Goal: Task Accomplishment & Management: Complete application form

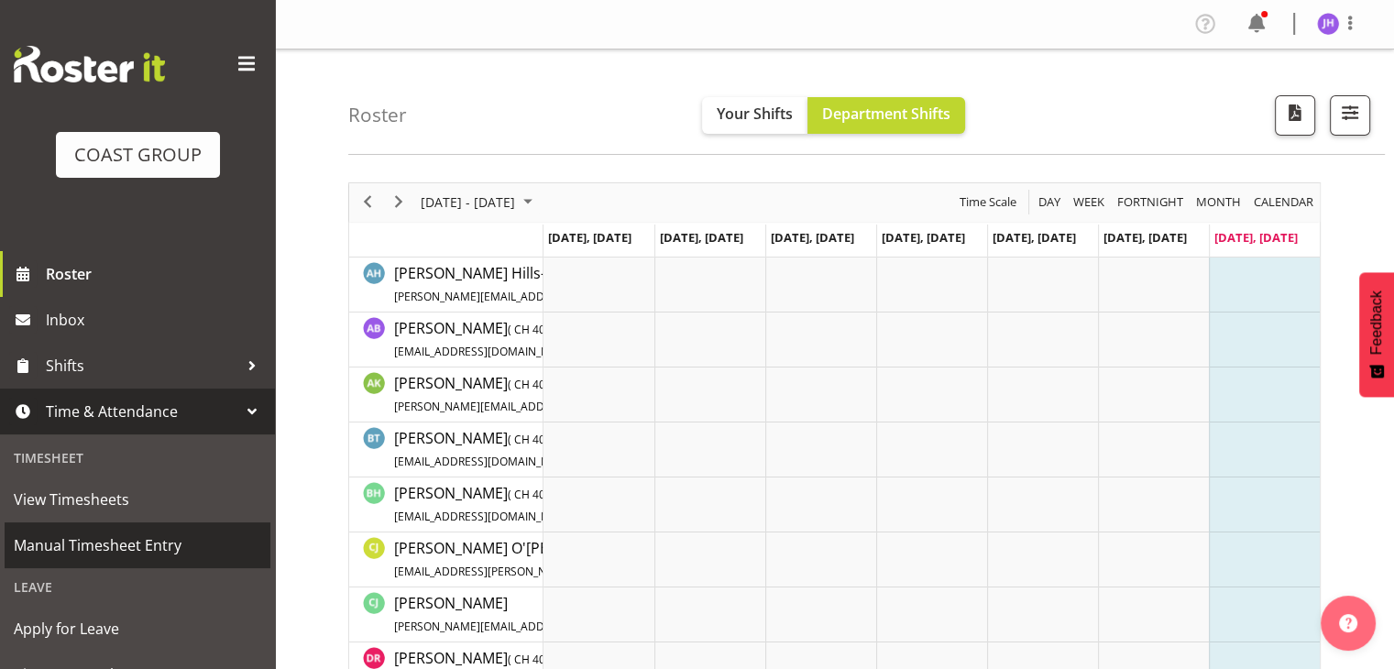
click at [134, 539] on span "Manual Timesheet Entry" at bounding box center [137, 544] width 247 height 27
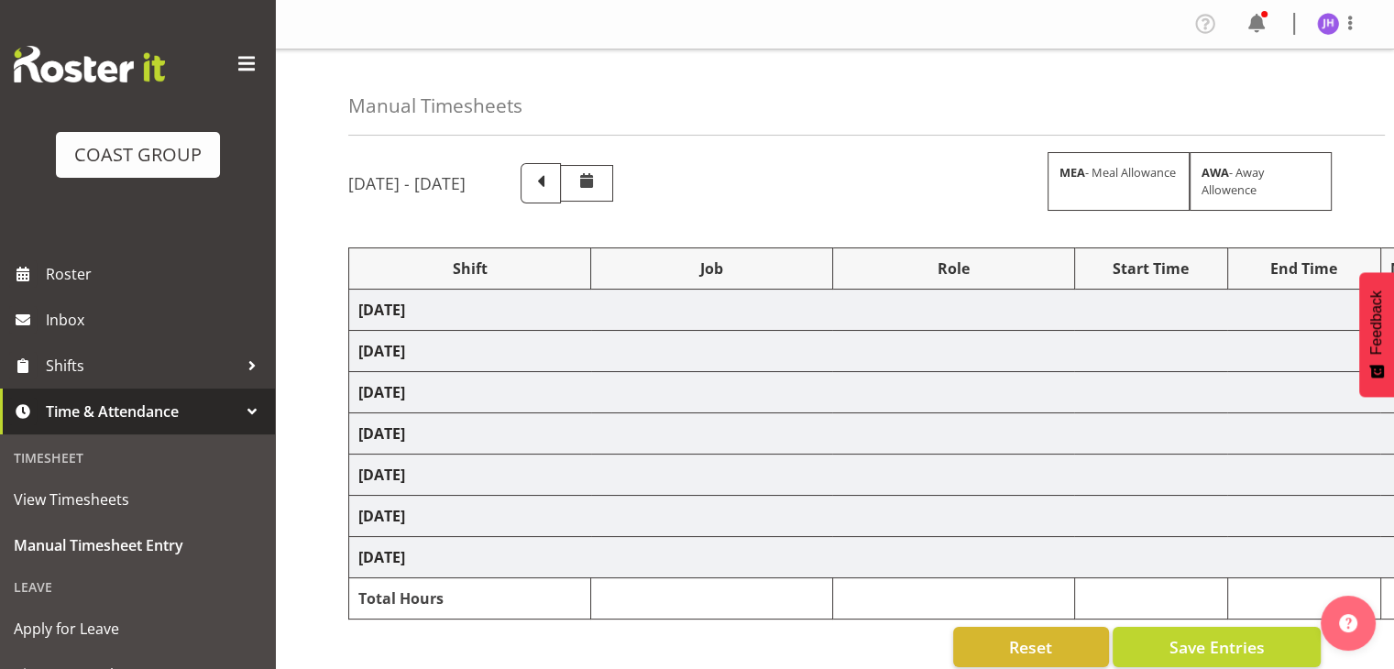
select select "1512"
select select "624"
select select "1512"
select select "624"
select select "1512"
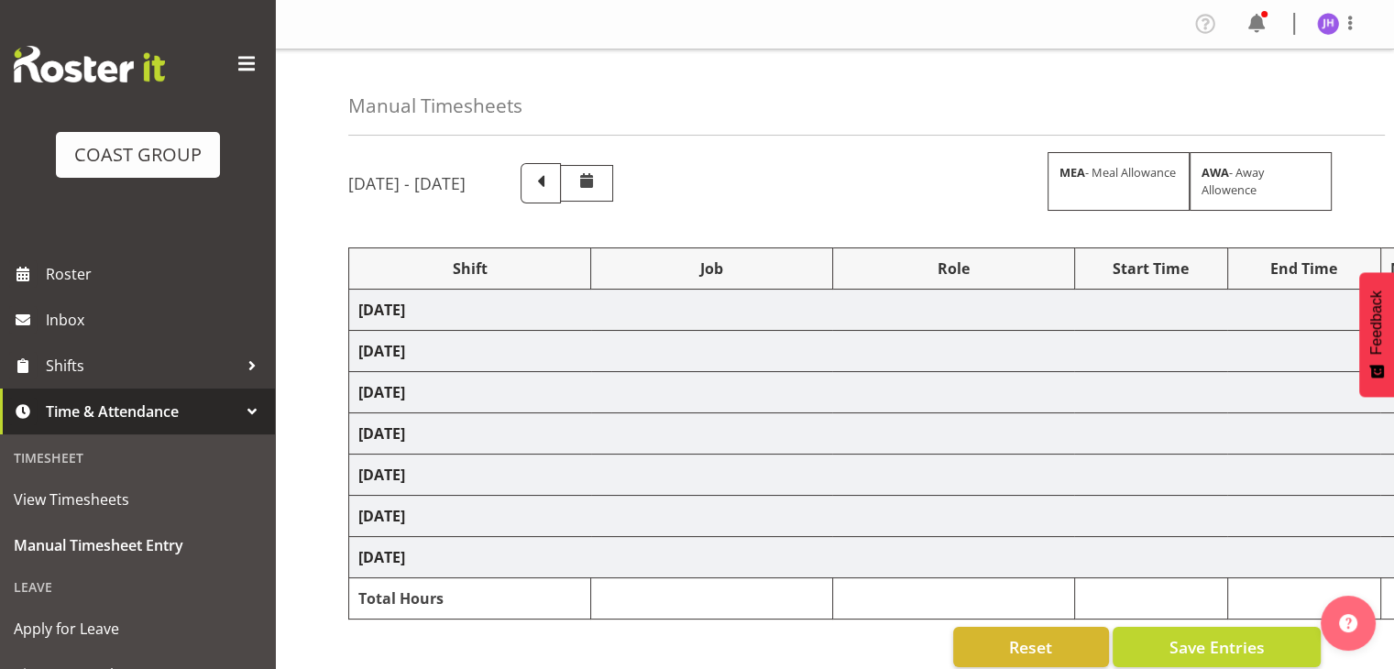
select select "624"
select select "1512"
select select "624"
select select "1512"
select select "624"
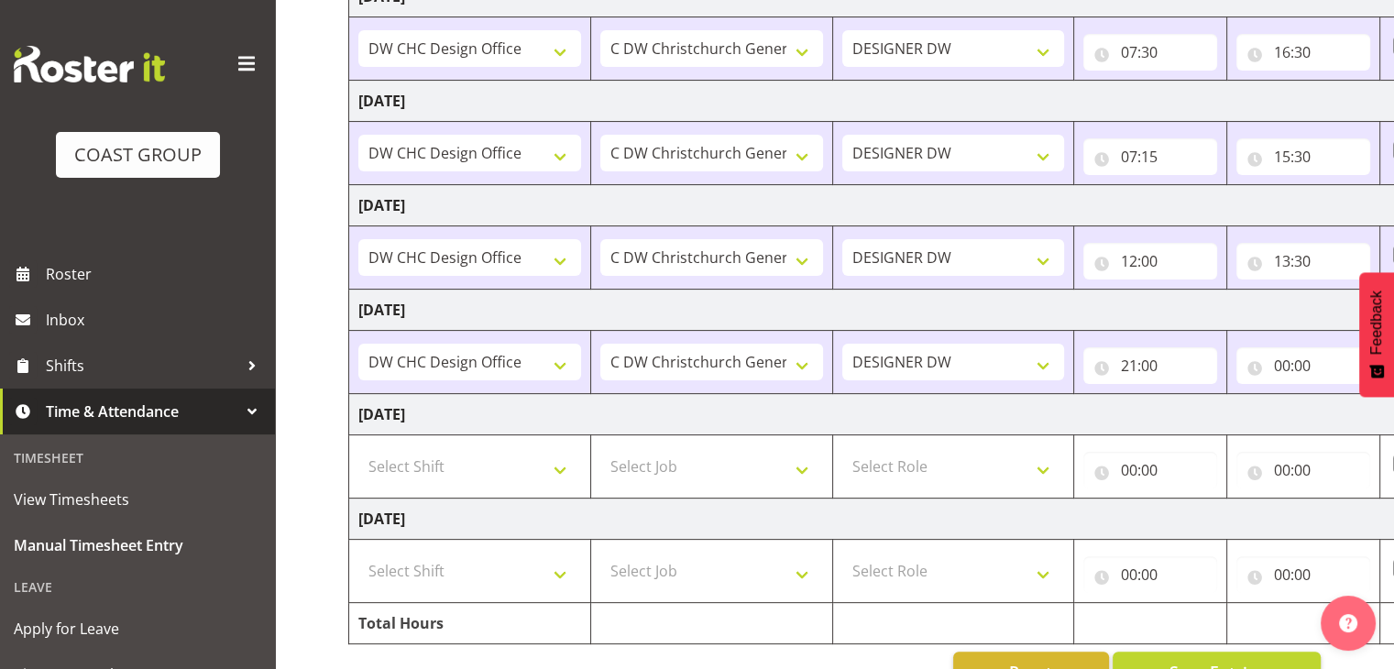
scroll to position [465, 0]
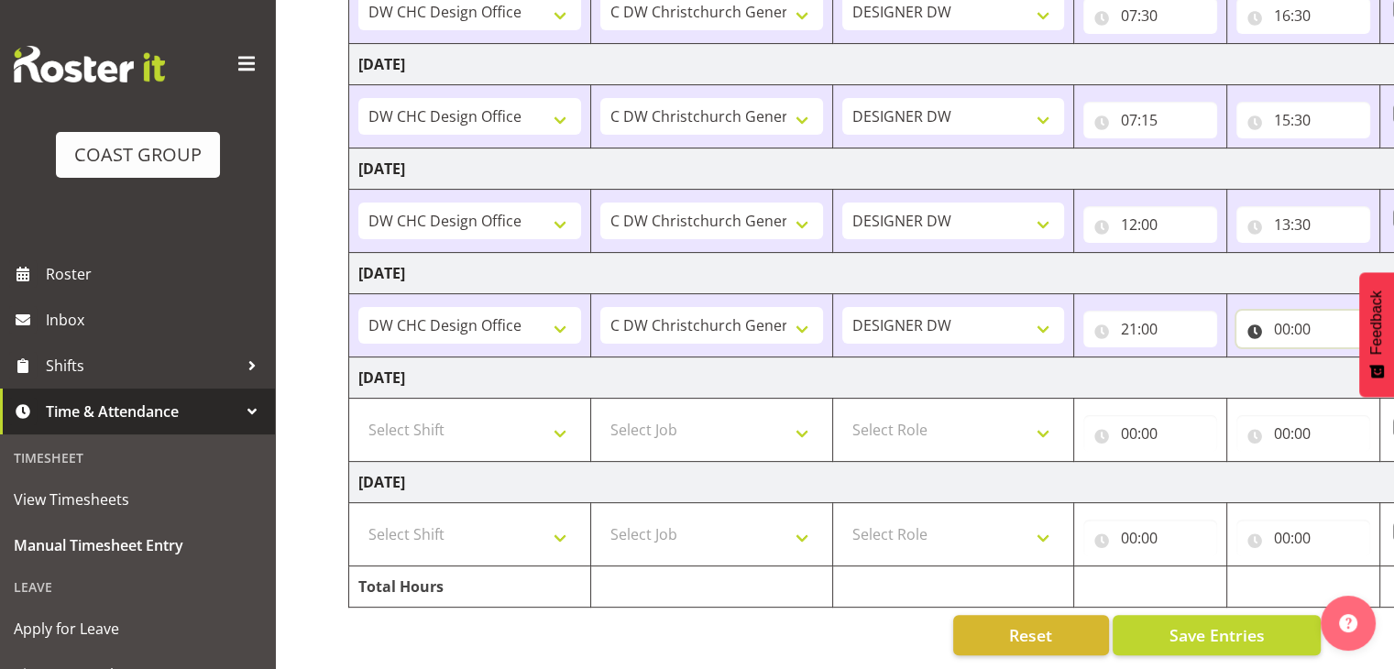
click at [1283, 323] on input "00:00" at bounding box center [1303, 329] width 134 height 37
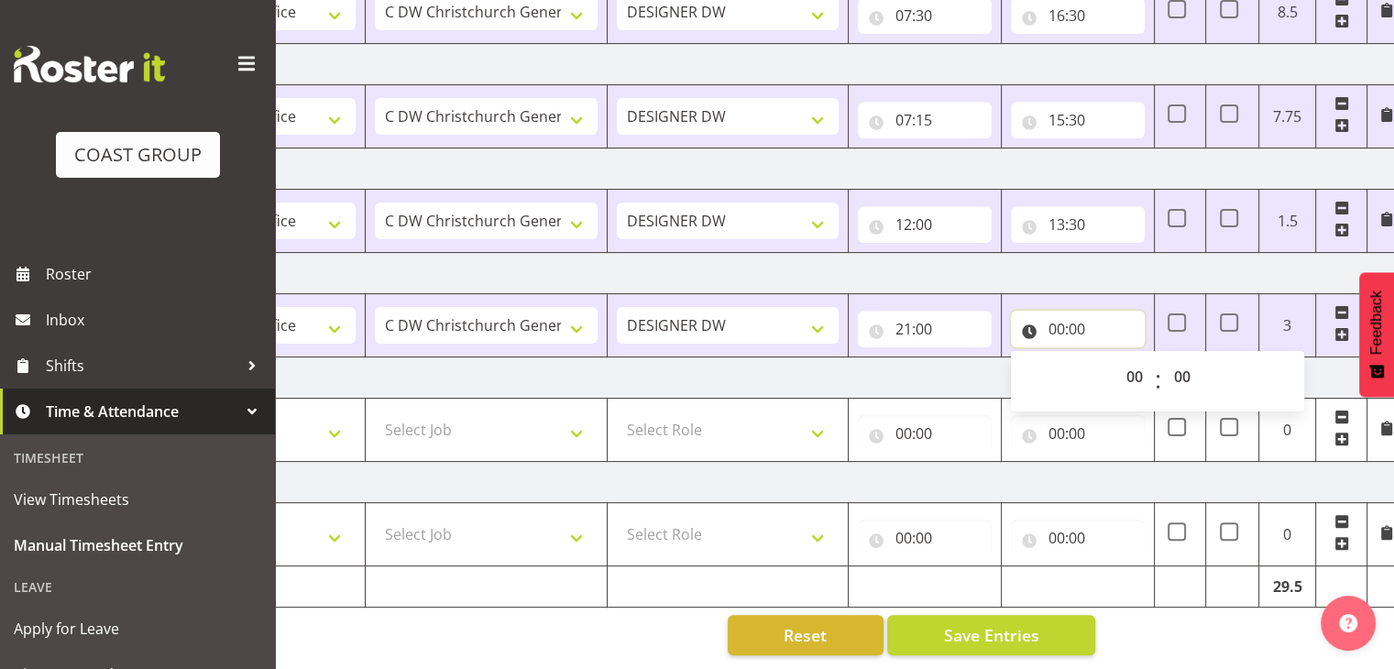
scroll to position [0, 237]
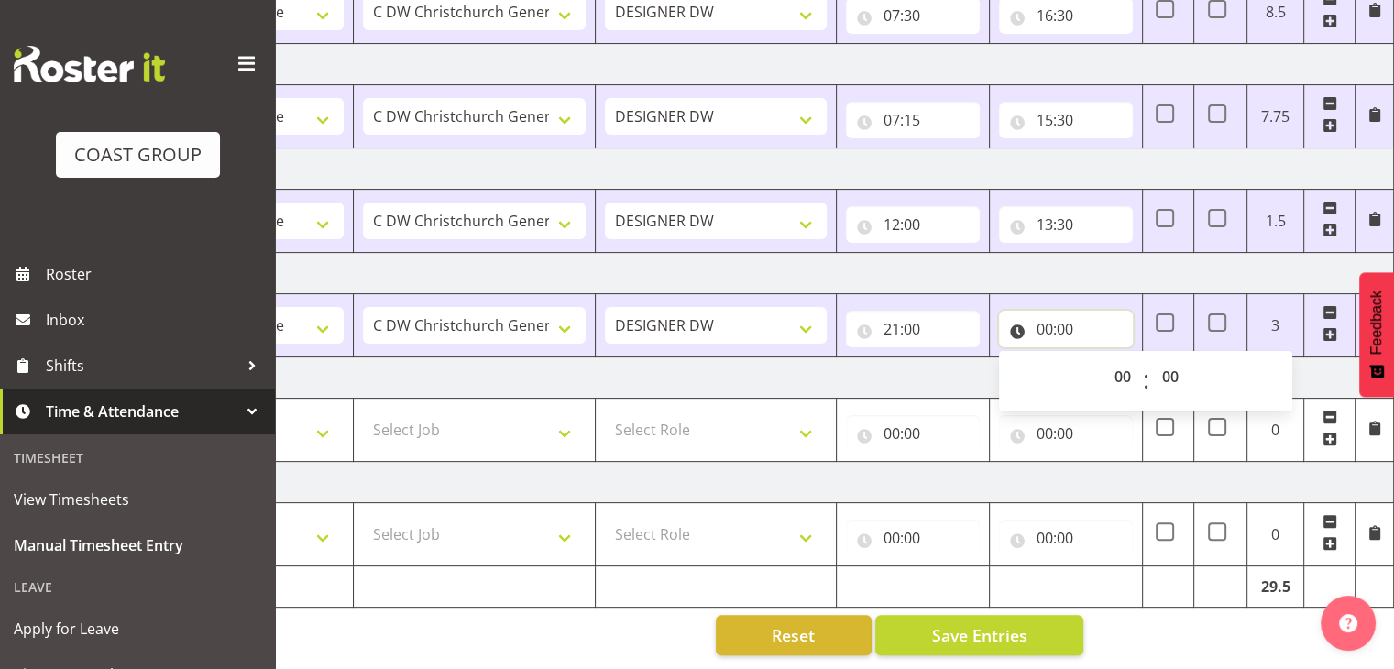
click at [1041, 312] on input "00:00" at bounding box center [1066, 329] width 134 height 37
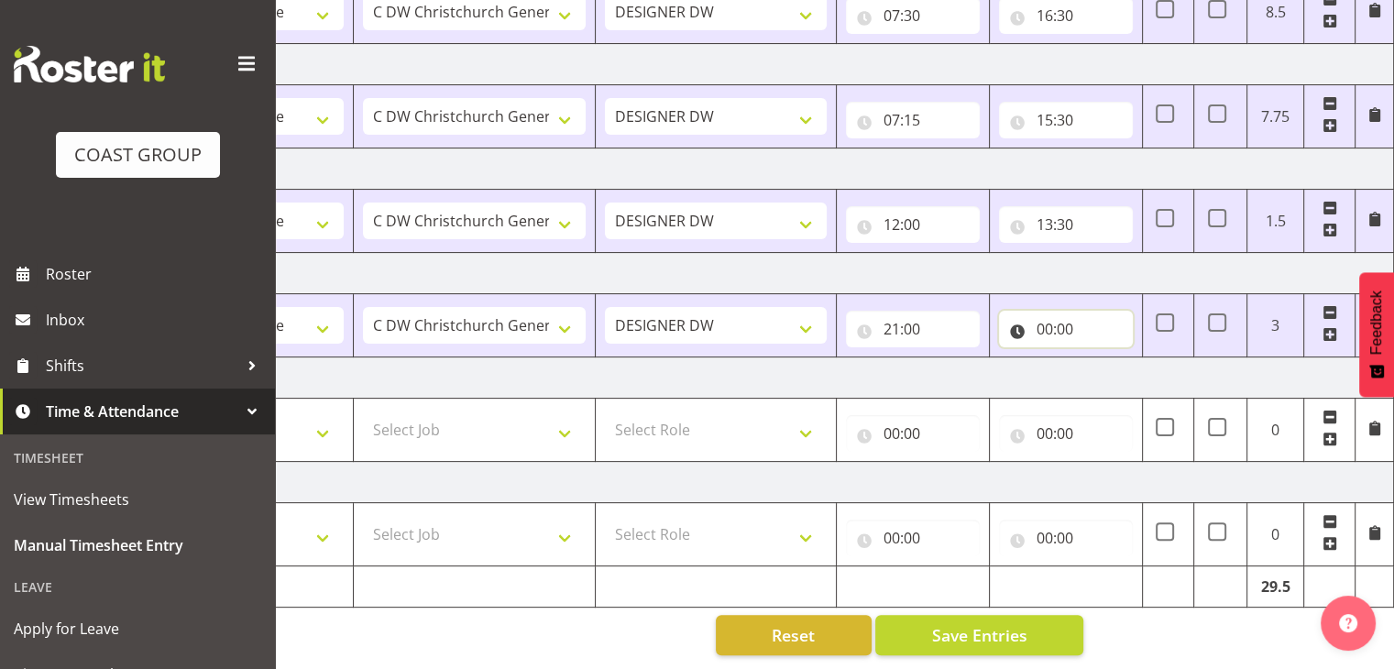
click at [1041, 312] on input "00:00" at bounding box center [1066, 329] width 134 height 37
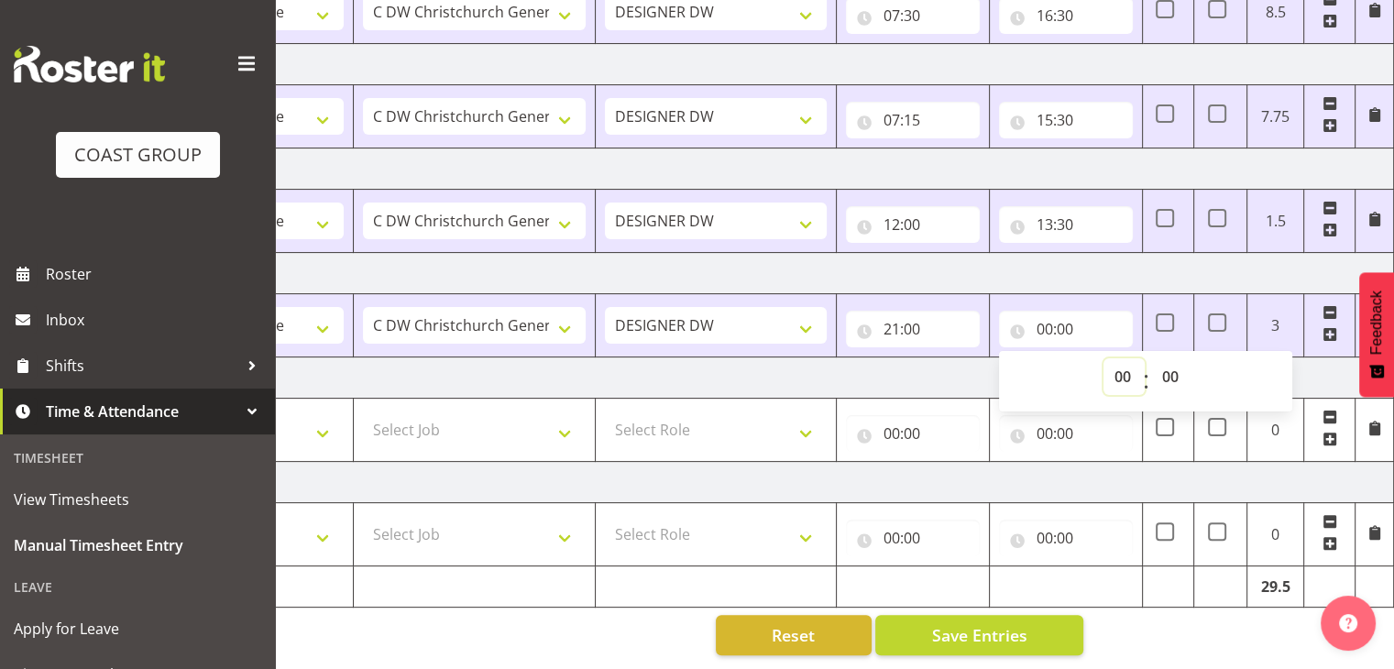
click at [1125, 362] on select "00 01 02 03 04 05 06 07 08 09 10 11 12 13 14 15 16 17 18 19 20 21 22 23" at bounding box center [1123, 376] width 41 height 37
select select "23"
click at [1103, 358] on select "00 01 02 03 04 05 06 07 08 09 10 11 12 13 14 15 16 17 18 19 20 21 22 23" at bounding box center [1123, 376] width 41 height 37
type input "23:00"
click at [1176, 366] on select "00 01 02 03 04 05 06 07 08 09 10 11 12 13 14 15 16 17 18 19 20 21 22 23 24 25 2…" at bounding box center [1171, 376] width 41 height 37
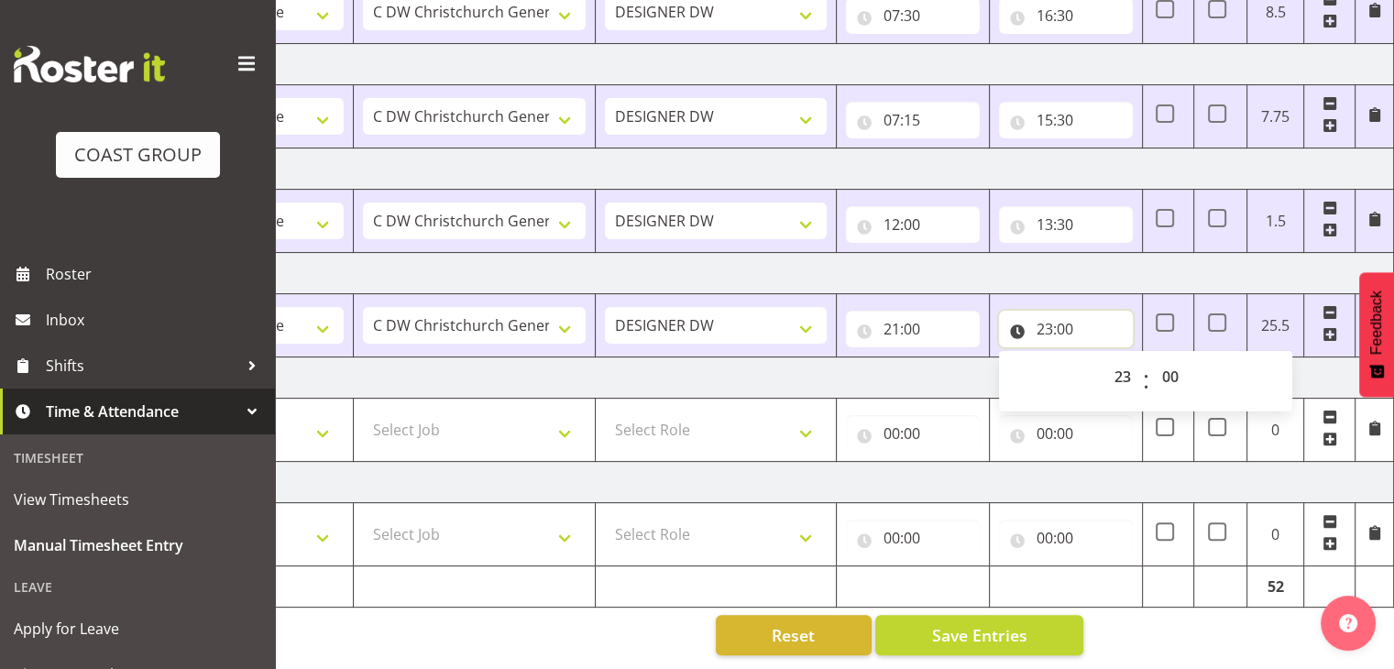
click at [1055, 317] on input "23:00" at bounding box center [1066, 329] width 134 height 37
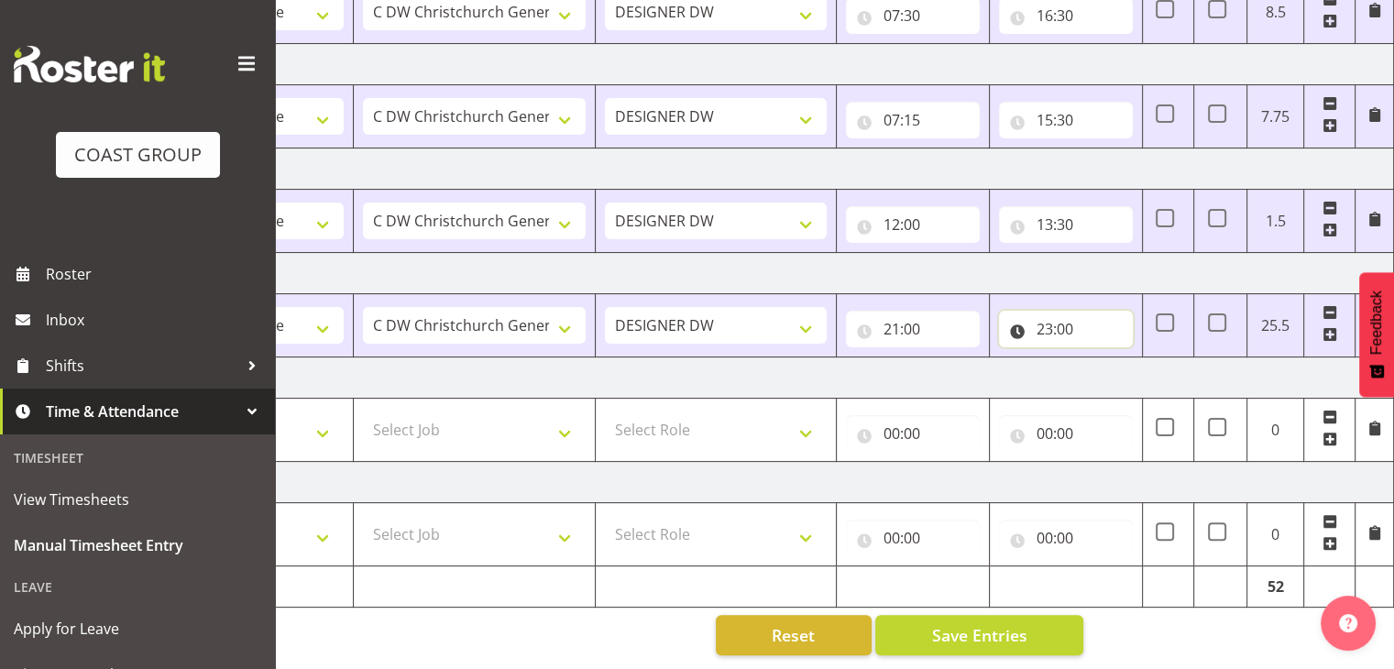
click at [1056, 319] on input "23:00" at bounding box center [1066, 329] width 134 height 37
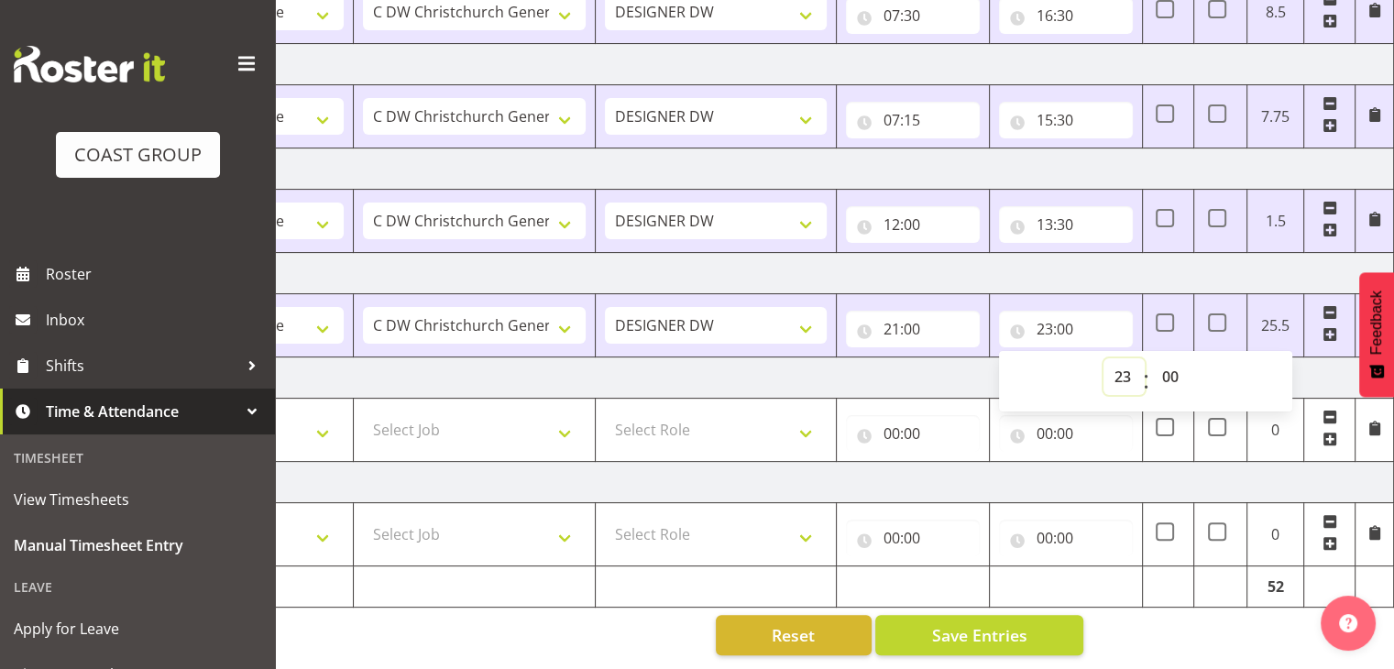
click at [1118, 358] on select "00 01 02 03 04 05 06 07 08 09 10 11 12 13 14 15 16 17 18 19 20 21 22 23" at bounding box center [1123, 376] width 41 height 37
click at [1103, 358] on select "00 01 02 03 04 05 06 07 08 09 10 11 12 13 14 15 16 17 18 19 20 21 22 23" at bounding box center [1123, 376] width 41 height 37
drag, startPoint x: 935, startPoint y: 355, endPoint x: 906, endPoint y: 343, distance: 31.2
click at [933, 357] on td "[DATE]" at bounding box center [753, 377] width 1282 height 41
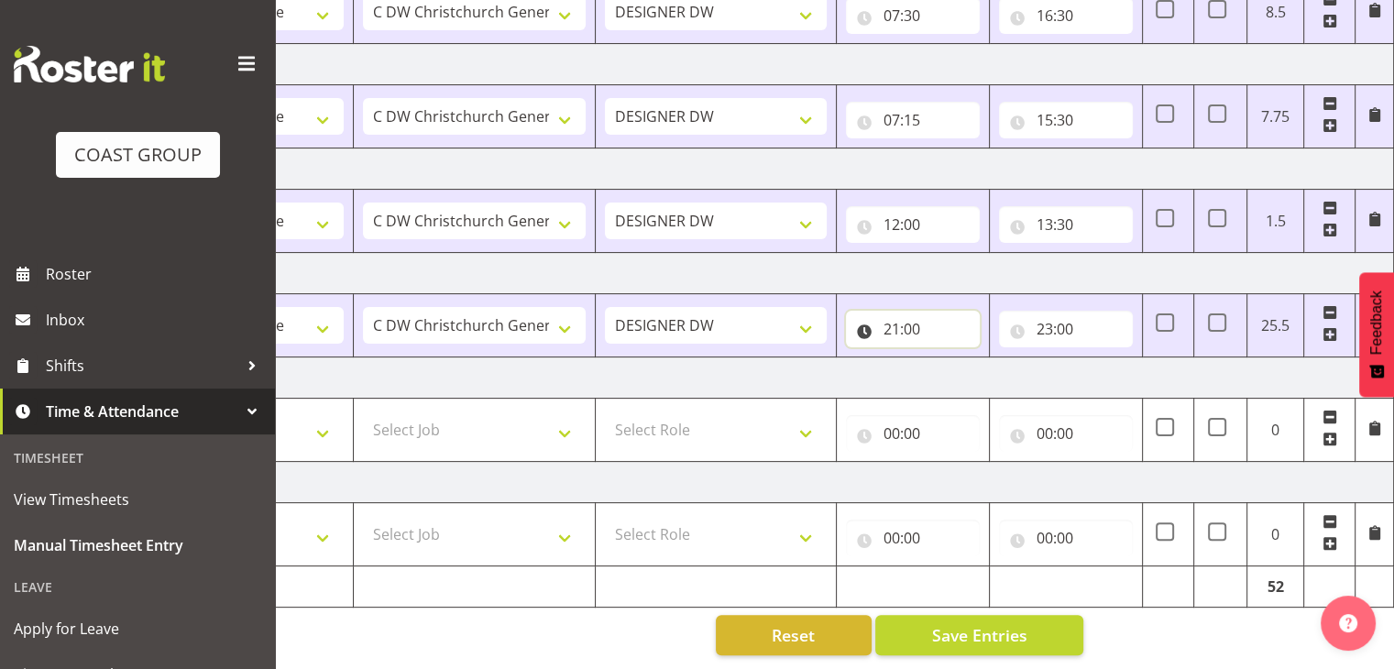
click at [898, 321] on input "21:00" at bounding box center [913, 329] width 134 height 37
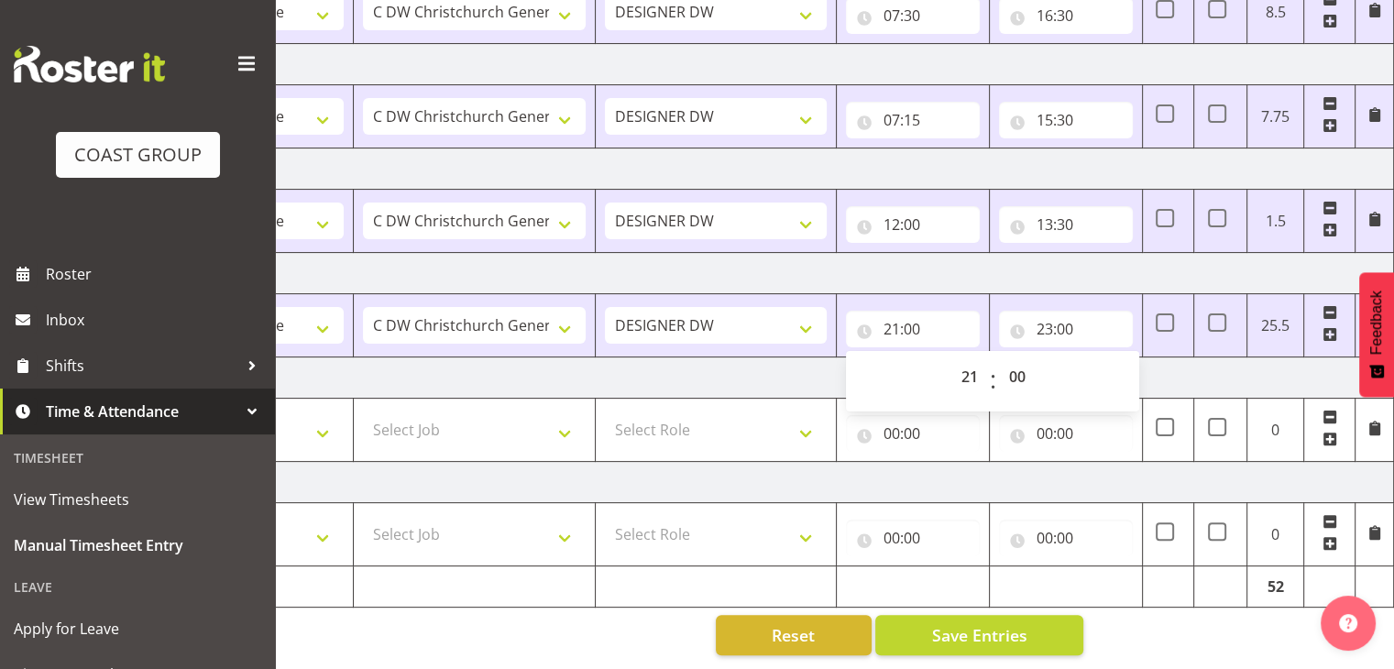
drag, startPoint x: 789, startPoint y: 353, endPoint x: 822, endPoint y: 353, distance: 33.0
click at [797, 357] on td "[DATE]" at bounding box center [753, 377] width 1282 height 41
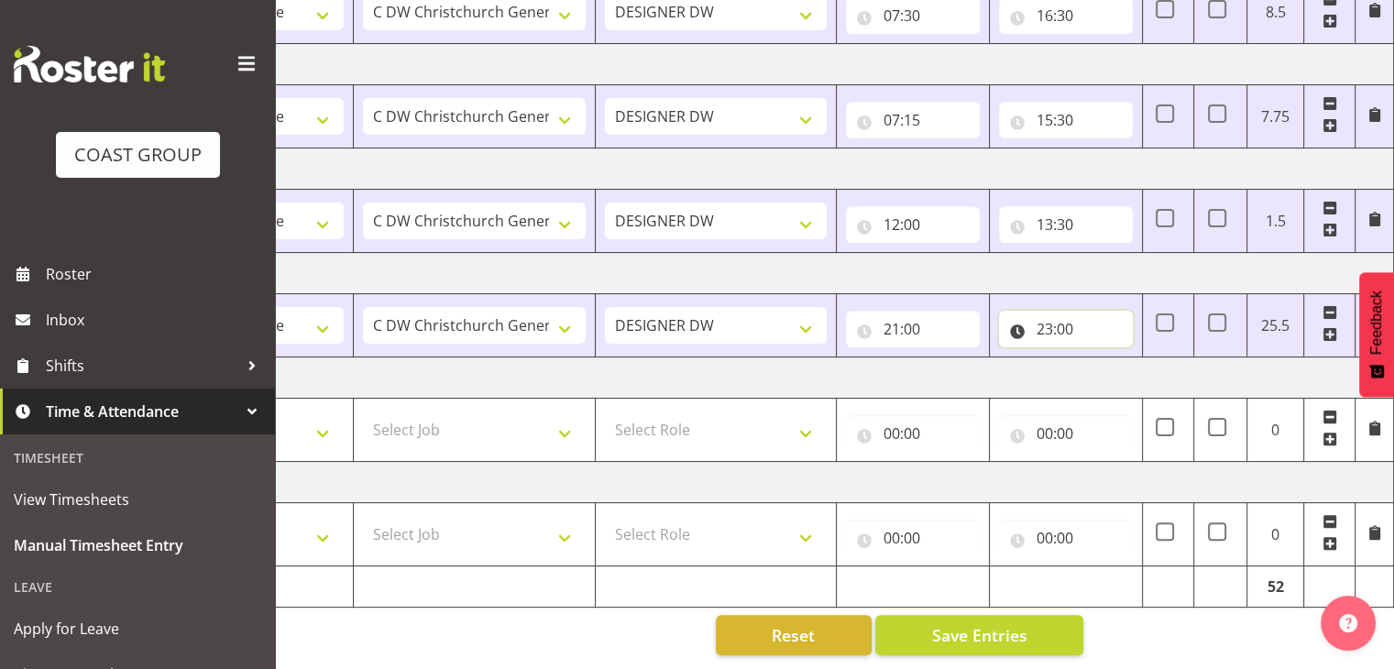
click at [1037, 321] on input "23:00" at bounding box center [1066, 329] width 134 height 37
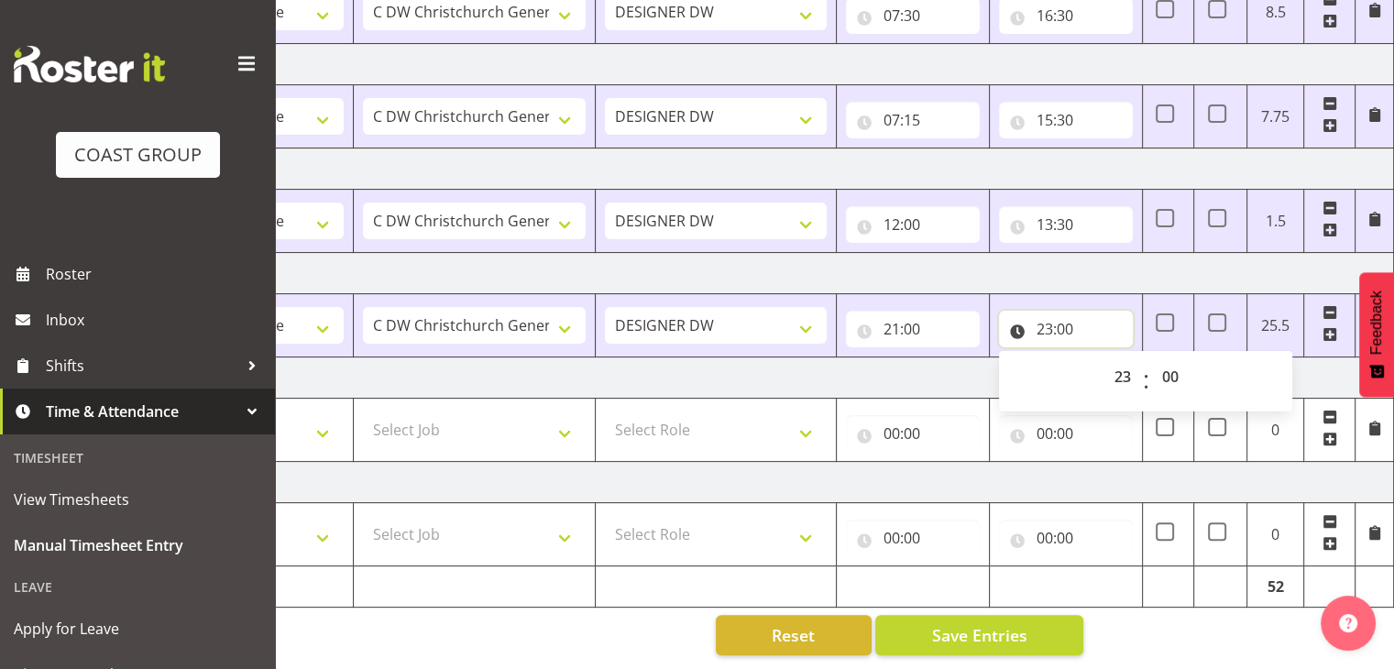
click at [1052, 319] on input "23:00" at bounding box center [1066, 329] width 134 height 37
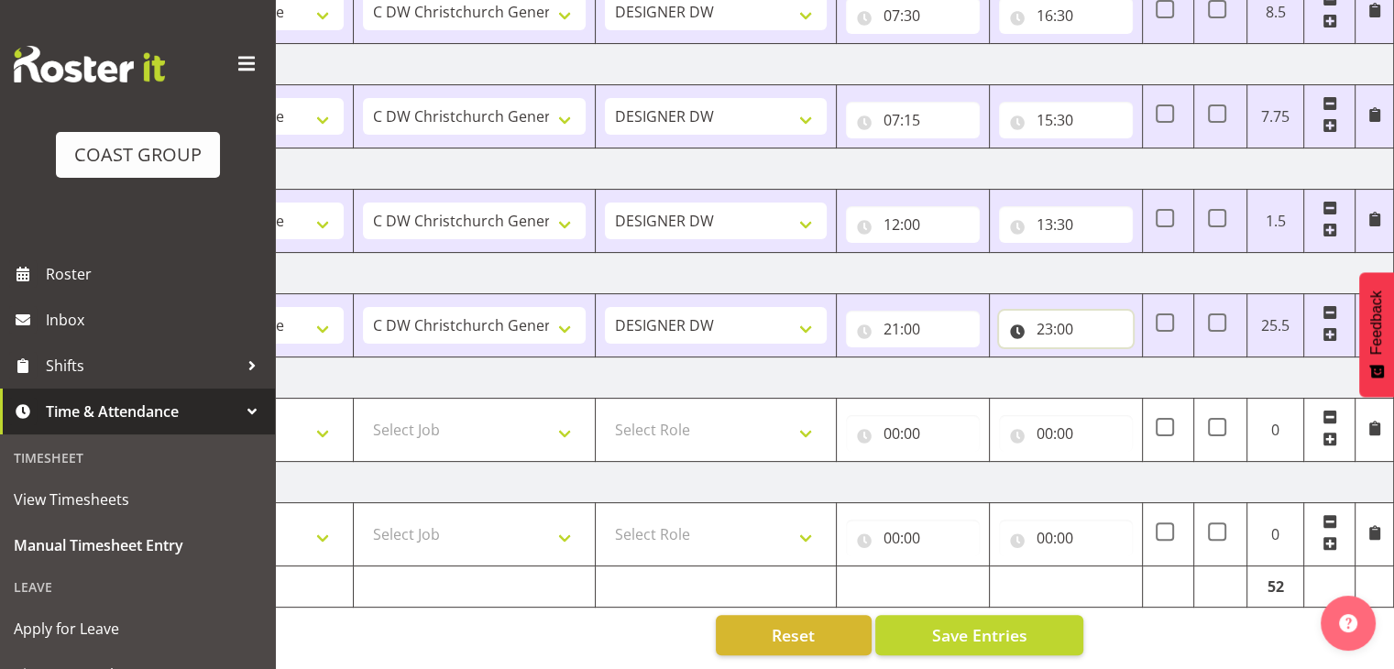
click at [1052, 319] on input "23:00" at bounding box center [1066, 329] width 134 height 37
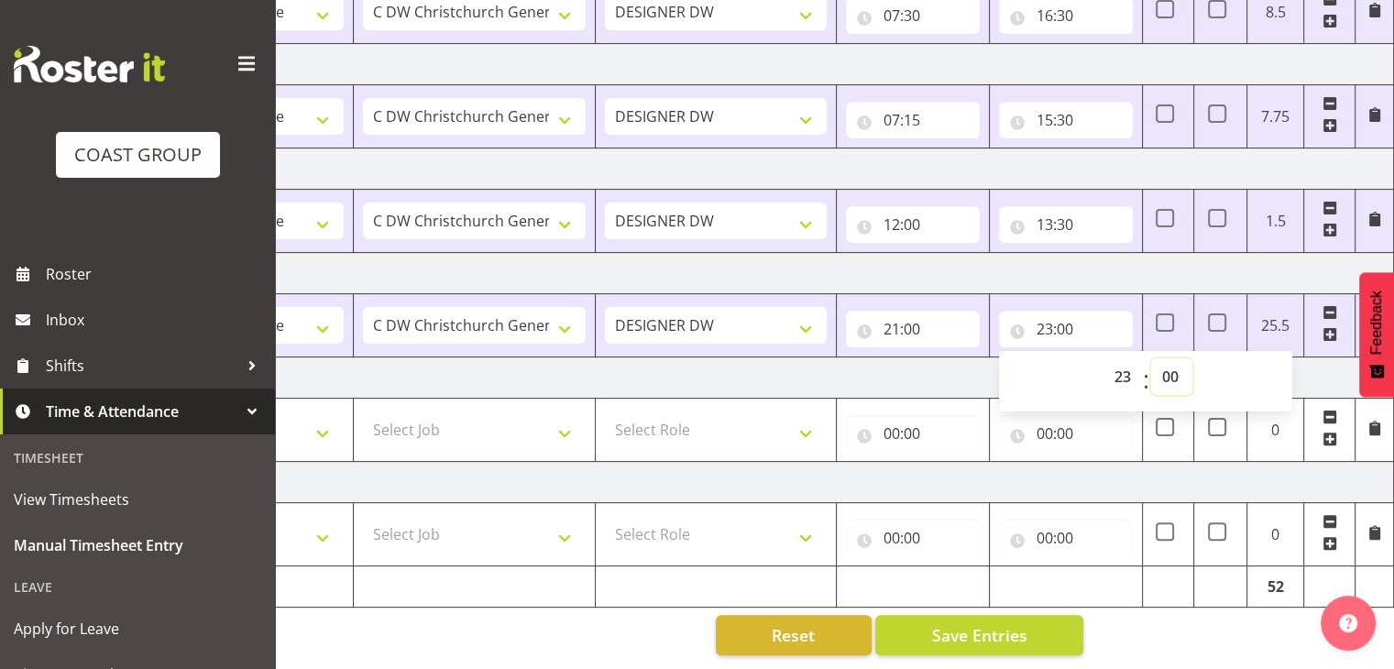
click at [1162, 362] on select "00 01 02 03 04 05 06 07 08 09 10 11 12 13 14 15 16 17 18 19 20 21 22 23 24 25 2…" at bounding box center [1171, 376] width 41 height 37
click at [1125, 361] on select "00 01 02 03 04 05 06 07 08 09 10 11 12 13 14 15 16 17 18 19 20 21 22 23" at bounding box center [1123, 376] width 41 height 37
select select "0"
click at [1103, 358] on select "00 01 02 03 04 05 06 07 08 09 10 11 12 13 14 15 16 17 18 19 20 21 22 23" at bounding box center [1123, 376] width 41 height 37
type input "00:00"
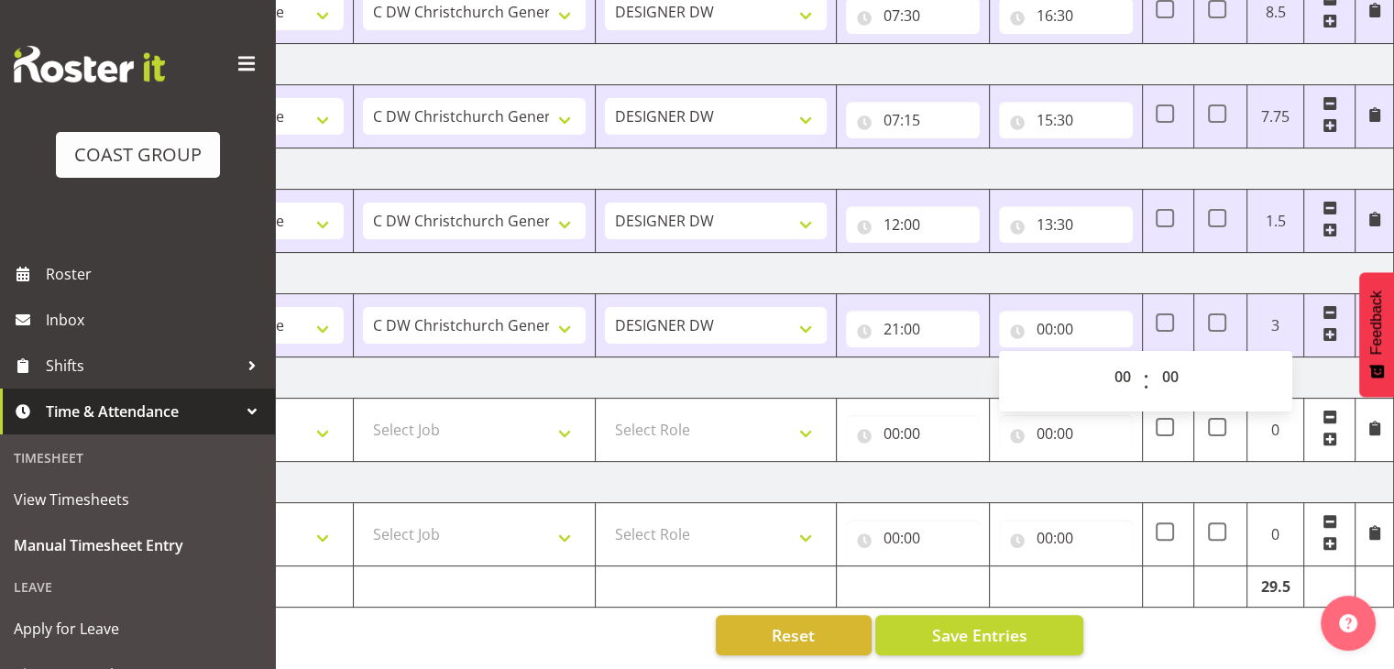
drag, startPoint x: 938, startPoint y: 355, endPoint x: 964, endPoint y: 360, distance: 26.1
click at [941, 357] on td "[DATE]" at bounding box center [753, 377] width 1282 height 41
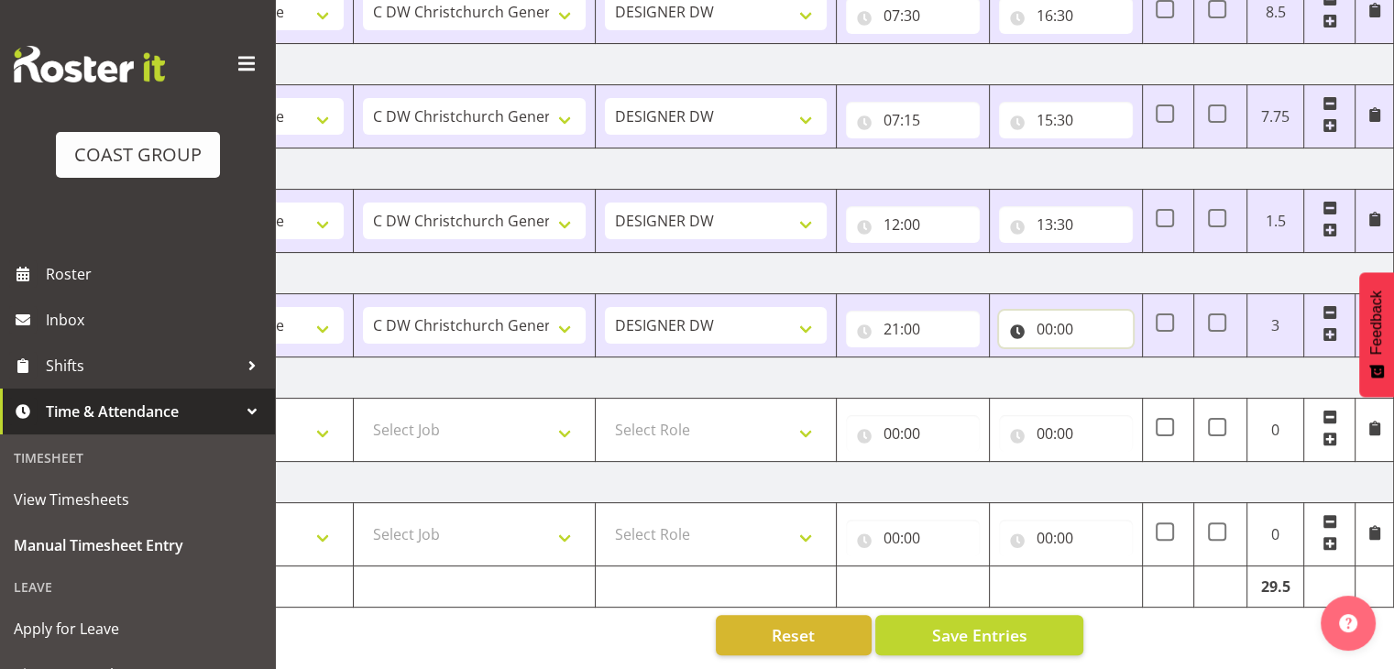
click at [1052, 314] on input "00:00" at bounding box center [1066, 329] width 134 height 37
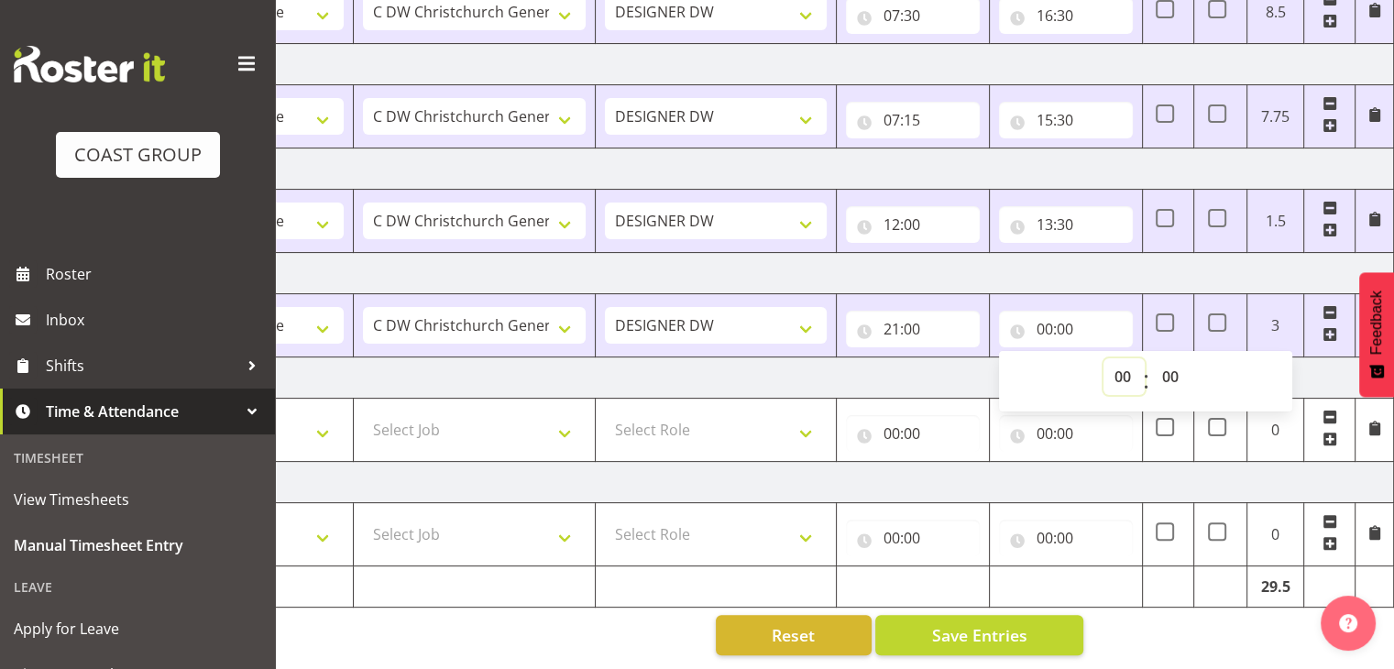
click at [1121, 363] on select "00 01 02 03 04 05 06 07 08 09 10 11 12 13 14 15 16 17 18 19 20 21 22 23" at bounding box center [1123, 376] width 41 height 37
select select "23"
click at [1103, 358] on select "00 01 02 03 04 05 06 07 08 09 10 11 12 13 14 15 16 17 18 19 20 21 22 23" at bounding box center [1123, 376] width 41 height 37
type input "23:00"
click at [1051, 315] on input "23:00" at bounding box center [1066, 329] width 134 height 37
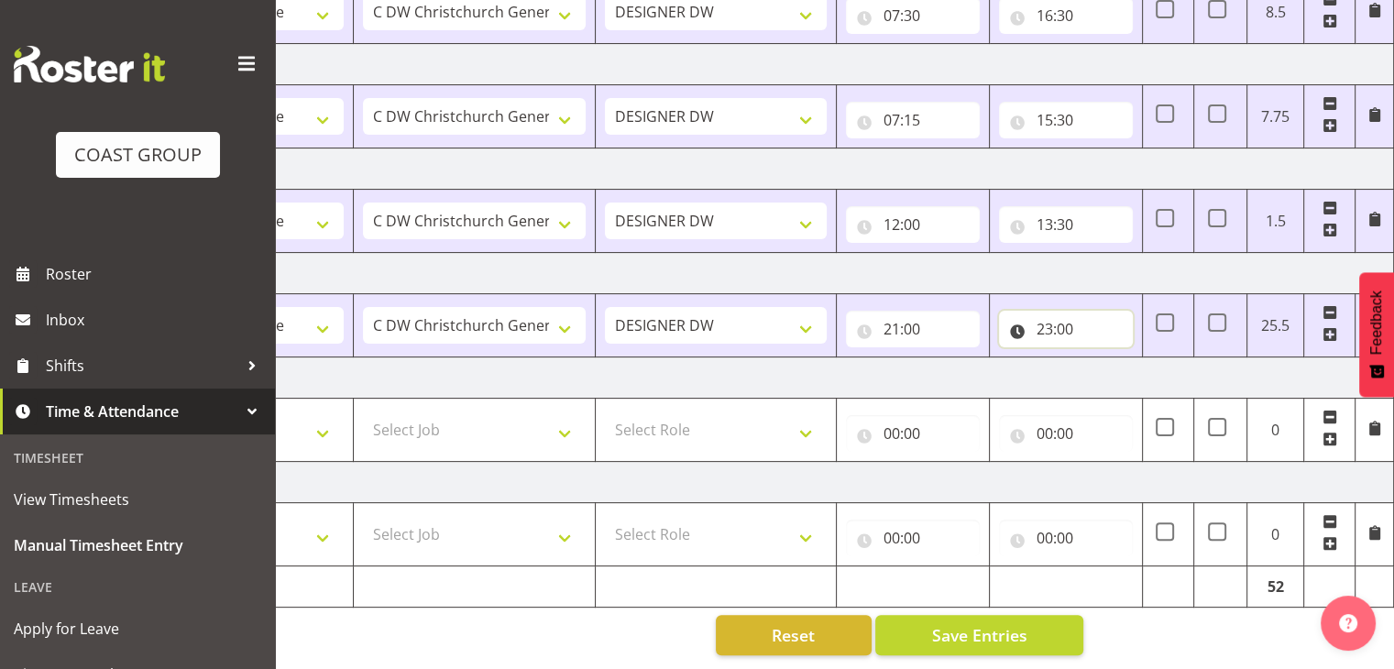
click at [1052, 320] on input "23:00" at bounding box center [1066, 329] width 134 height 37
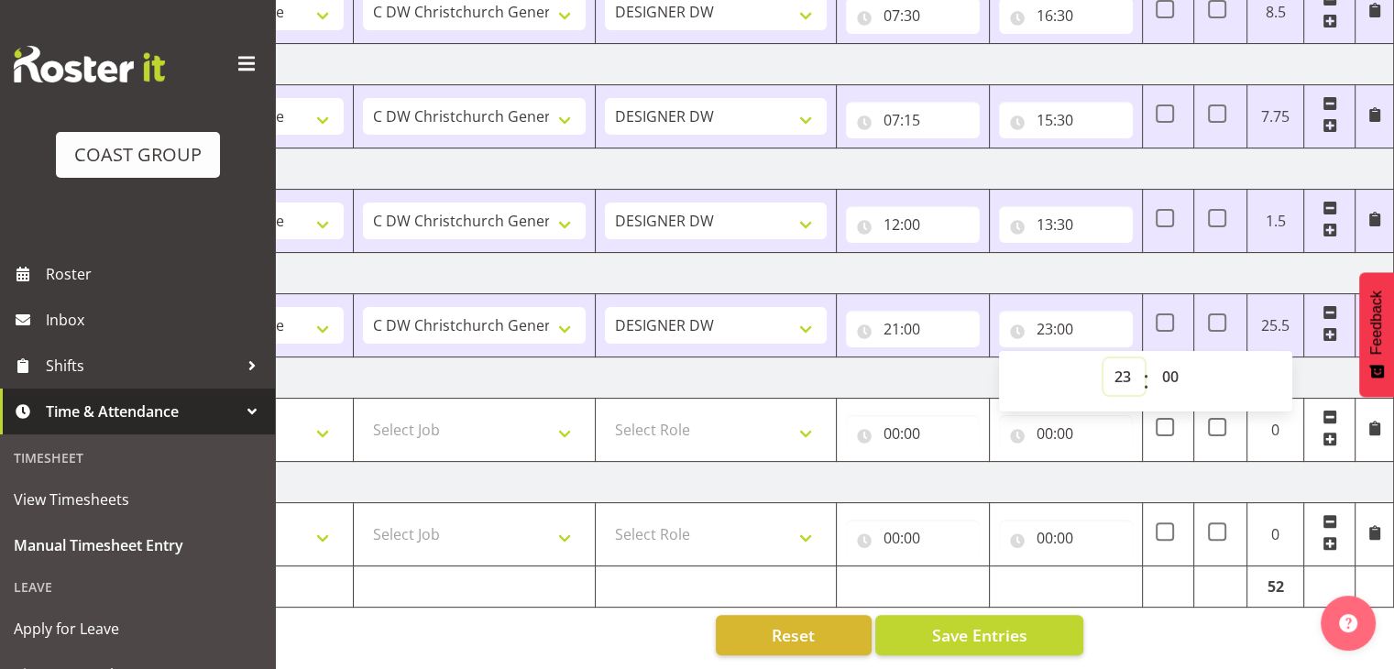
click at [1123, 361] on select "00 01 02 03 04 05 06 07 08 09 10 11 12 13 14 15 16 17 18 19 20 21 22 23" at bounding box center [1123, 376] width 41 height 37
select select "22"
click at [1103, 358] on select "00 01 02 03 04 05 06 07 08 09 10 11 12 13 14 15 16 17 18 19 20 21 22 23" at bounding box center [1123, 376] width 41 height 37
type input "22:00"
click at [1175, 360] on select "00 01 02 03 04 05 06 07 08 09 10 11 12 13 14 15 16 17 18 19 20 21 22 23 24 25 2…" at bounding box center [1171, 376] width 41 height 37
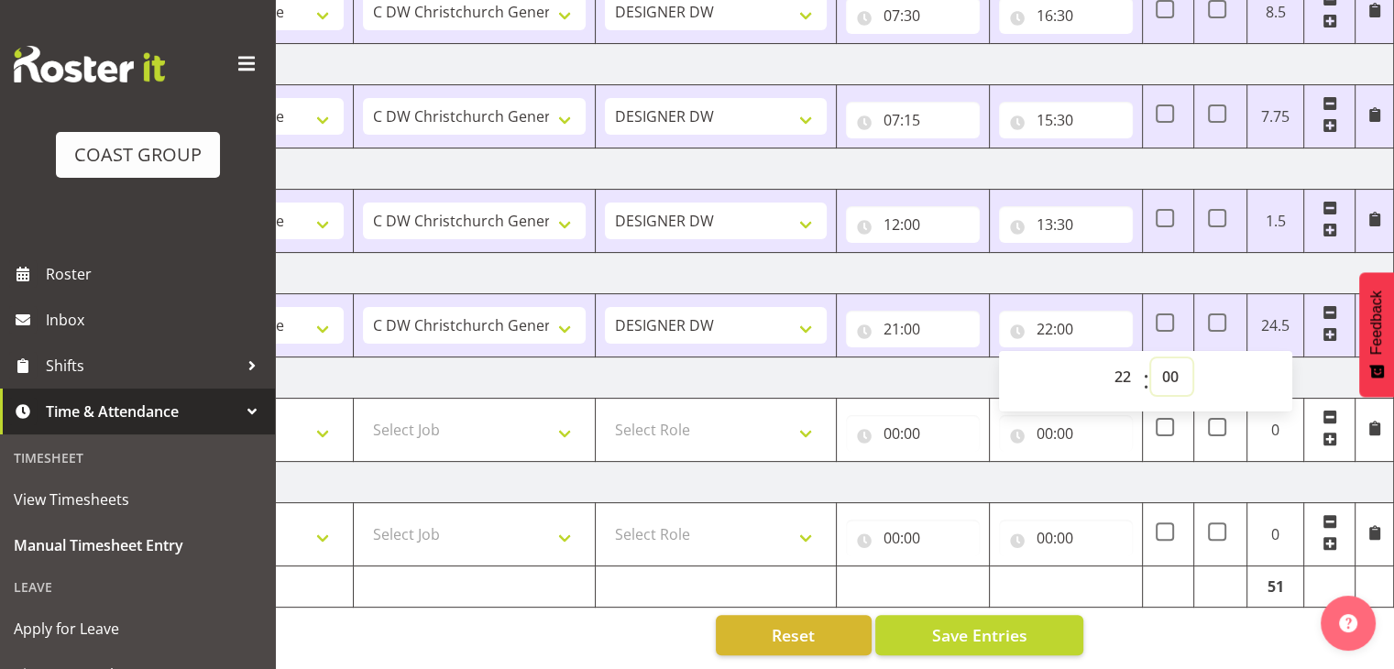
select select "45"
click at [1151, 358] on select "00 01 02 03 04 05 06 07 08 09 10 11 12 13 14 15 16 17 18 19 20 21 22 23 24 25 2…" at bounding box center [1171, 376] width 41 height 37
type input "22:45"
click at [1158, 566] on td at bounding box center [1168, 586] width 51 height 41
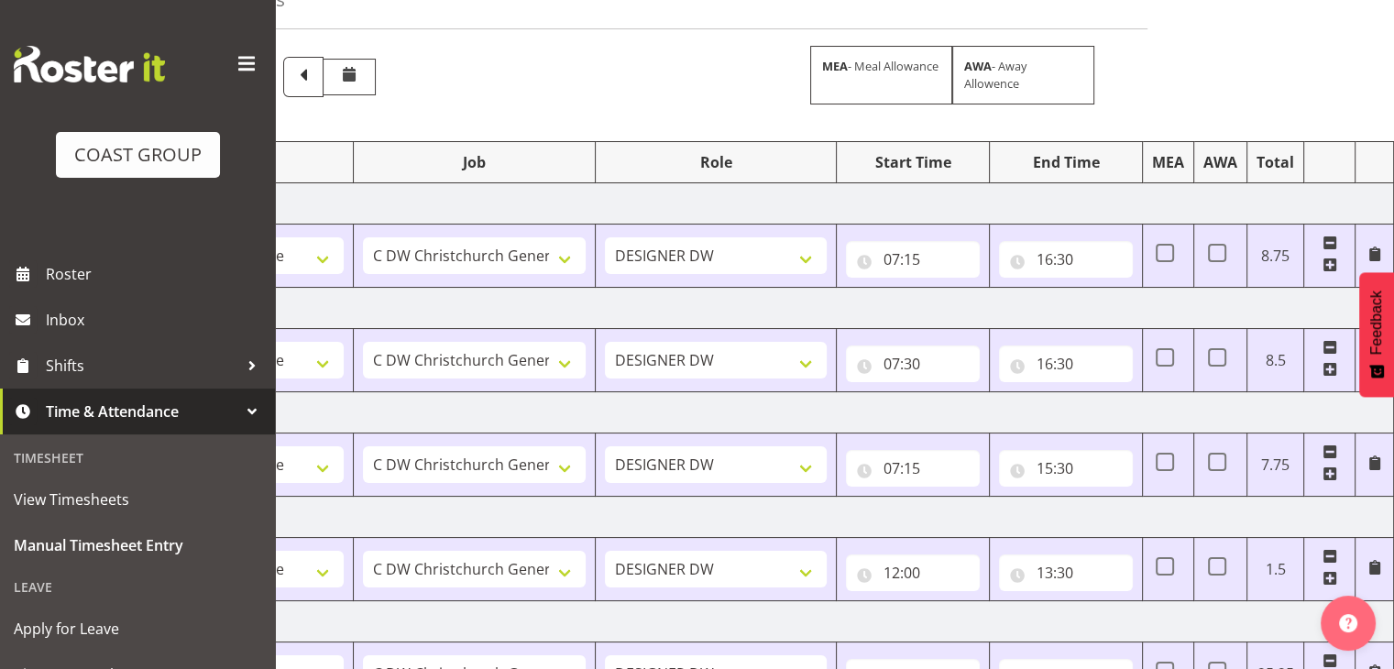
scroll to position [0, 0]
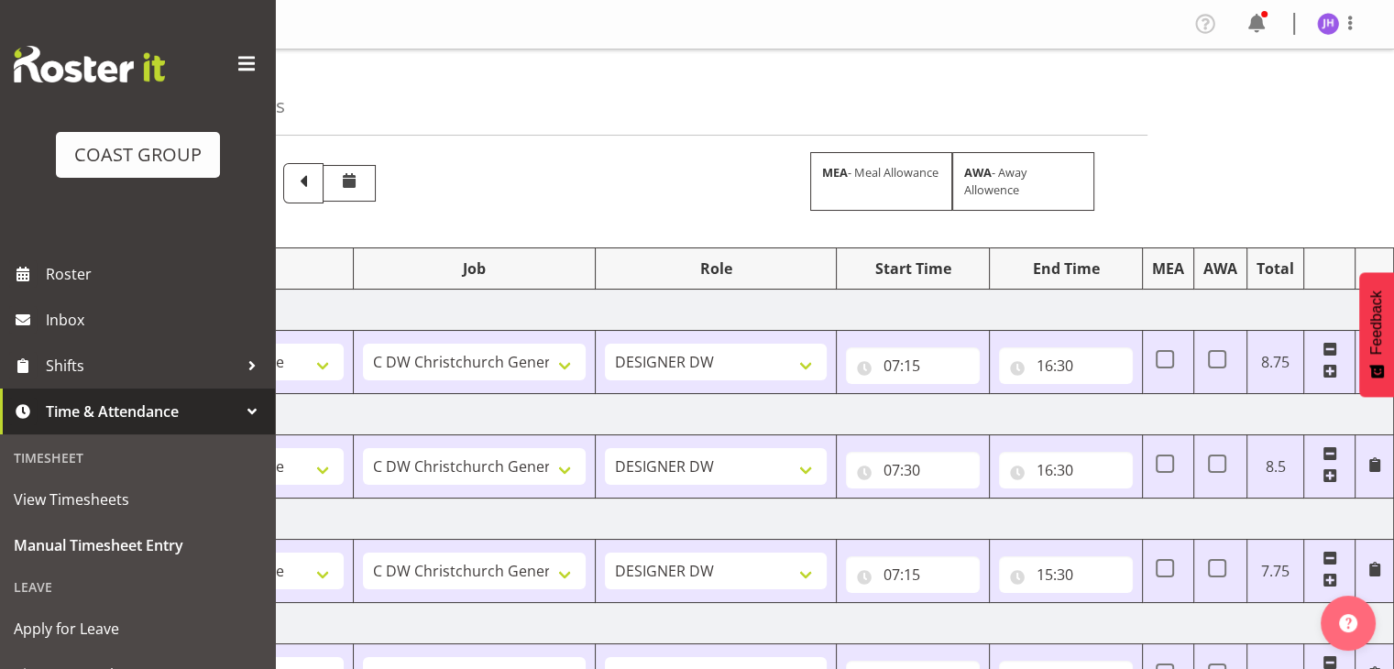
click at [1339, 11] on div "Profile Log Out" at bounding box center [1282, 24] width 185 height 30
click at [1322, 29] on img at bounding box center [1328, 24] width 22 height 22
drag, startPoint x: 1262, startPoint y: 91, endPoint x: 1250, endPoint y: 93, distance: 12.1
click at [1263, 92] on link "Log Out" at bounding box center [1273, 96] width 176 height 33
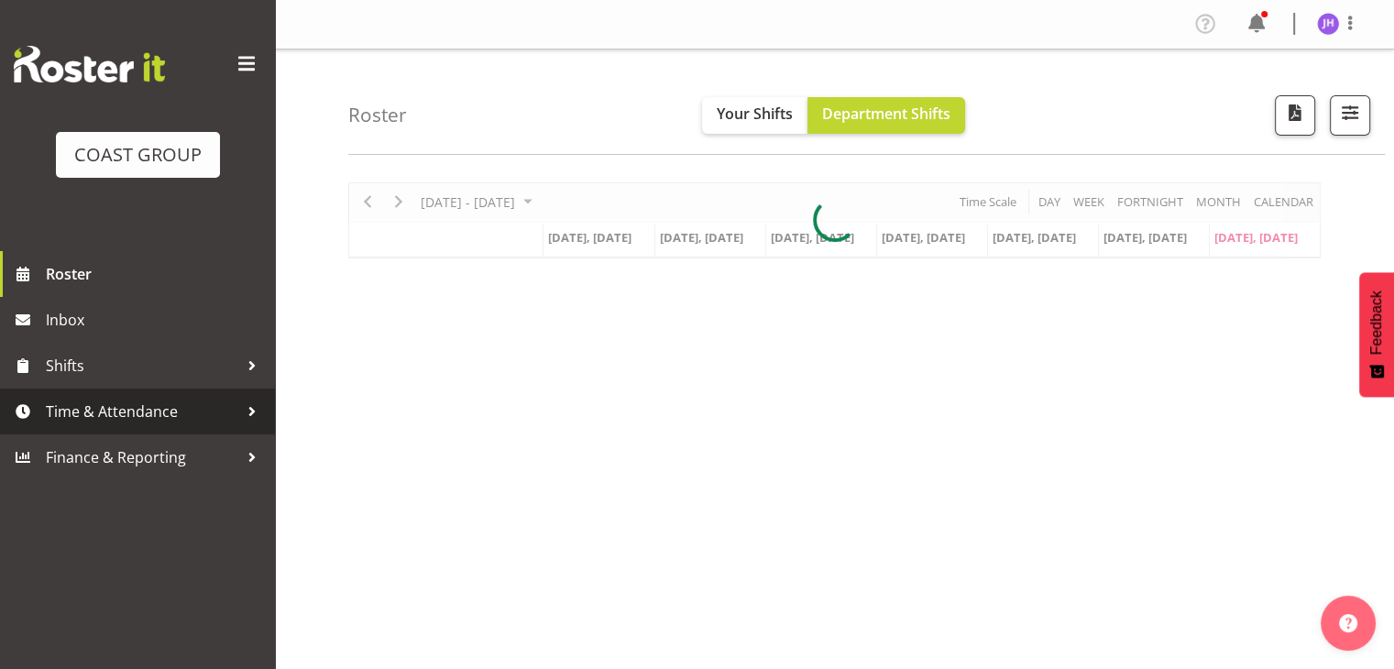
click at [101, 411] on span "Time & Attendance" at bounding box center [142, 411] width 192 height 27
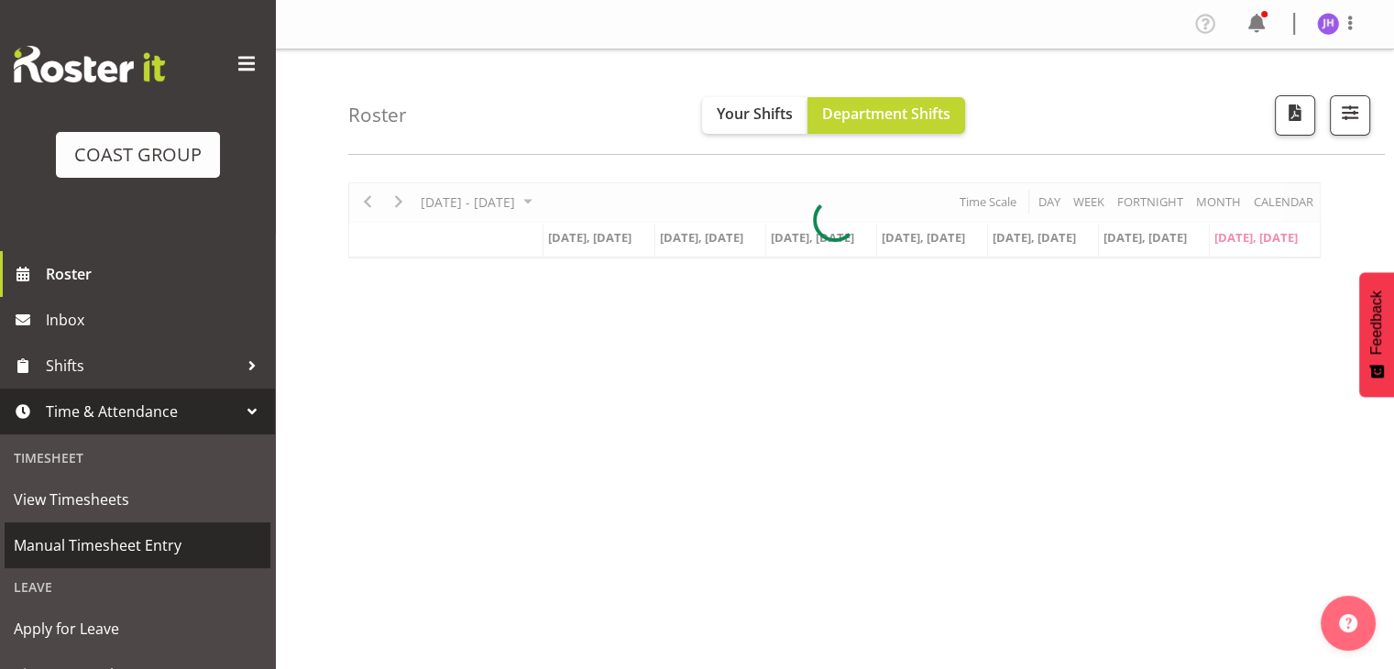
click at [139, 540] on span "Manual Timesheet Entry" at bounding box center [137, 544] width 247 height 27
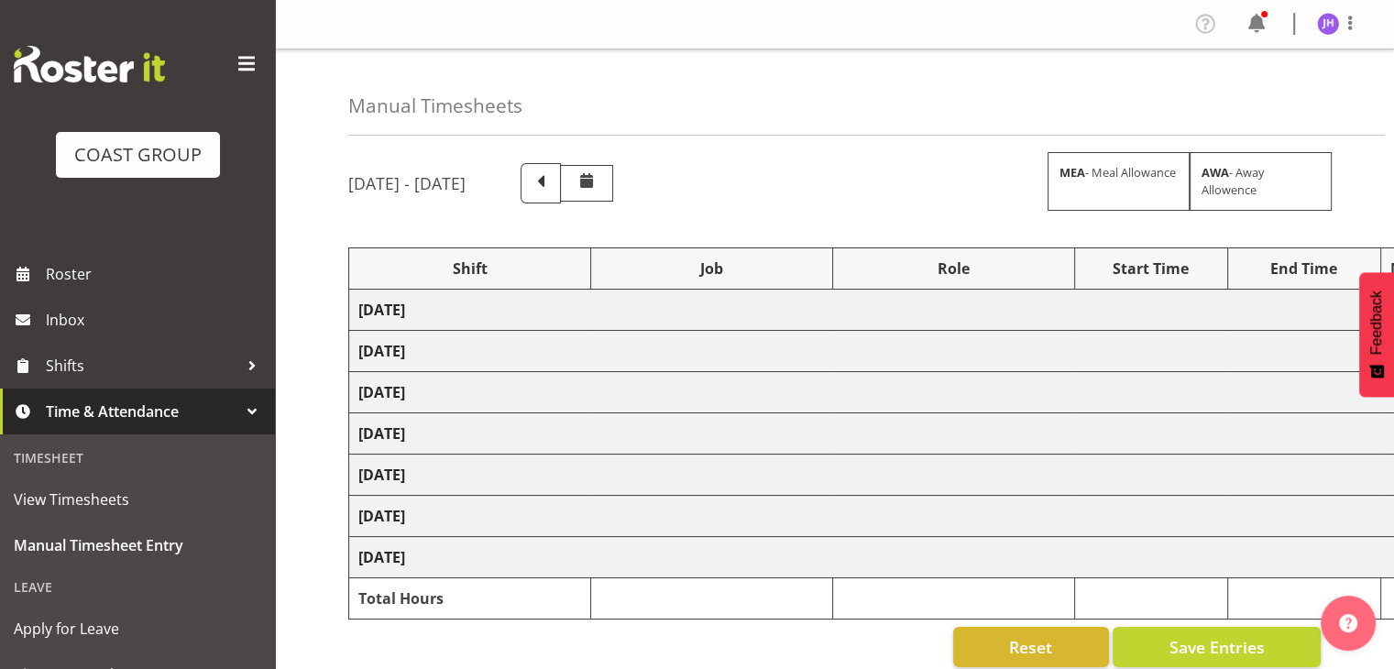
select select "1512"
select select "624"
select select "1512"
select select "624"
select select "1512"
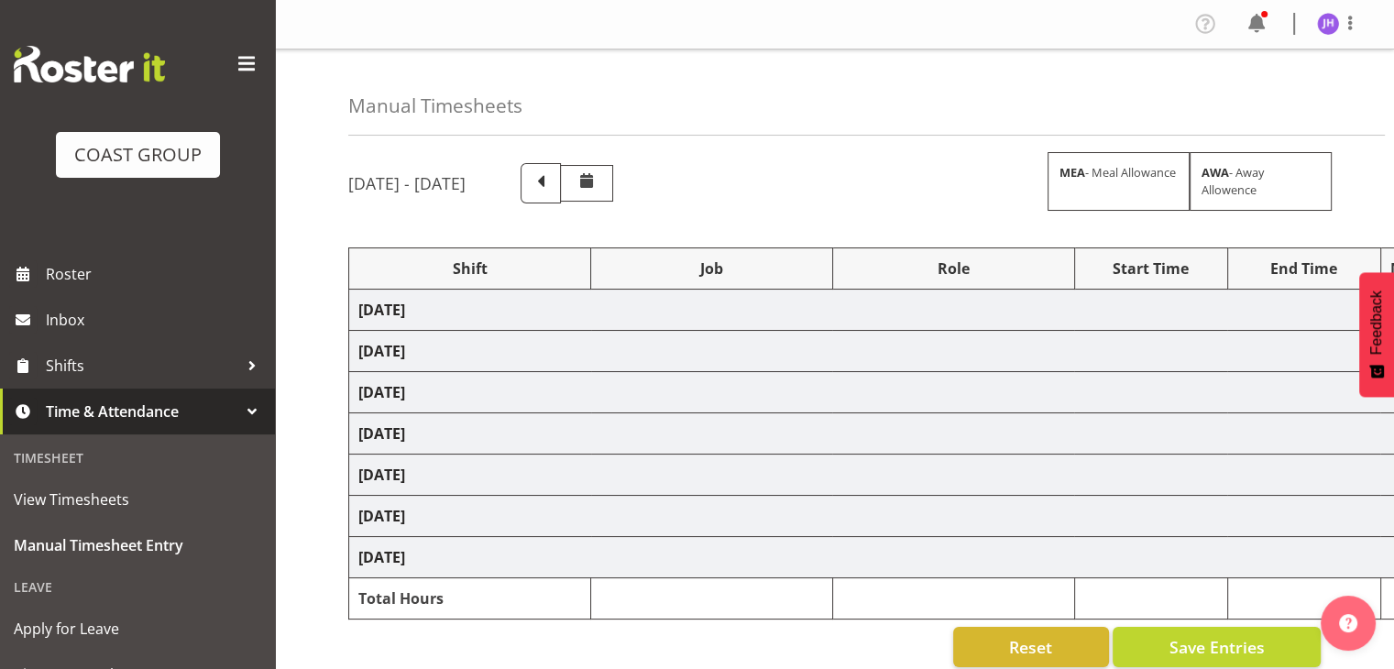
select select "624"
select select "1512"
select select "624"
select select "1512"
select select "624"
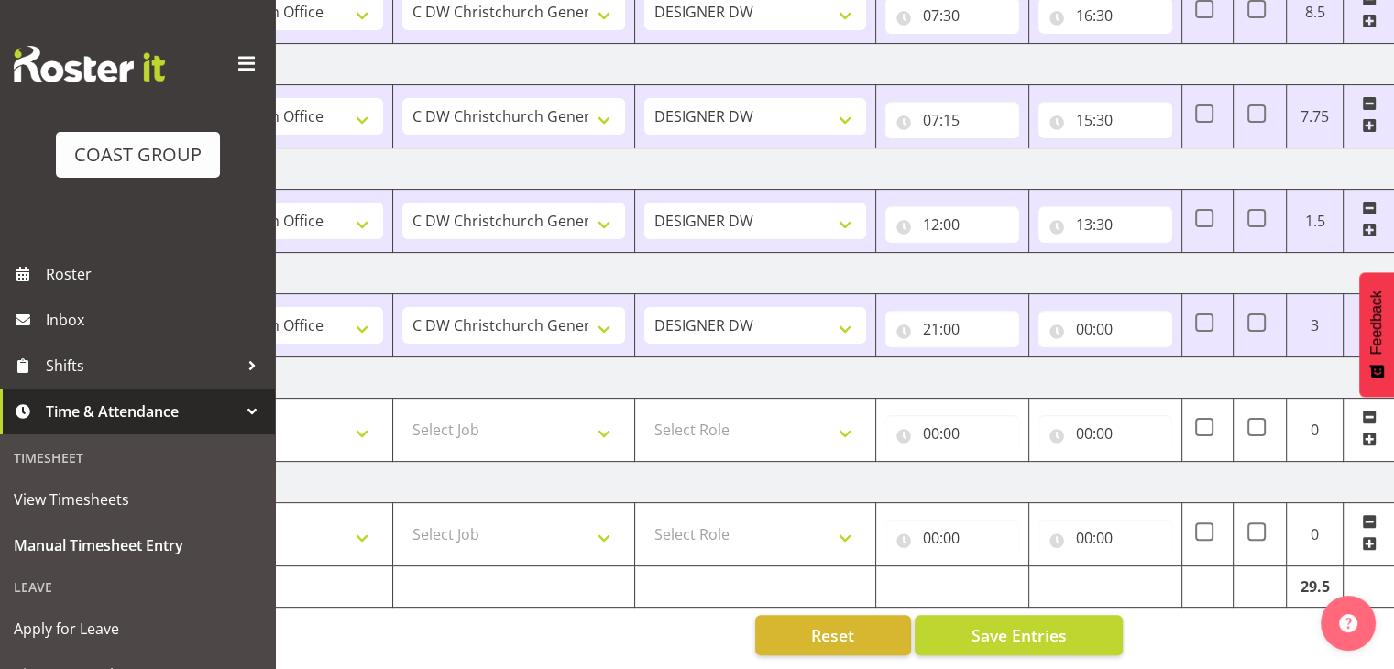
scroll to position [0, 237]
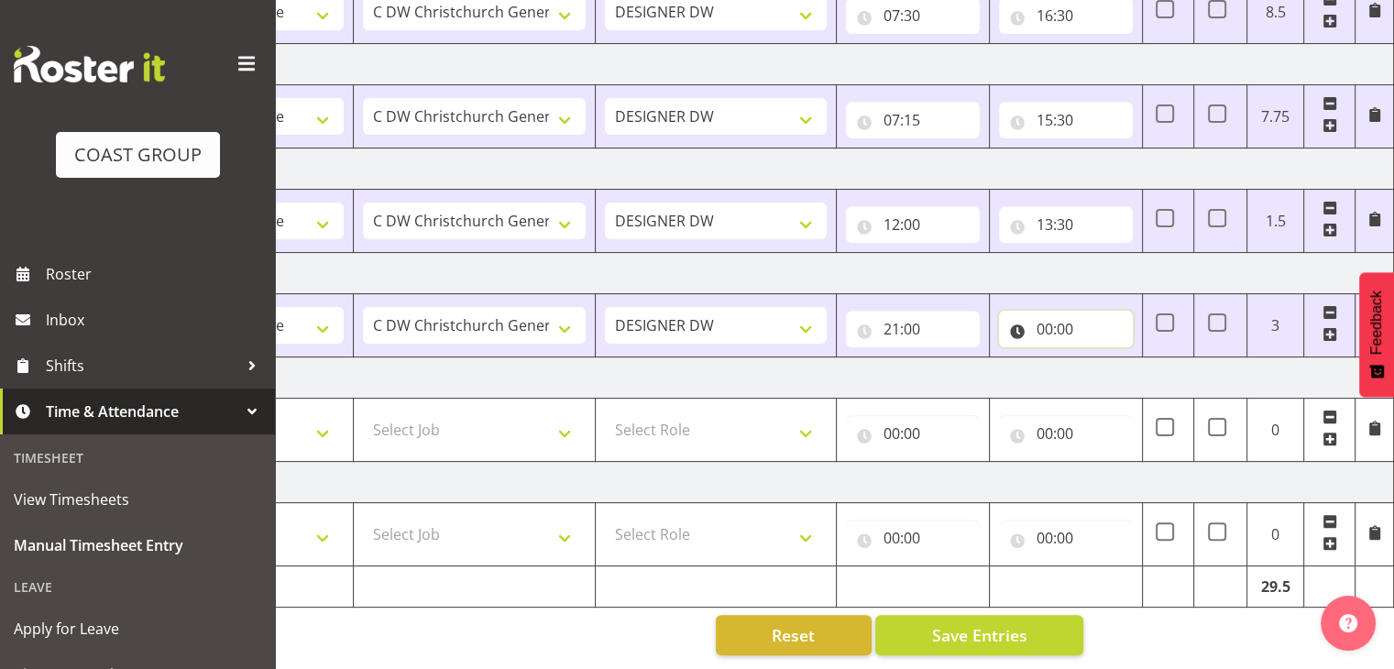
click at [1052, 313] on input "00:00" at bounding box center [1066, 329] width 134 height 37
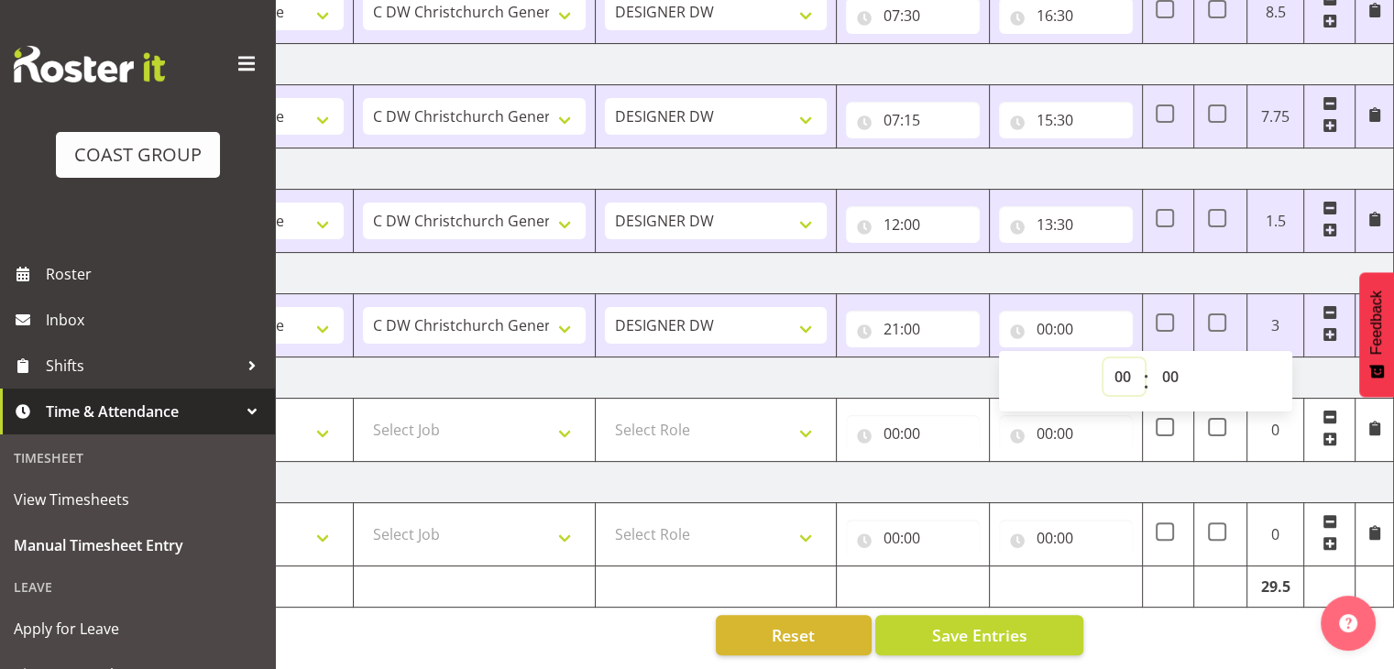
click at [1126, 358] on select "00 01 02 03 04 05 06 07 08 09 10 11 12 13 14 15 16 17 18 19 20 21 22 23" at bounding box center [1123, 376] width 41 height 37
select select "23"
click at [1103, 358] on select "00 01 02 03 04 05 06 07 08 09 10 11 12 13 14 15 16 17 18 19 20 21 22 23" at bounding box center [1123, 376] width 41 height 37
type input "23:00"
click at [963, 357] on td "Monday 11th August 2025" at bounding box center [753, 377] width 1282 height 41
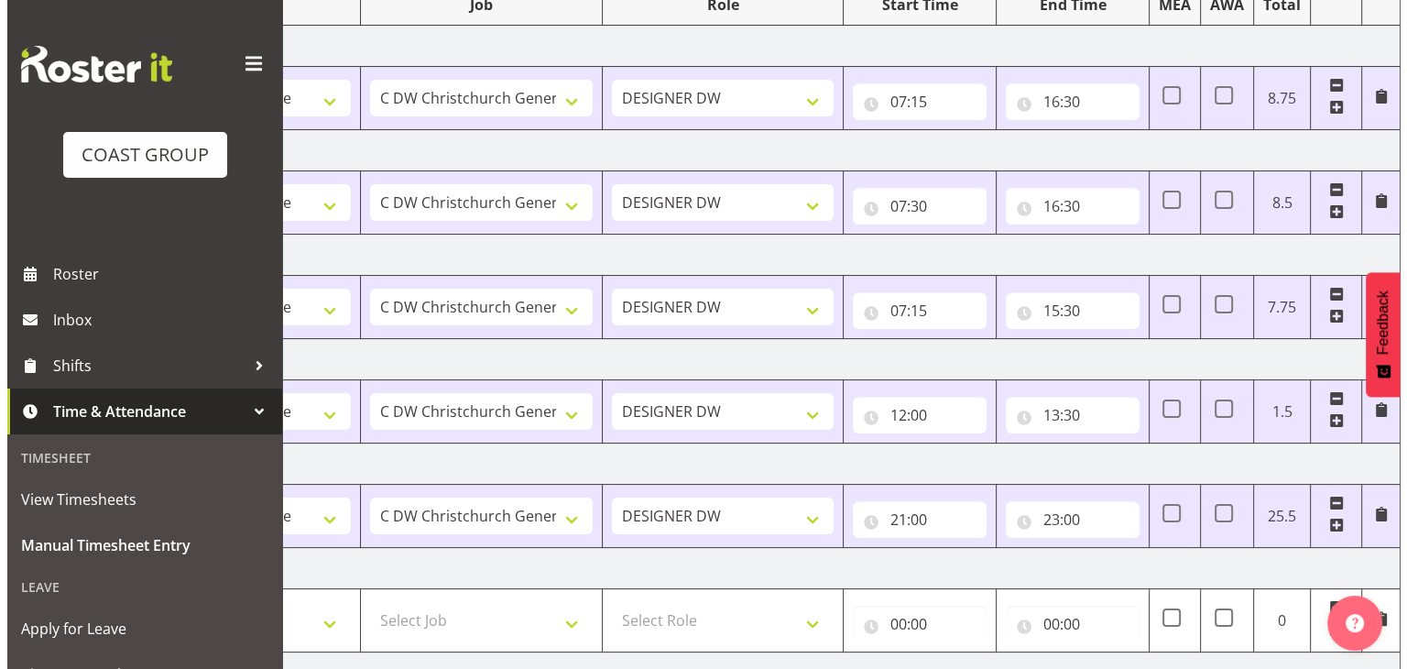
scroll to position [465, 0]
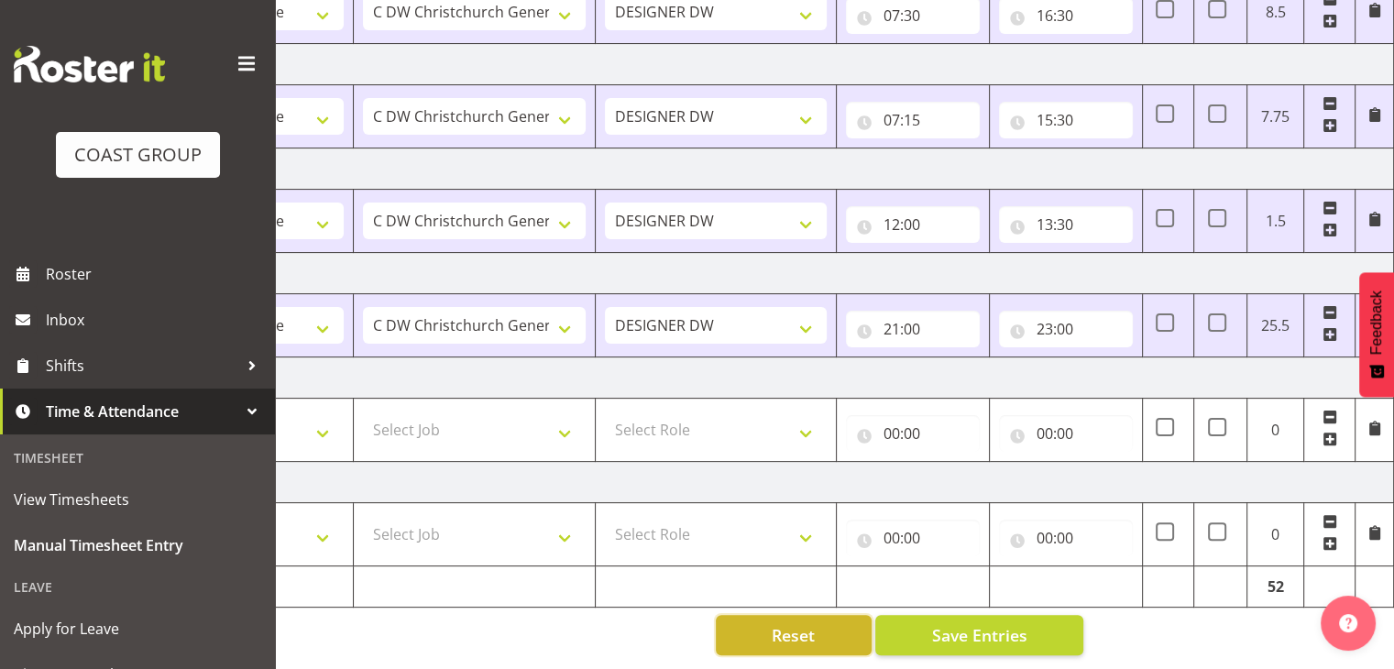
click at [823, 628] on button "Reset" at bounding box center [794, 635] width 156 height 40
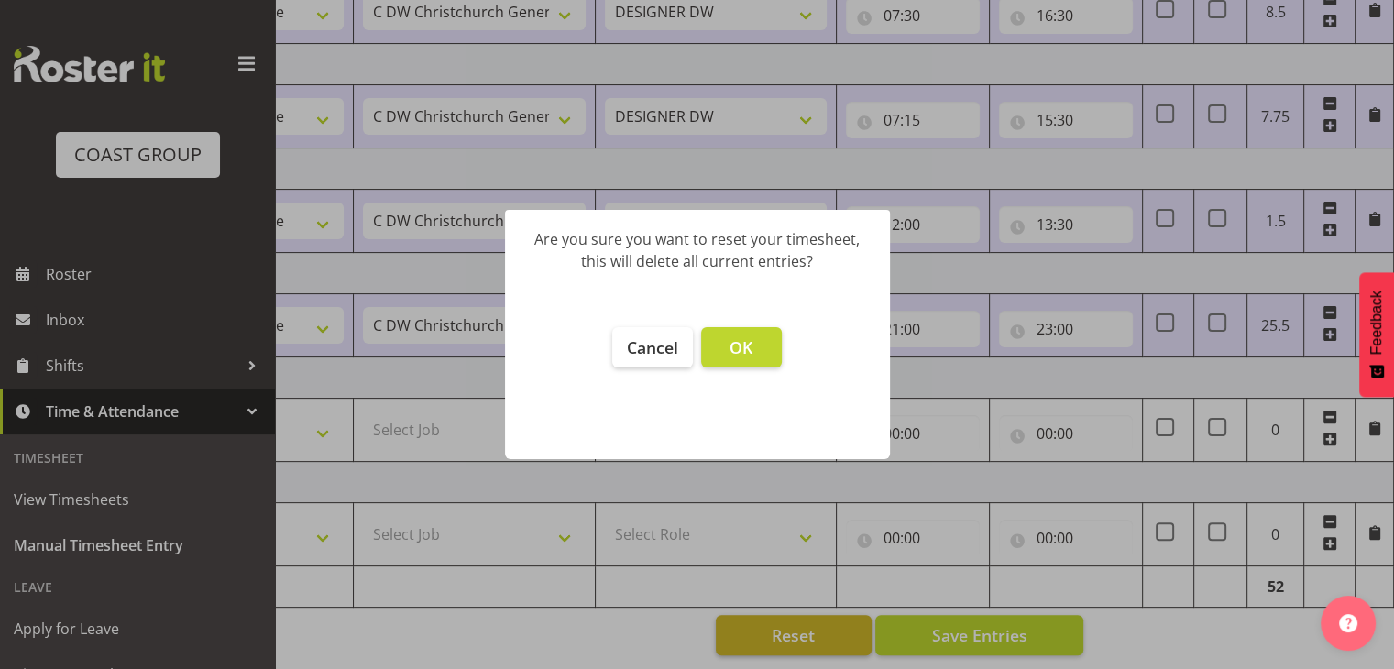
scroll to position [0, 224]
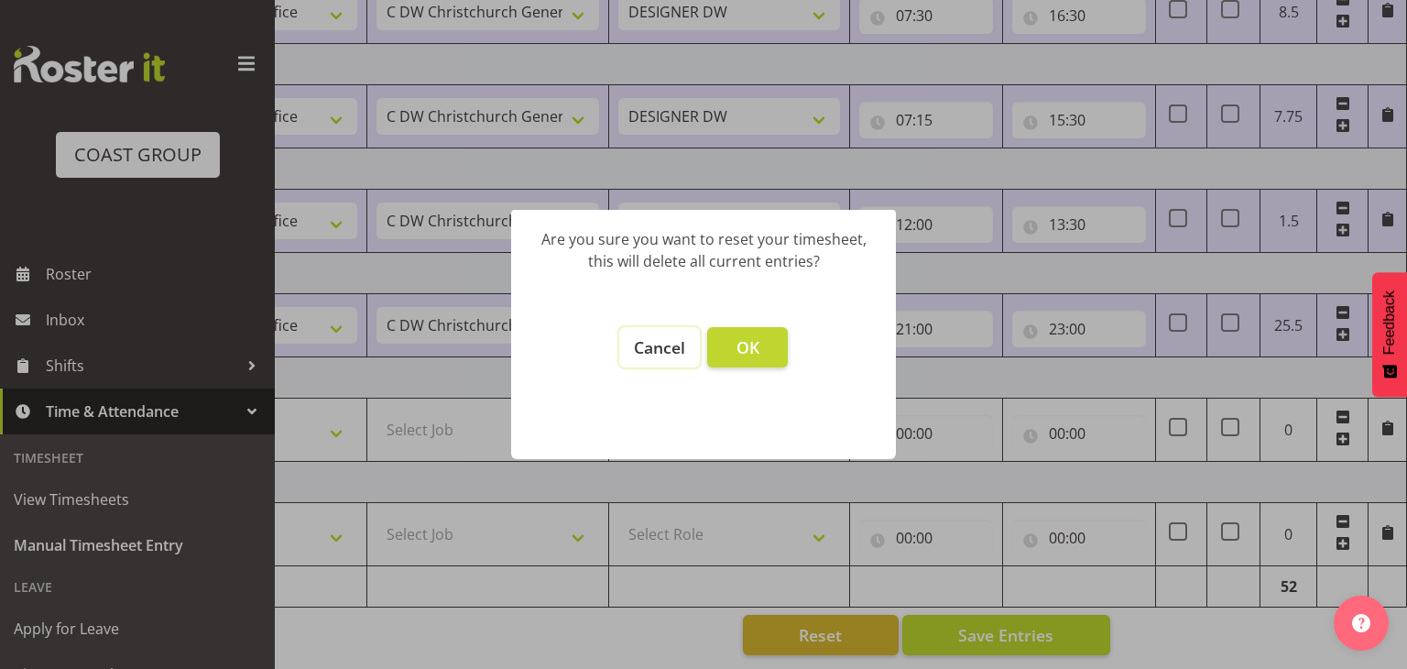
click at [664, 355] on span "Cancel" at bounding box center [659, 347] width 51 height 22
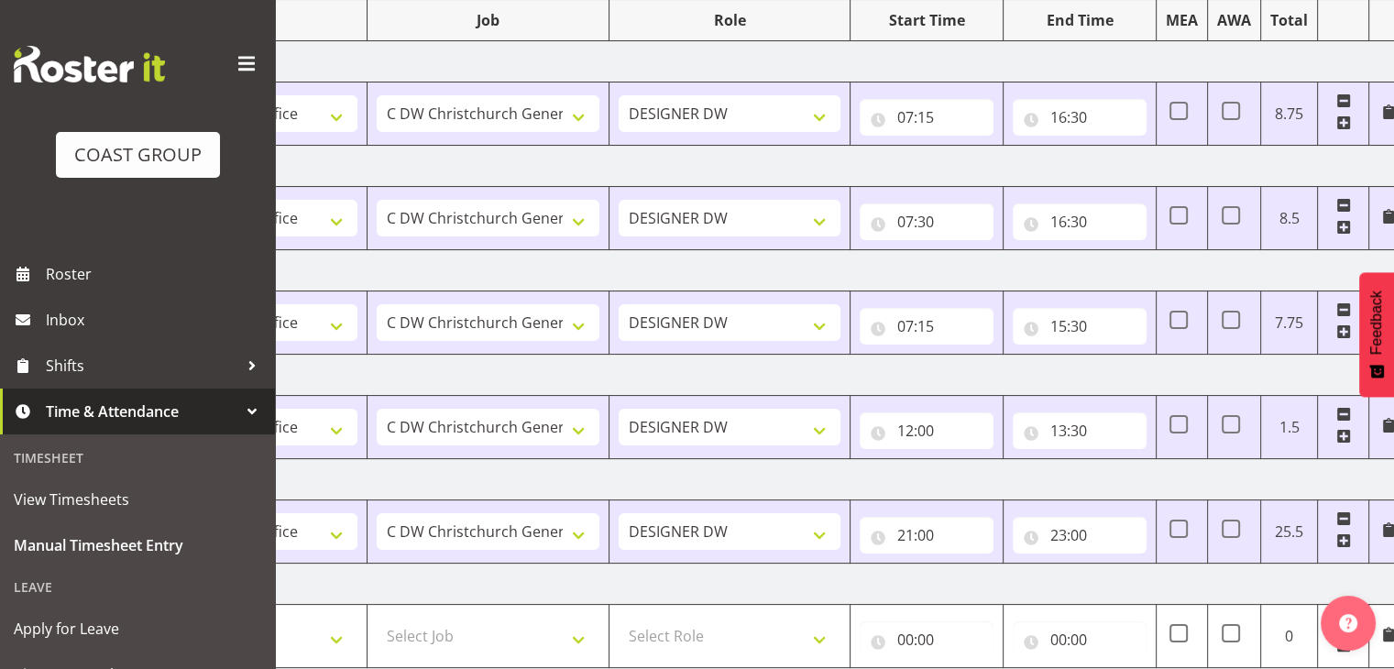
scroll to position [0, 0]
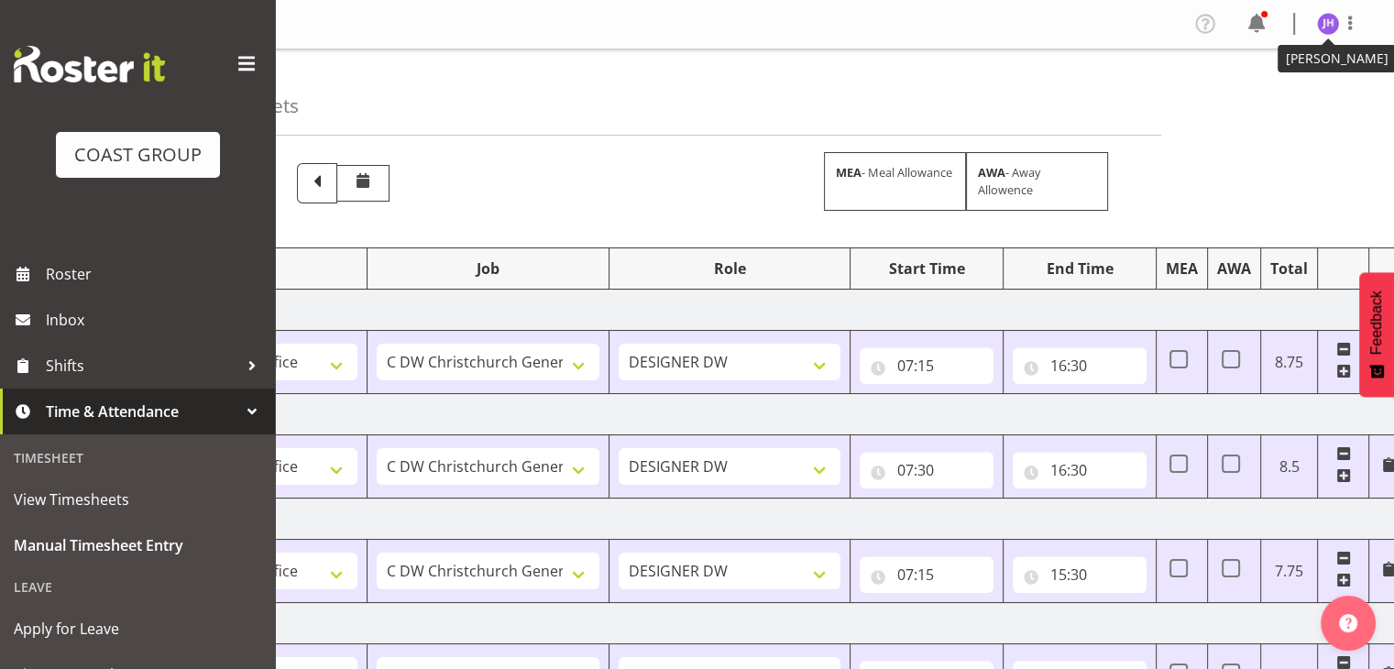
click at [1320, 33] on img at bounding box center [1328, 24] width 22 height 22
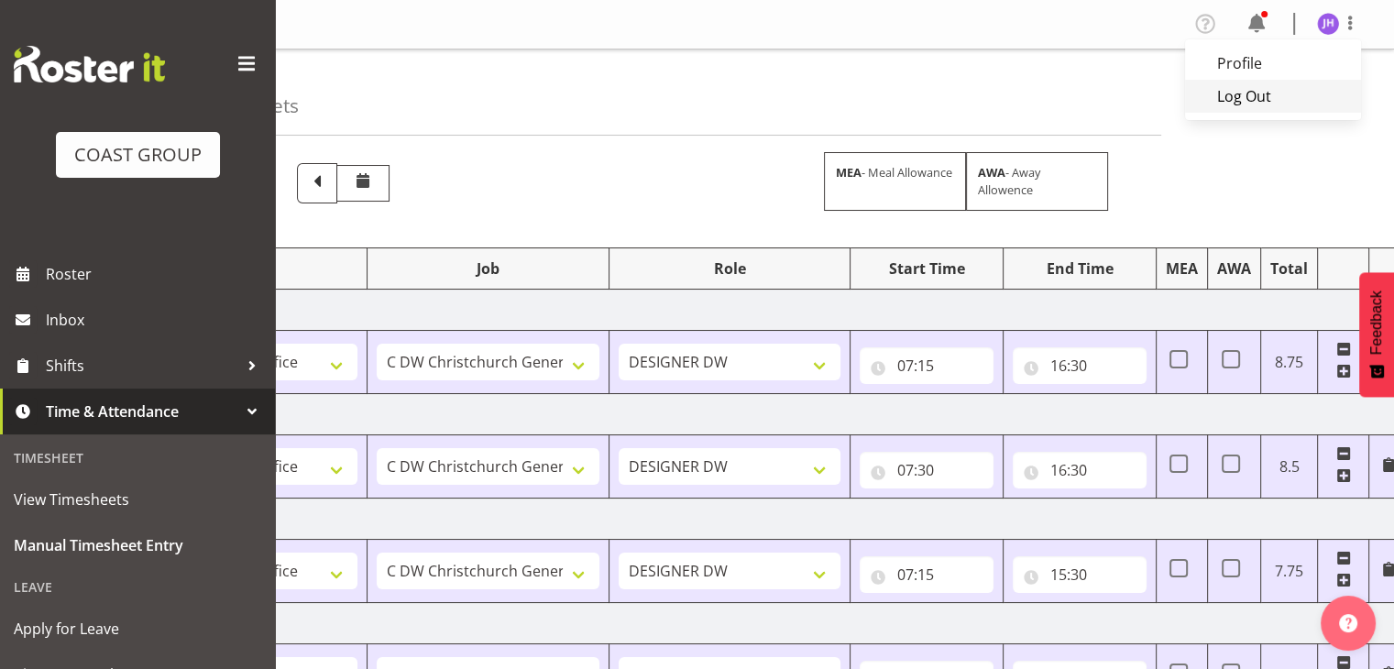
click at [1261, 103] on link "Log Out" at bounding box center [1273, 96] width 176 height 33
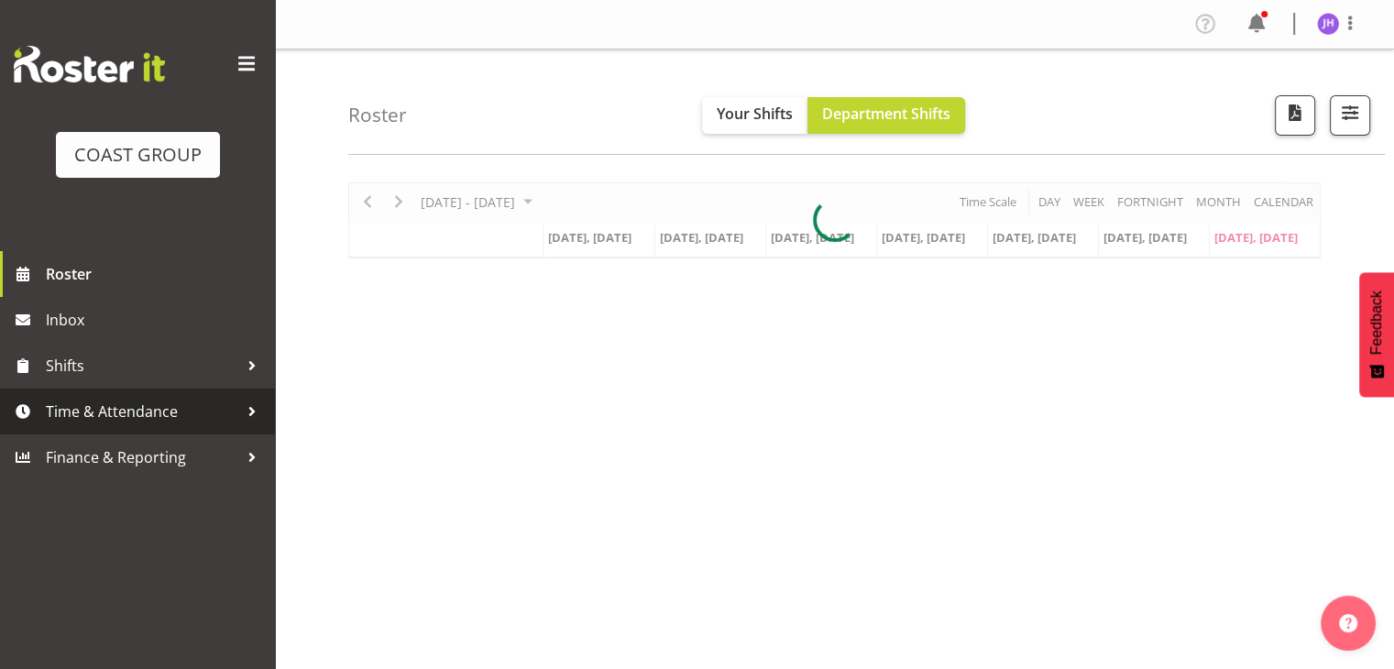
click at [125, 410] on span "Time & Attendance" at bounding box center [142, 411] width 192 height 27
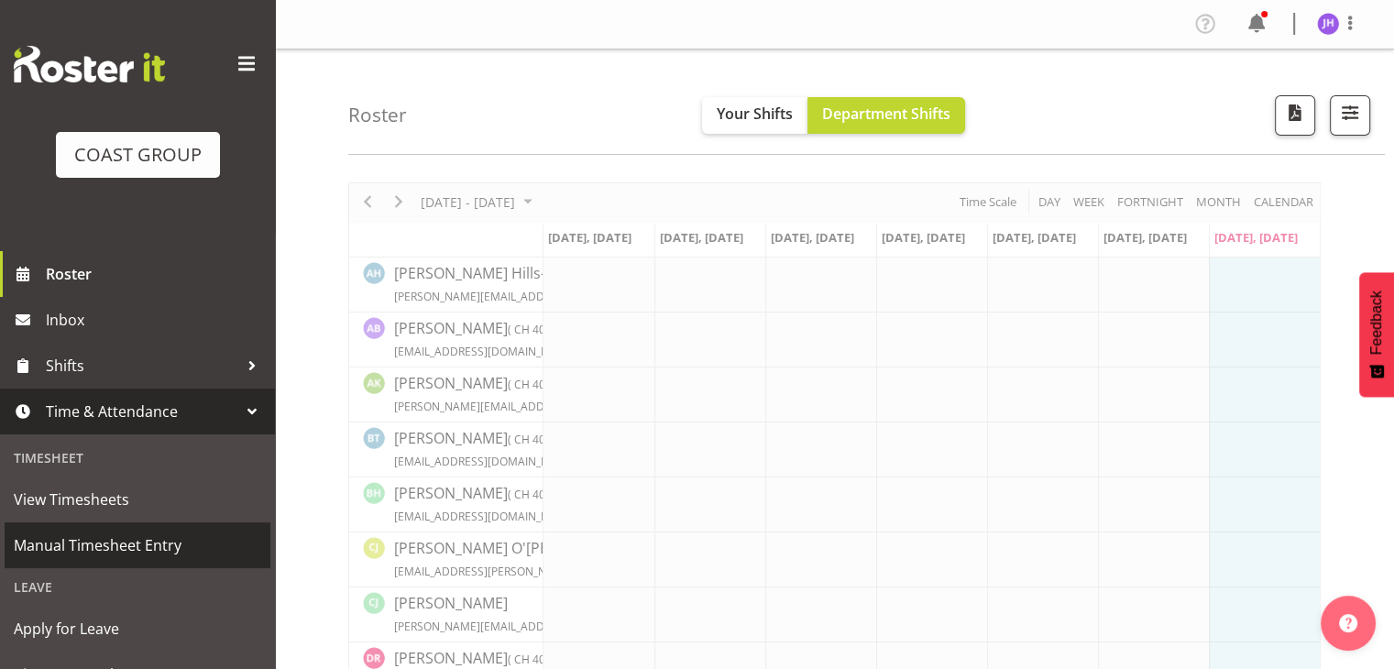
click at [139, 550] on span "Manual Timesheet Entry" at bounding box center [137, 544] width 247 height 27
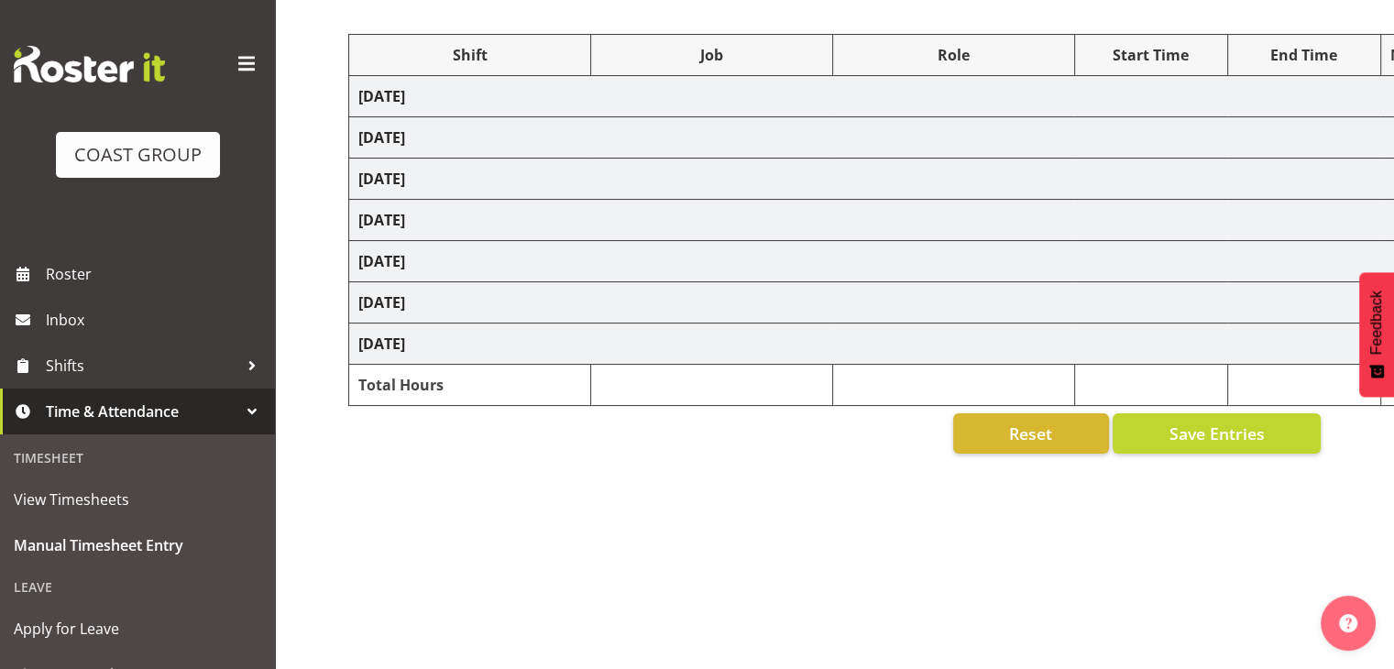
scroll to position [227, 0]
select select "1512"
select select "624"
select select "1512"
select select "624"
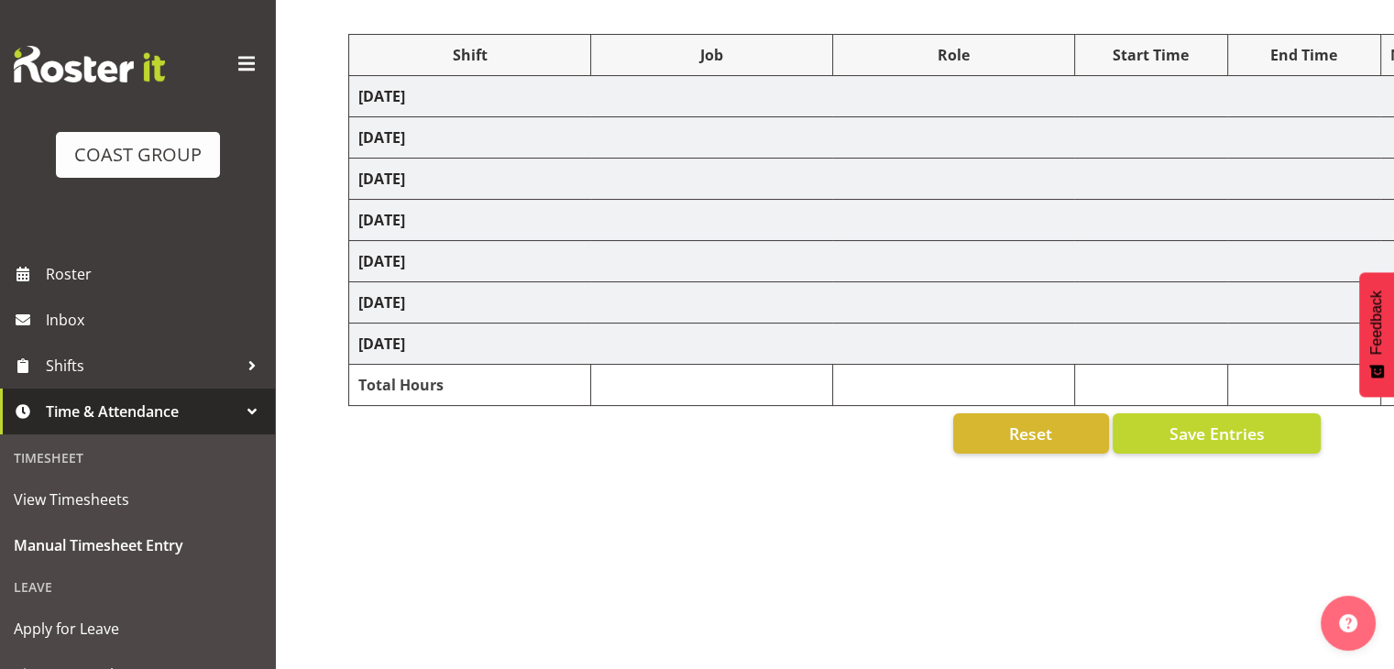
select select "1512"
select select "624"
select select "1512"
select select "624"
select select "1512"
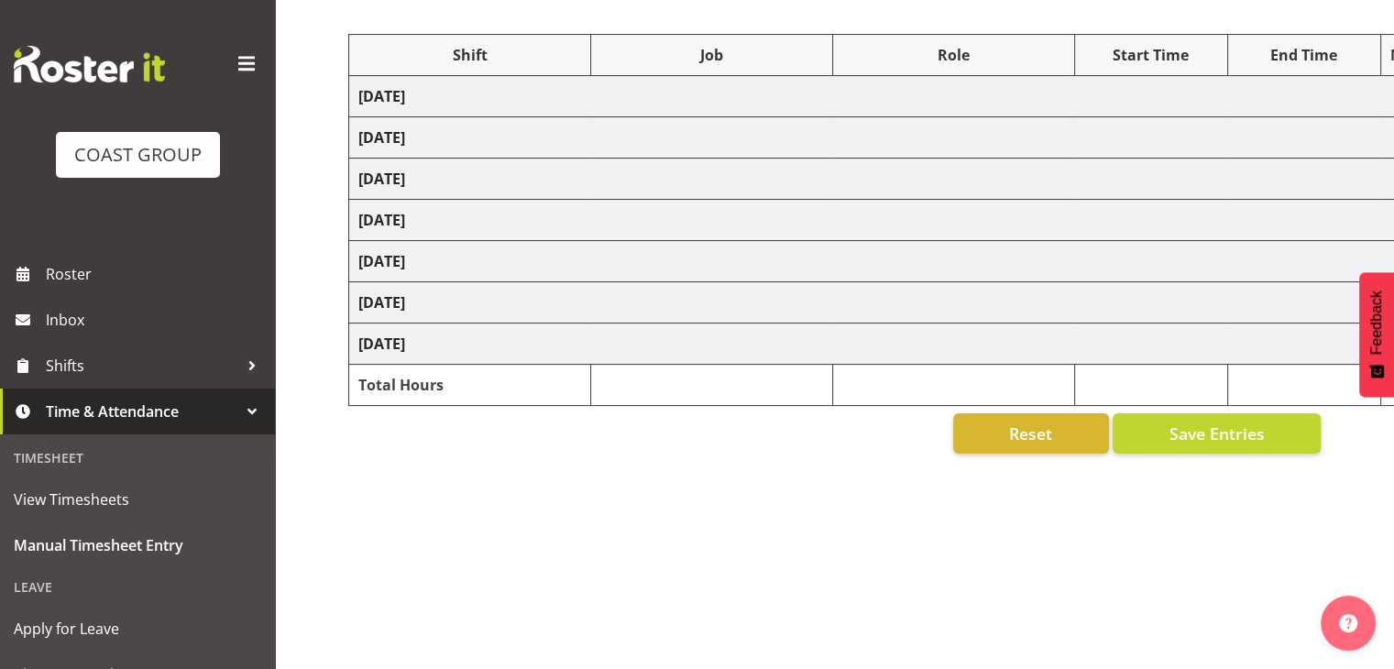
select select "624"
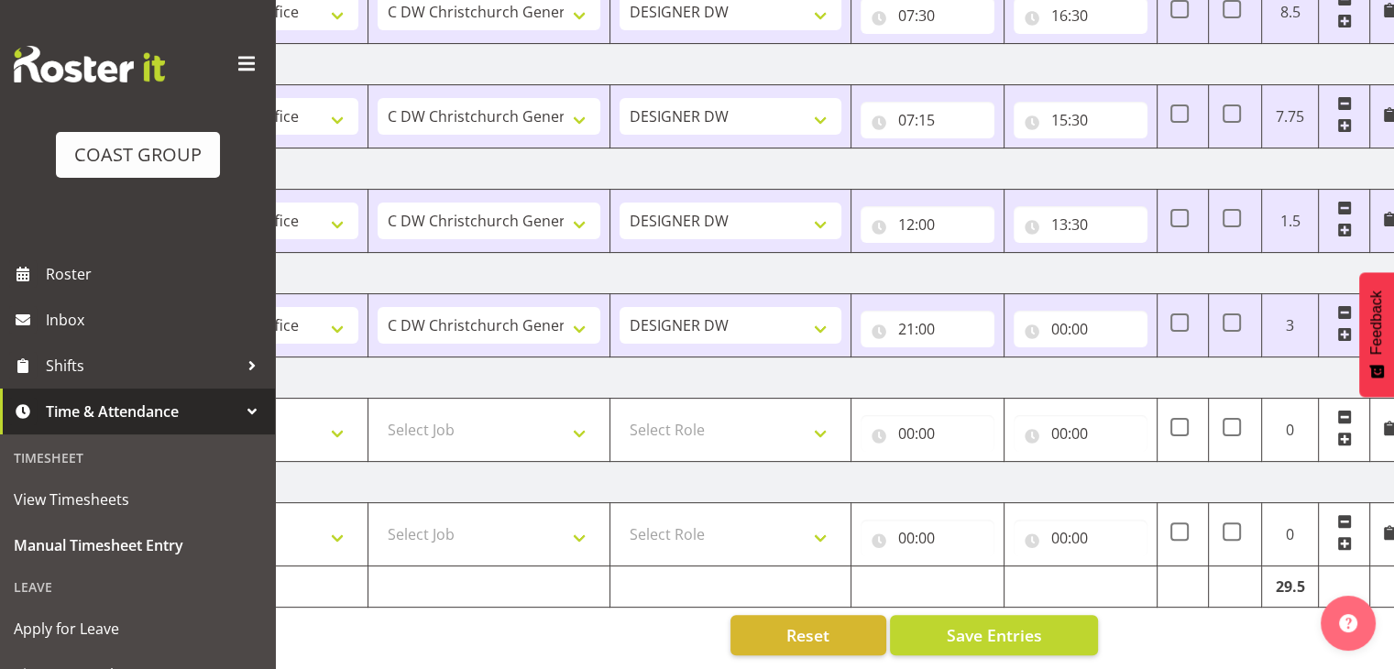
scroll to position [0, 237]
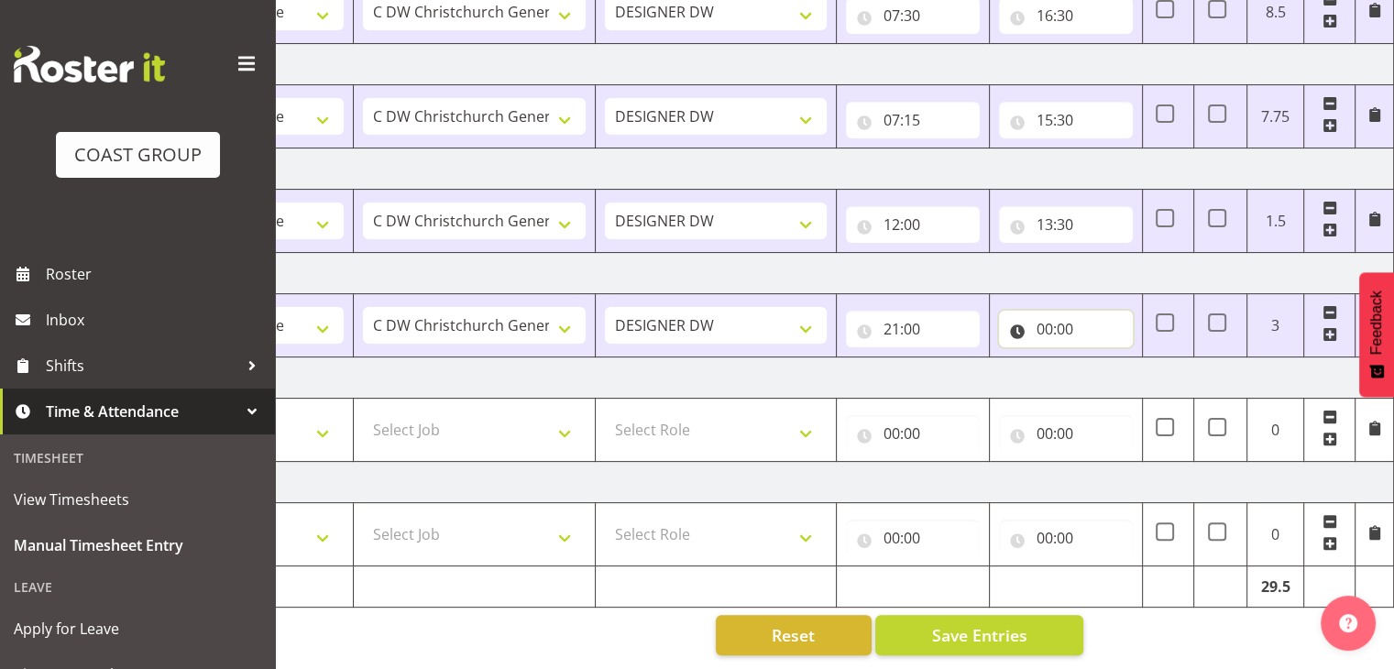
click at [1041, 315] on input "00:00" at bounding box center [1066, 329] width 134 height 37
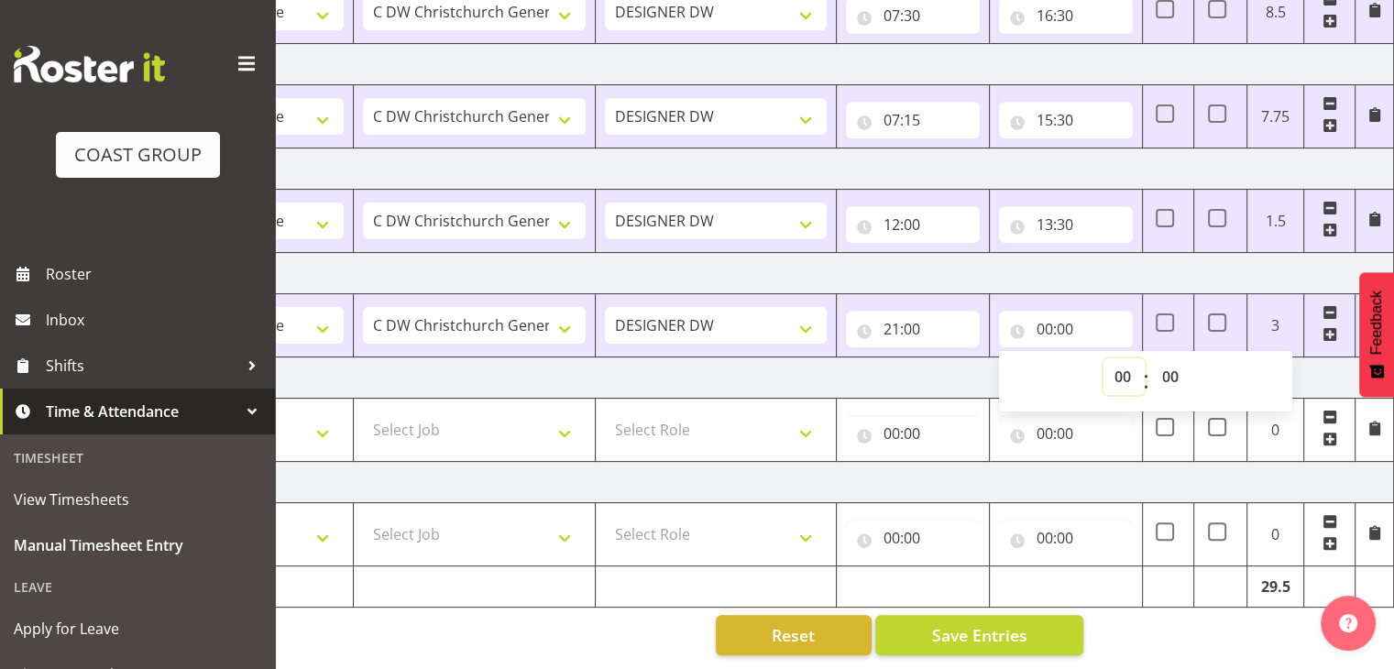
click at [1113, 360] on select "00 01 02 03 04 05 06 07 08 09 10 11 12 13 14 15 16 17 18 19 20 21 22 23" at bounding box center [1123, 376] width 41 height 37
select select "22"
click at [1103, 358] on select "00 01 02 03 04 05 06 07 08 09 10 11 12 13 14 15 16 17 18 19 20 21 22 23" at bounding box center [1123, 376] width 41 height 37
type input "22:00"
click at [1169, 363] on select "00 01 02 03 04 05 06 07 08 09 10 11 12 13 14 15 16 17 18 19 20 21 22 23 24 25 2…" at bounding box center [1171, 376] width 41 height 37
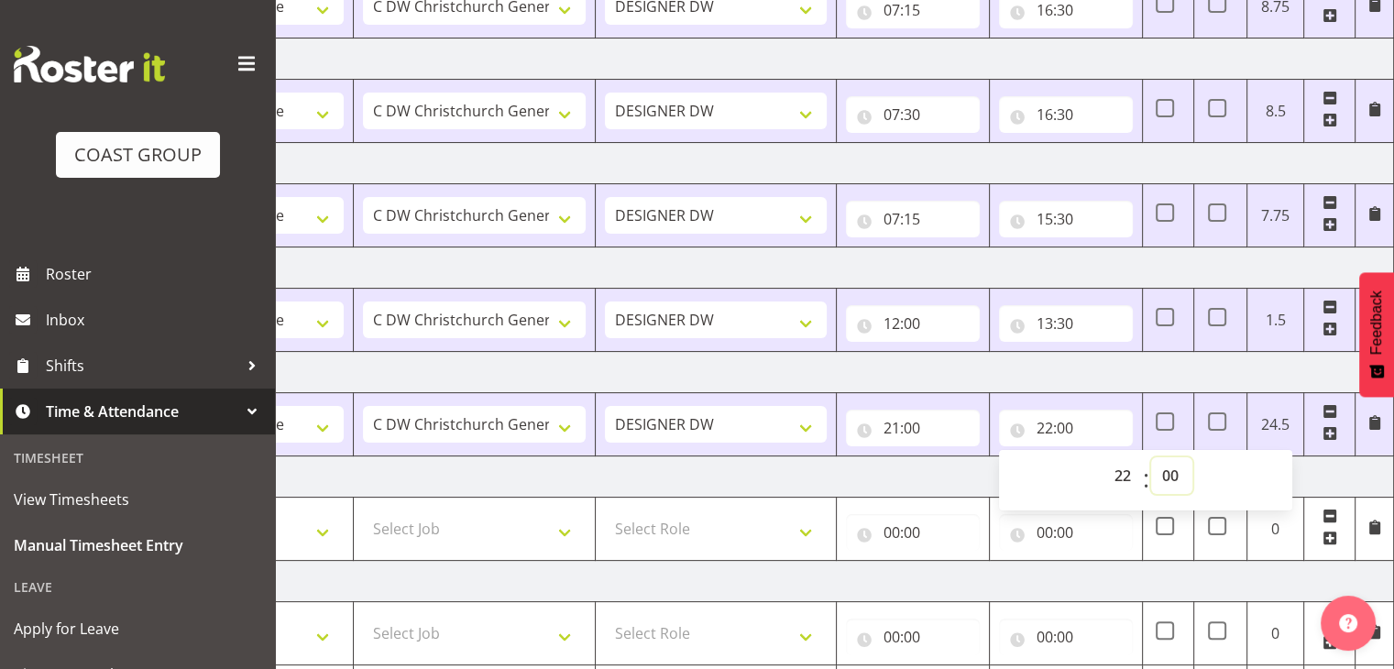
scroll to position [191, 0]
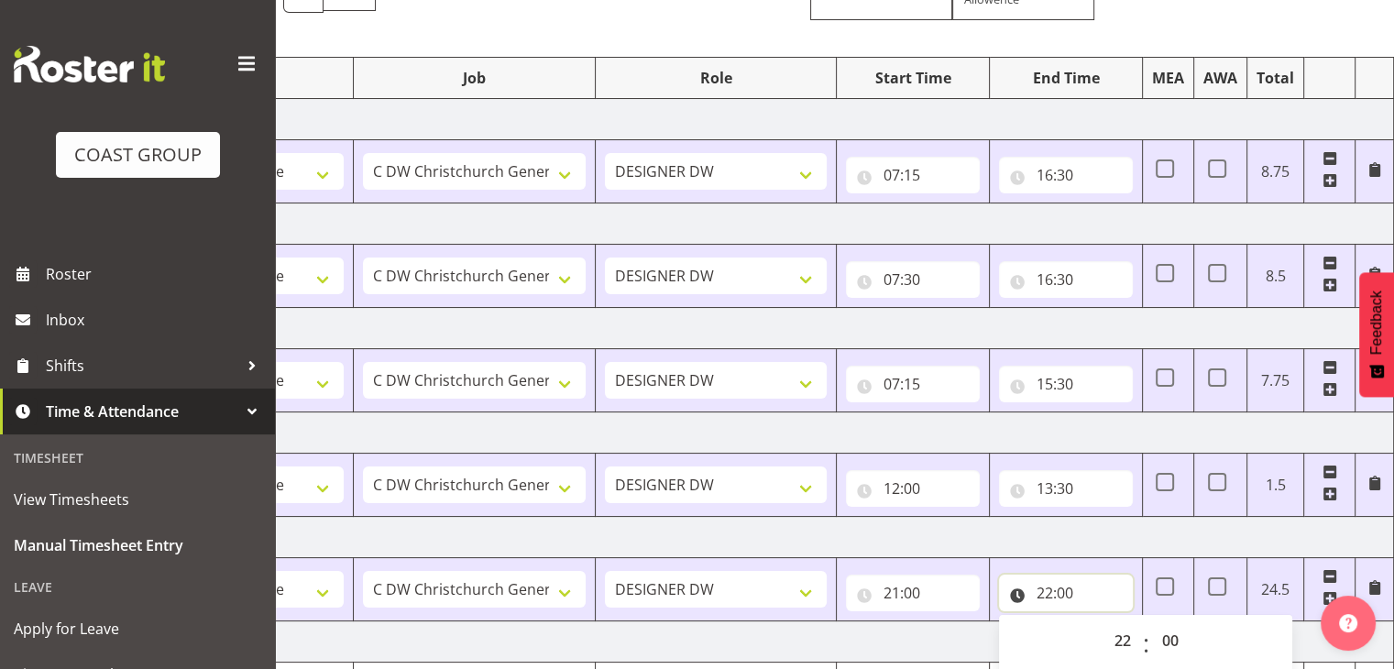
click at [1055, 591] on input "22:00" at bounding box center [1066, 592] width 134 height 37
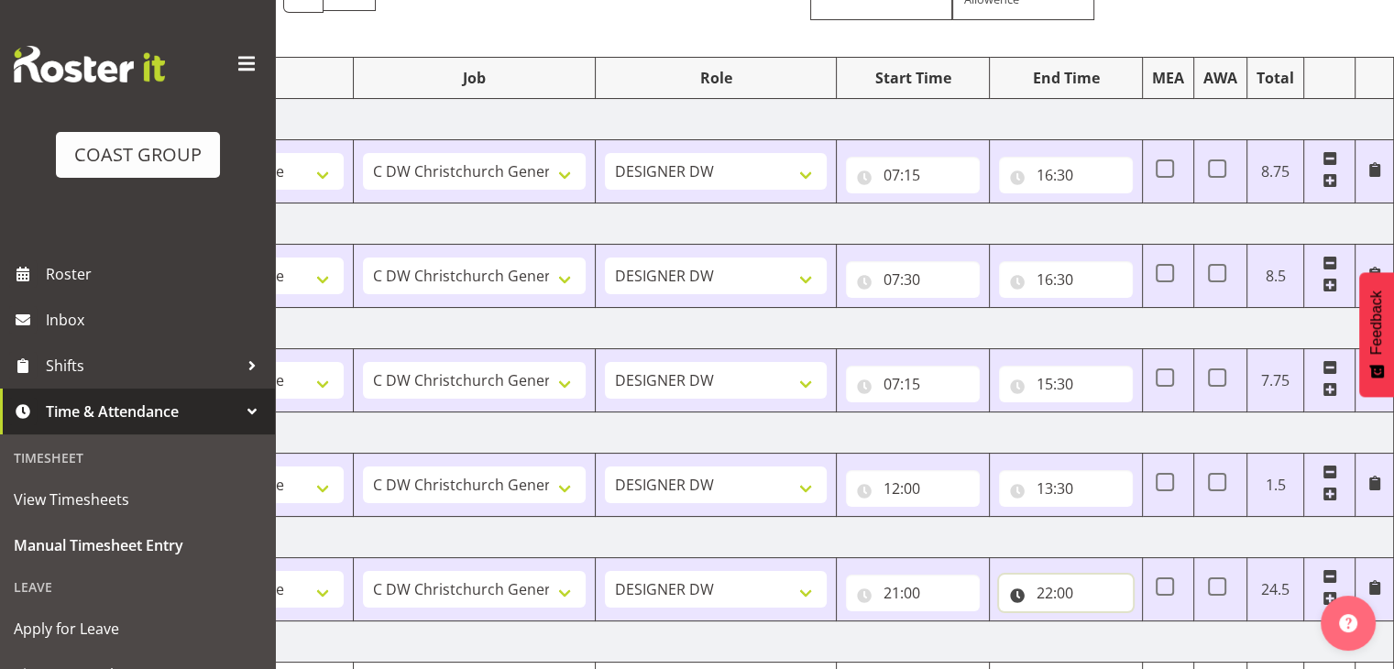
click at [1048, 592] on input "22:00" at bounding box center [1066, 592] width 134 height 37
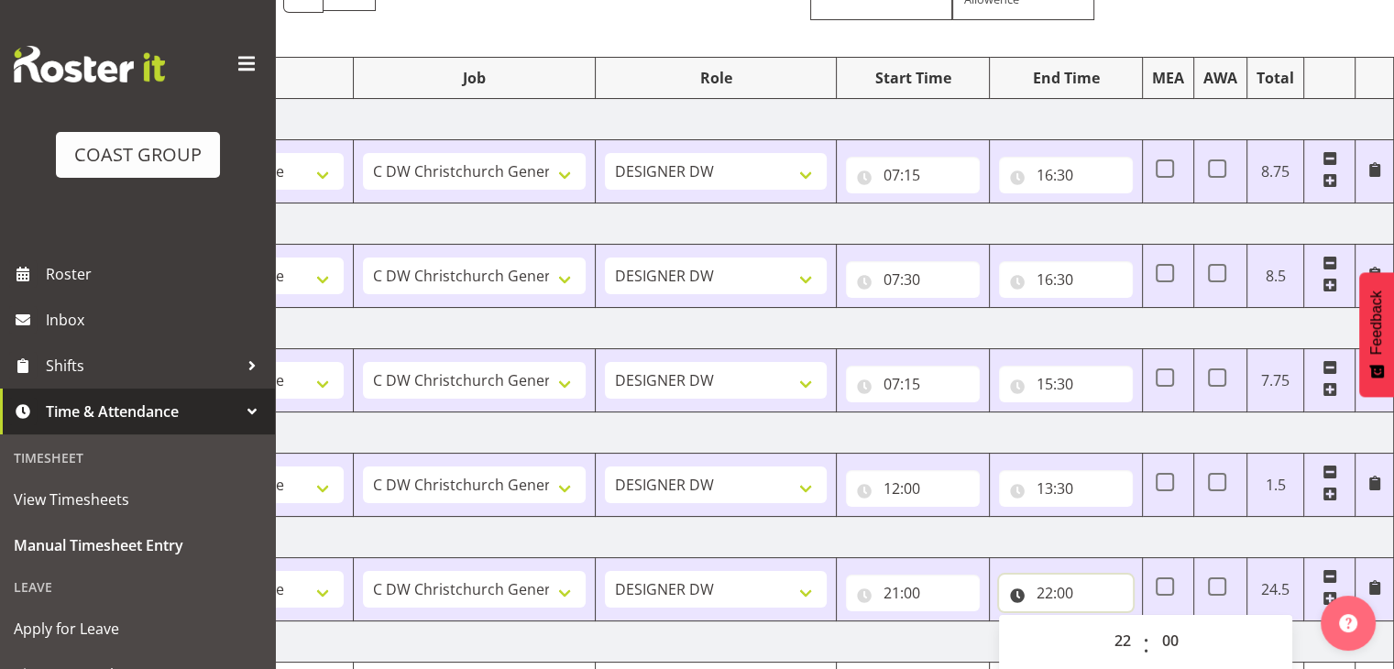
click at [1015, 594] on input "22:00" at bounding box center [1066, 592] width 134 height 37
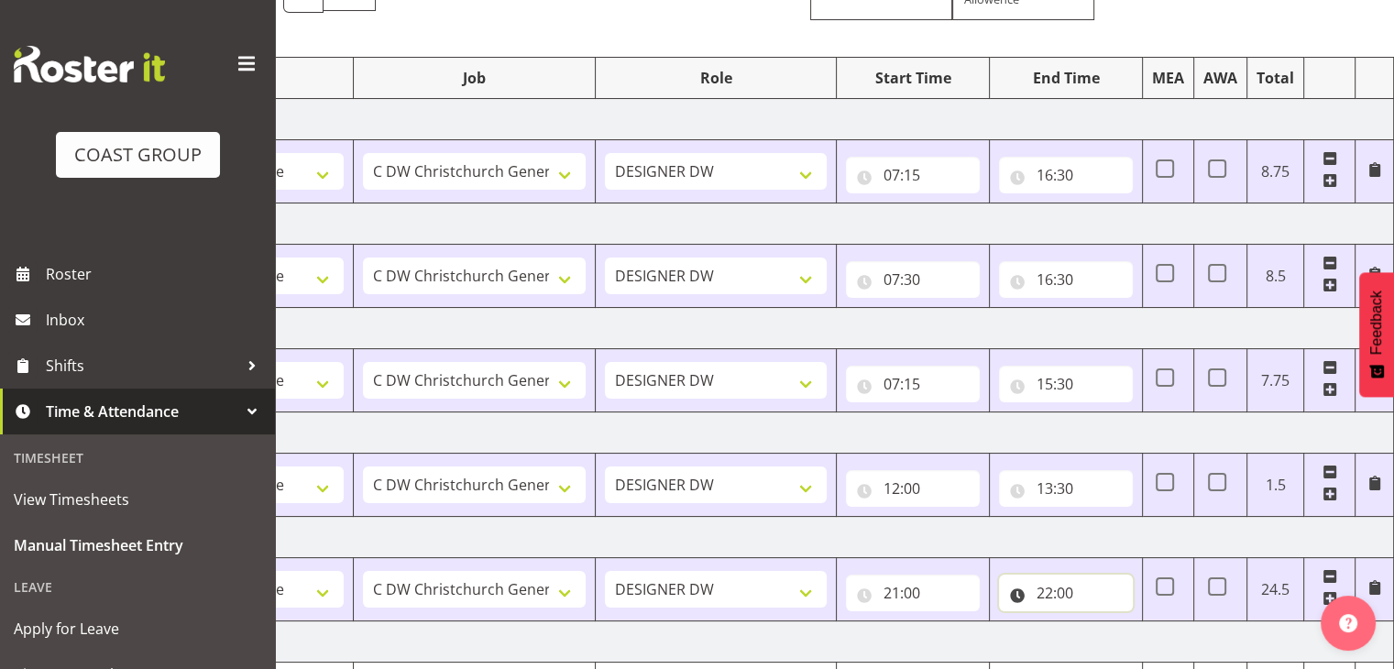
click at [1017, 594] on input "22:00" at bounding box center [1066, 592] width 134 height 37
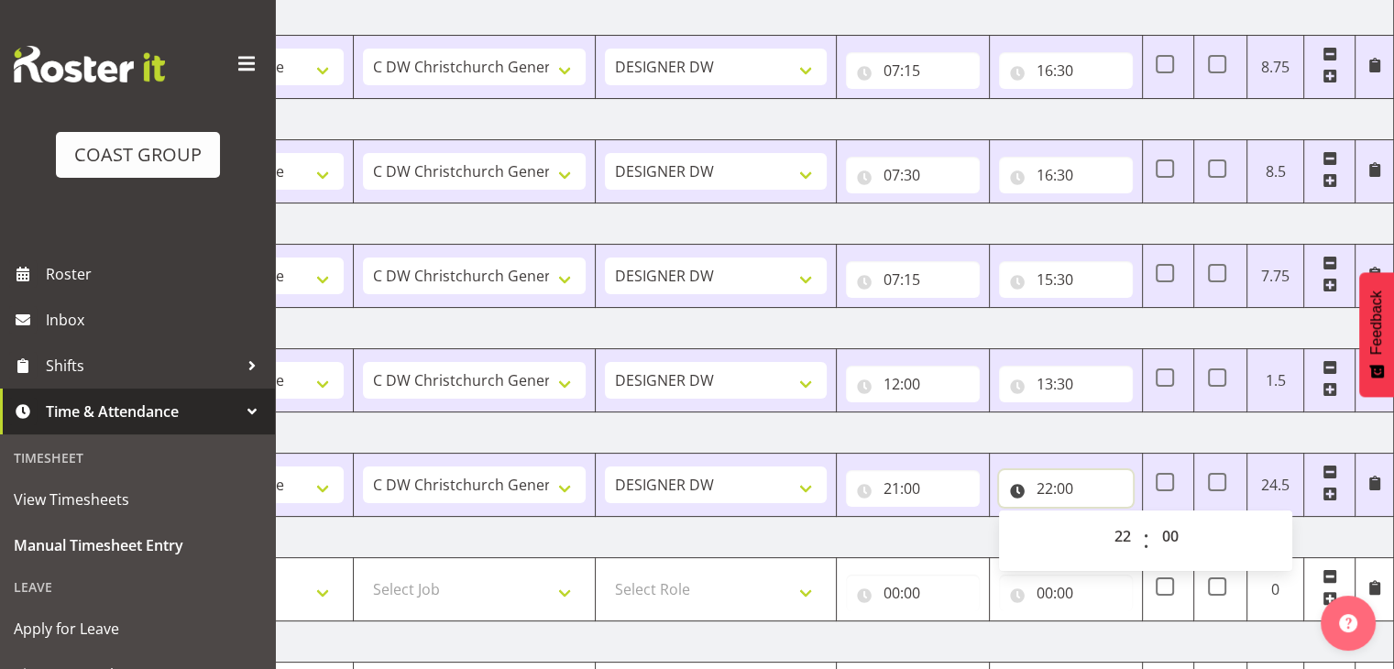
scroll to position [465, 0]
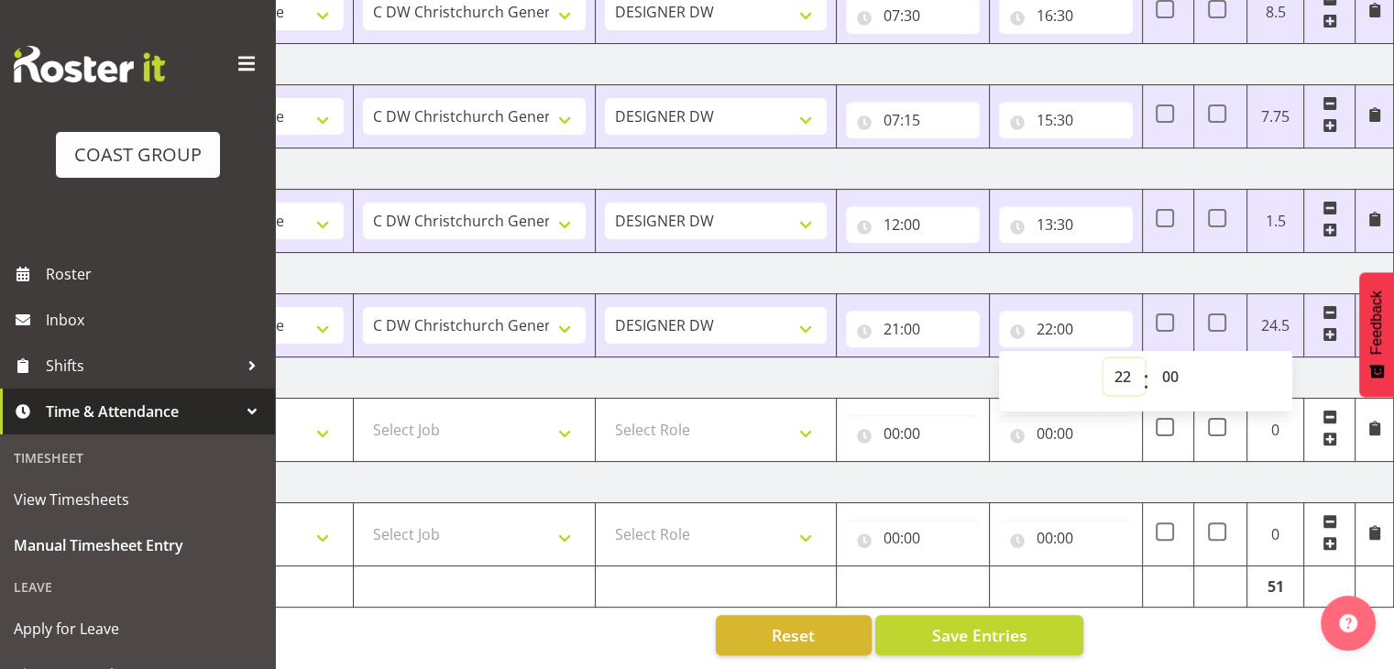
click at [1126, 366] on select "00 01 02 03 04 05 06 07 08 09 10 11 12 13 14 15 16 17 18 19 20 21 22 23" at bounding box center [1123, 376] width 41 height 37
select select "23"
click at [1103, 358] on select "00 01 02 03 04 05 06 07 08 09 10 11 12 13 14 15 16 17 18 19 20 21 22 23" at bounding box center [1123, 376] width 41 height 37
type input "23:00"
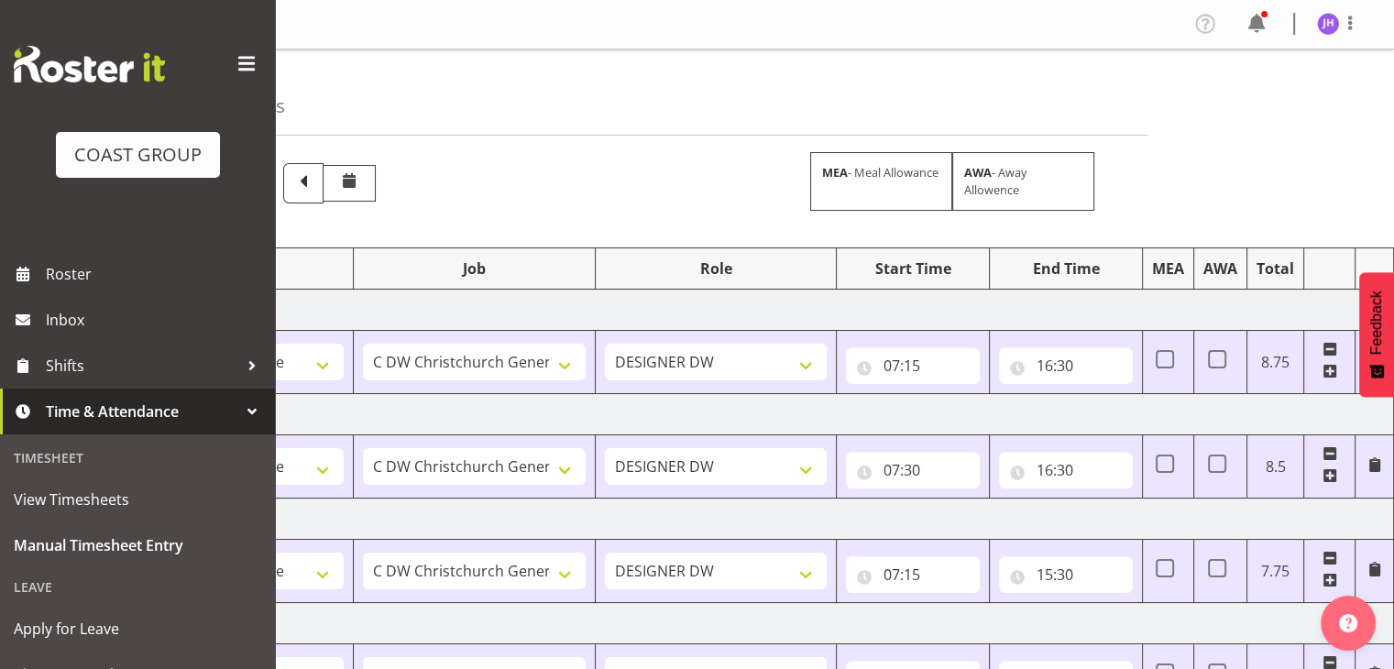
scroll to position [0, 0]
click at [1331, 29] on img at bounding box center [1328, 24] width 22 height 22
click at [1264, 96] on link "Log Out" at bounding box center [1273, 96] width 176 height 33
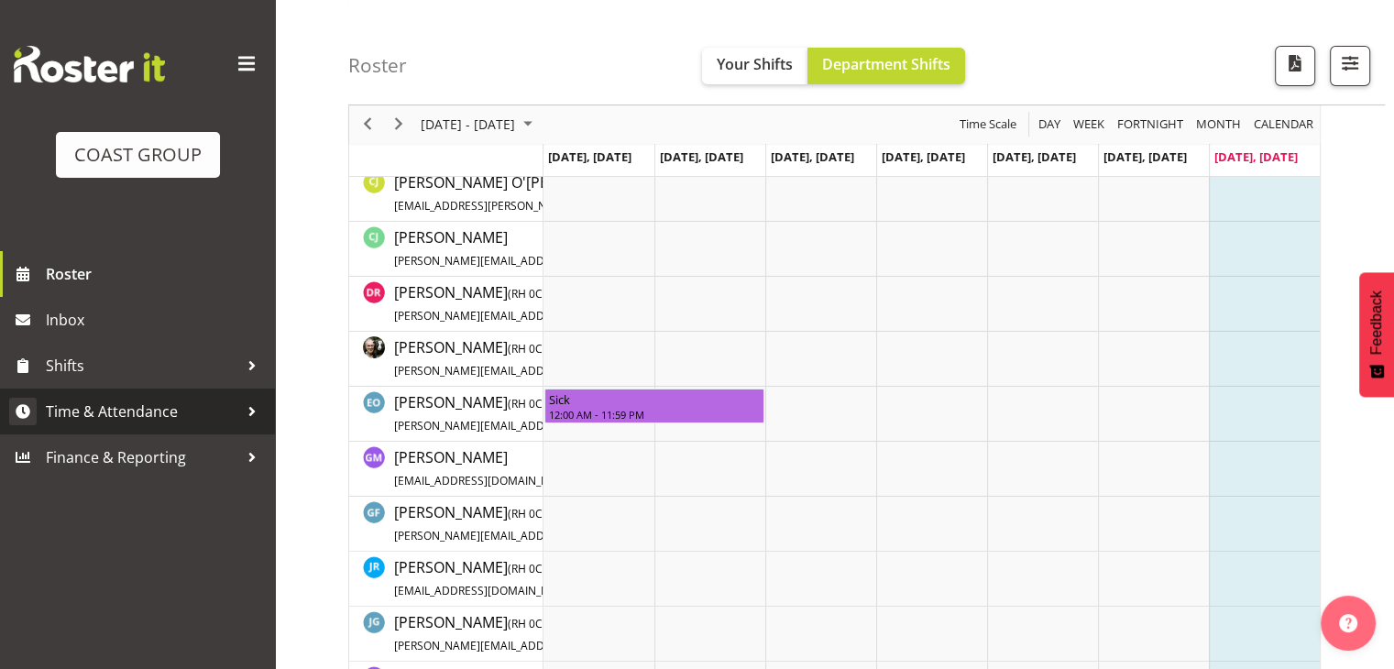
scroll to position [366, 0]
click at [128, 403] on span "Time & Attendance" at bounding box center [142, 411] width 192 height 27
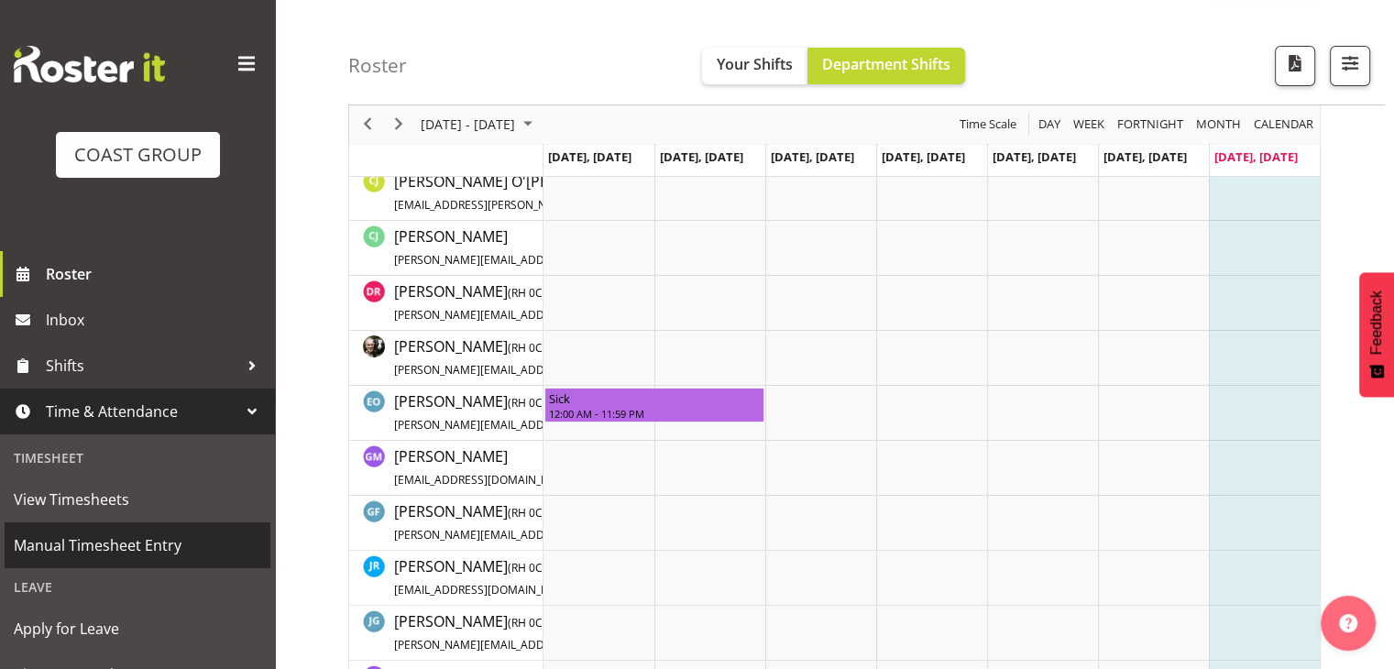
click at [121, 532] on span "Manual Timesheet Entry" at bounding box center [137, 544] width 247 height 27
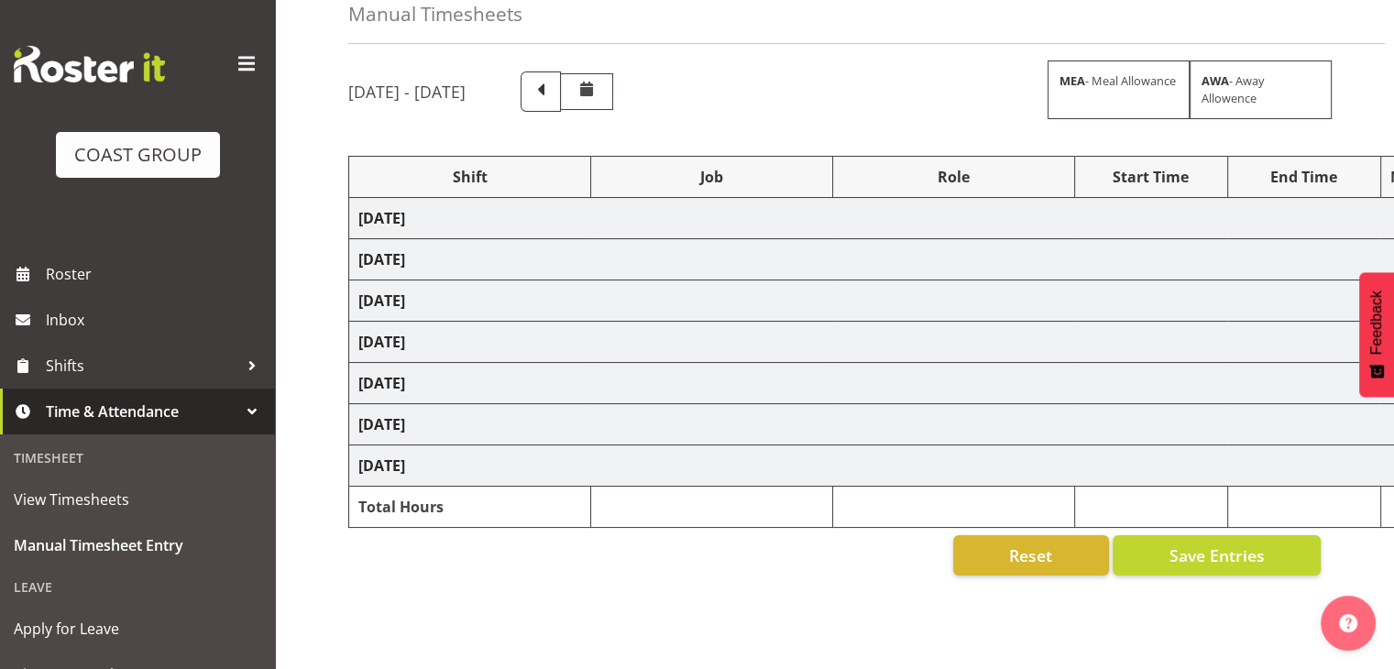
scroll to position [227, 0]
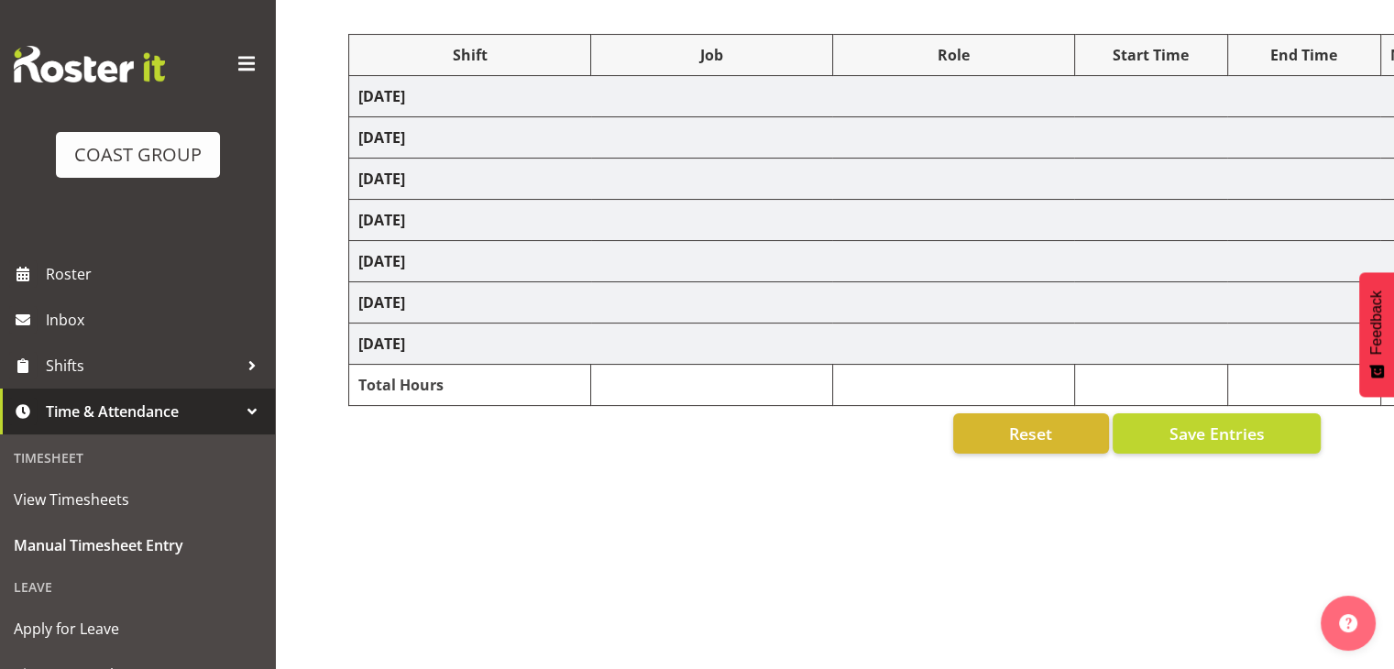
select select "1512"
select select "624"
select select "1512"
select select "624"
select select "1512"
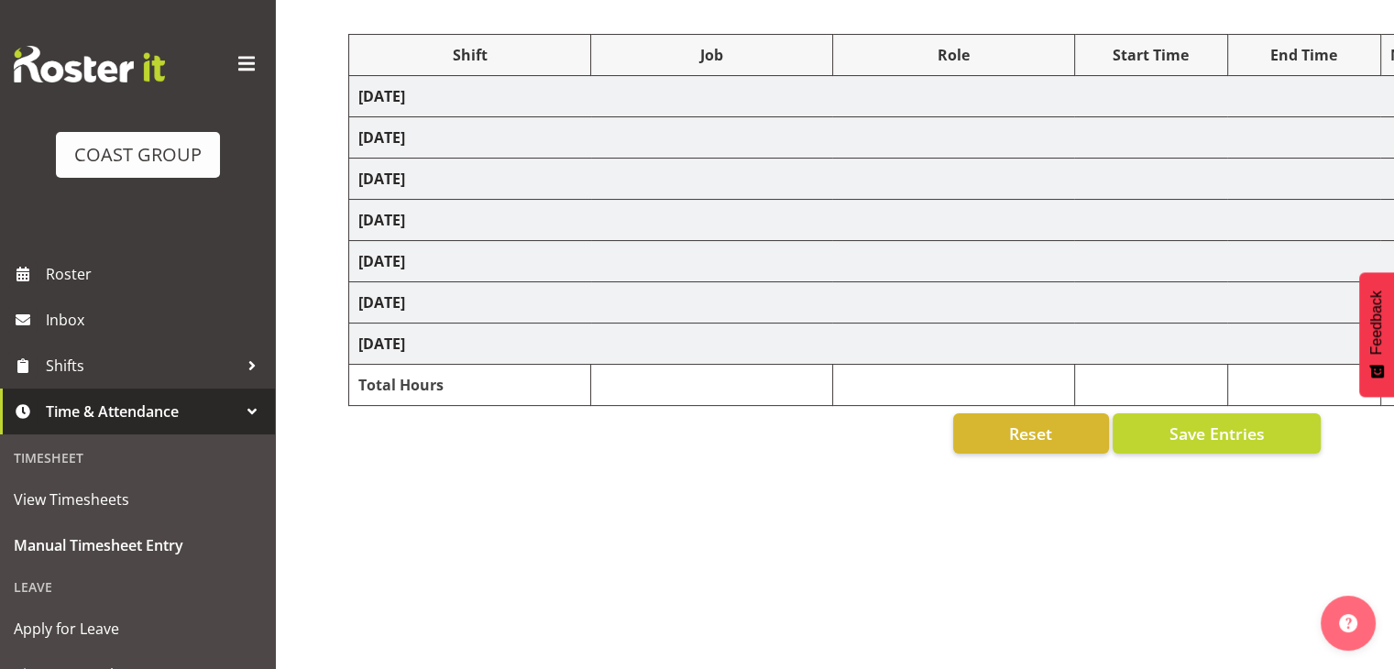
select select "624"
select select "1512"
select select "624"
select select "1512"
select select "624"
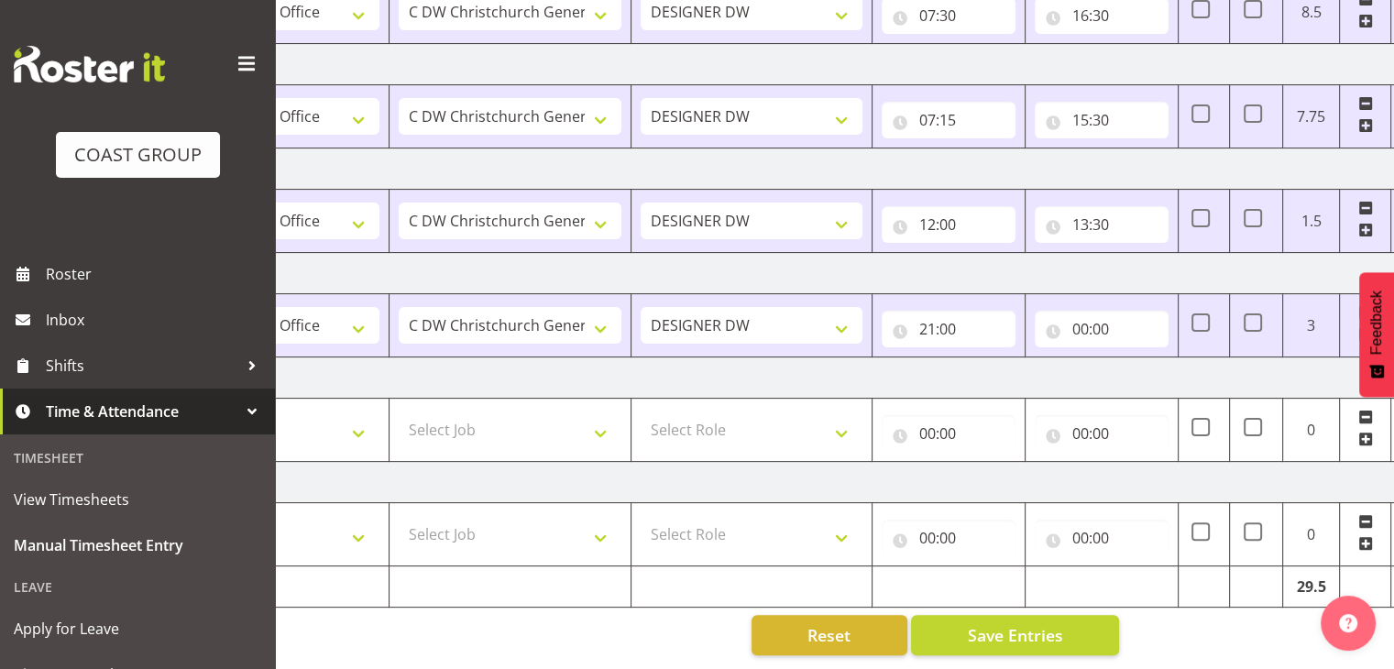
scroll to position [0, 237]
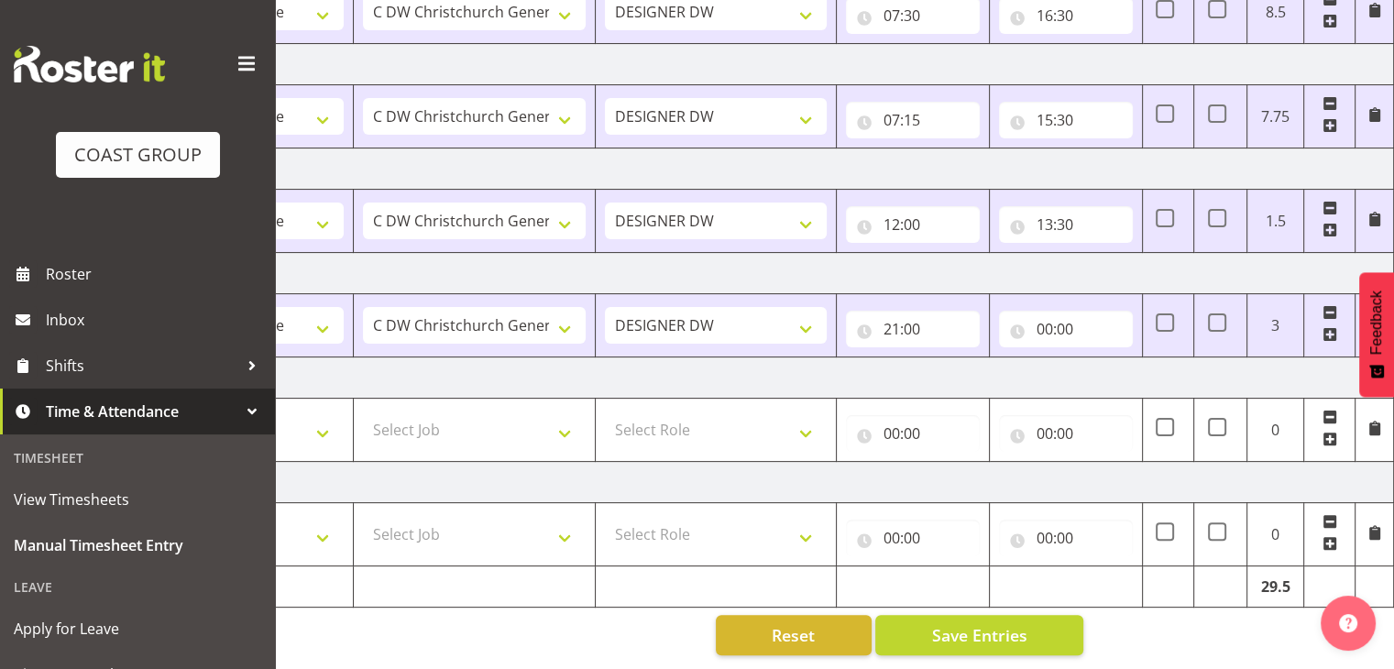
click at [1330, 305] on span at bounding box center [1329, 312] width 15 height 15
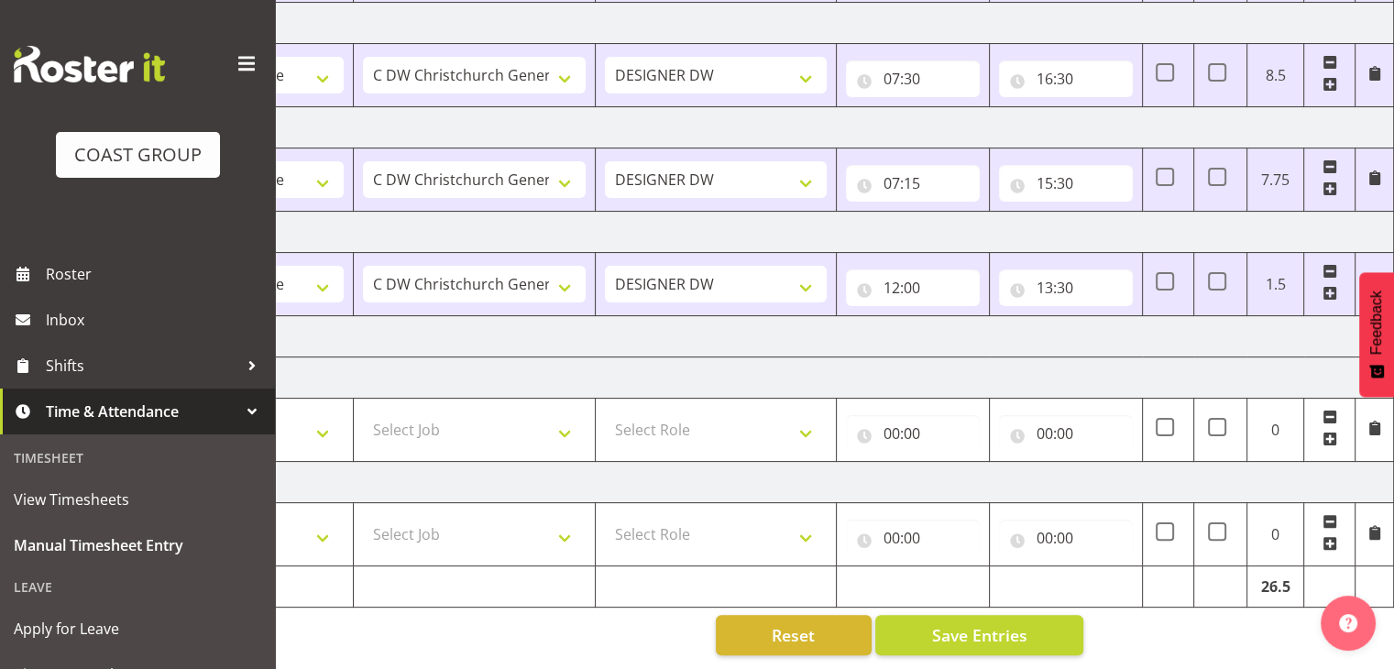
click at [330, 328] on td "[DATE]" at bounding box center [753, 336] width 1282 height 41
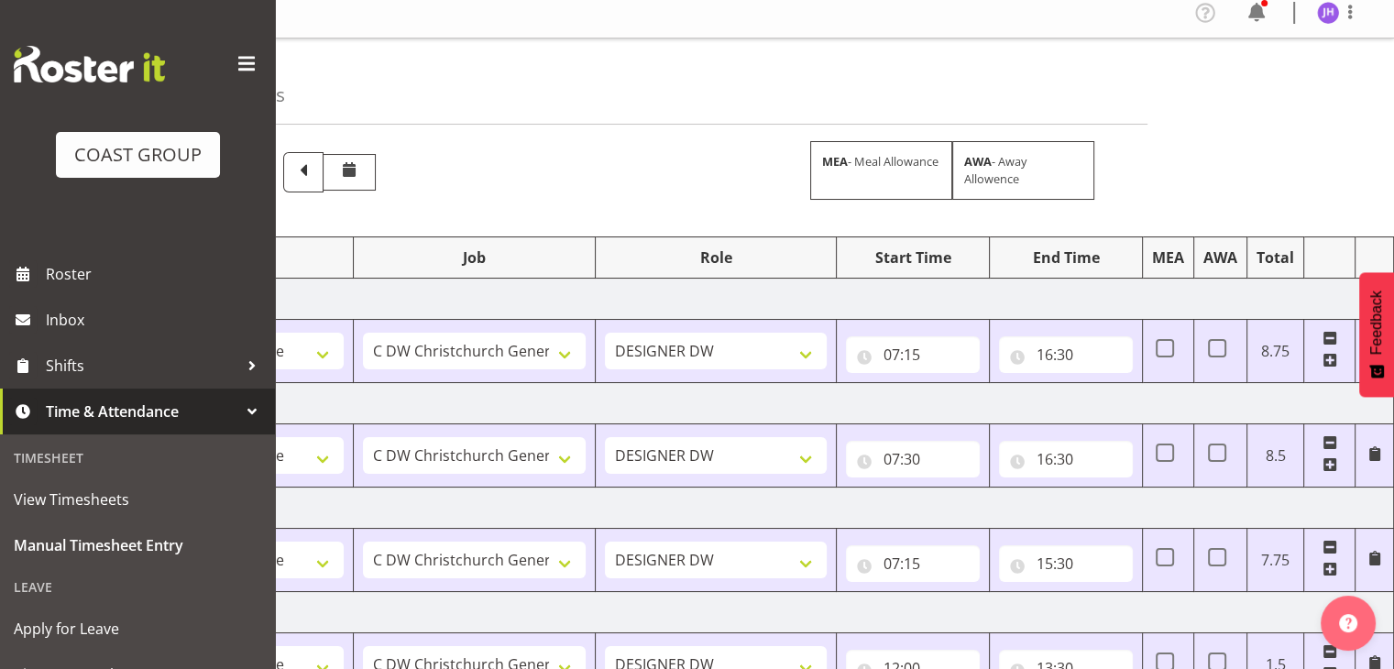
scroll to position [0, 0]
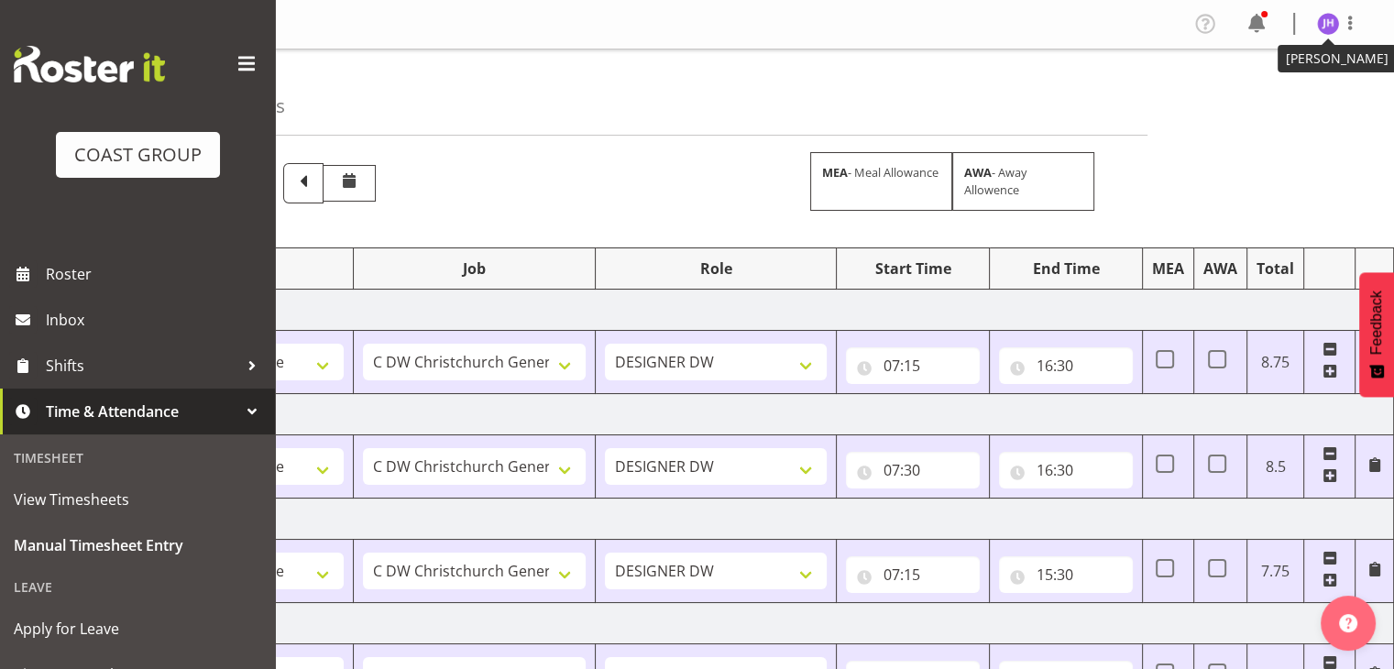
click at [1329, 24] on img at bounding box center [1328, 24] width 22 height 22
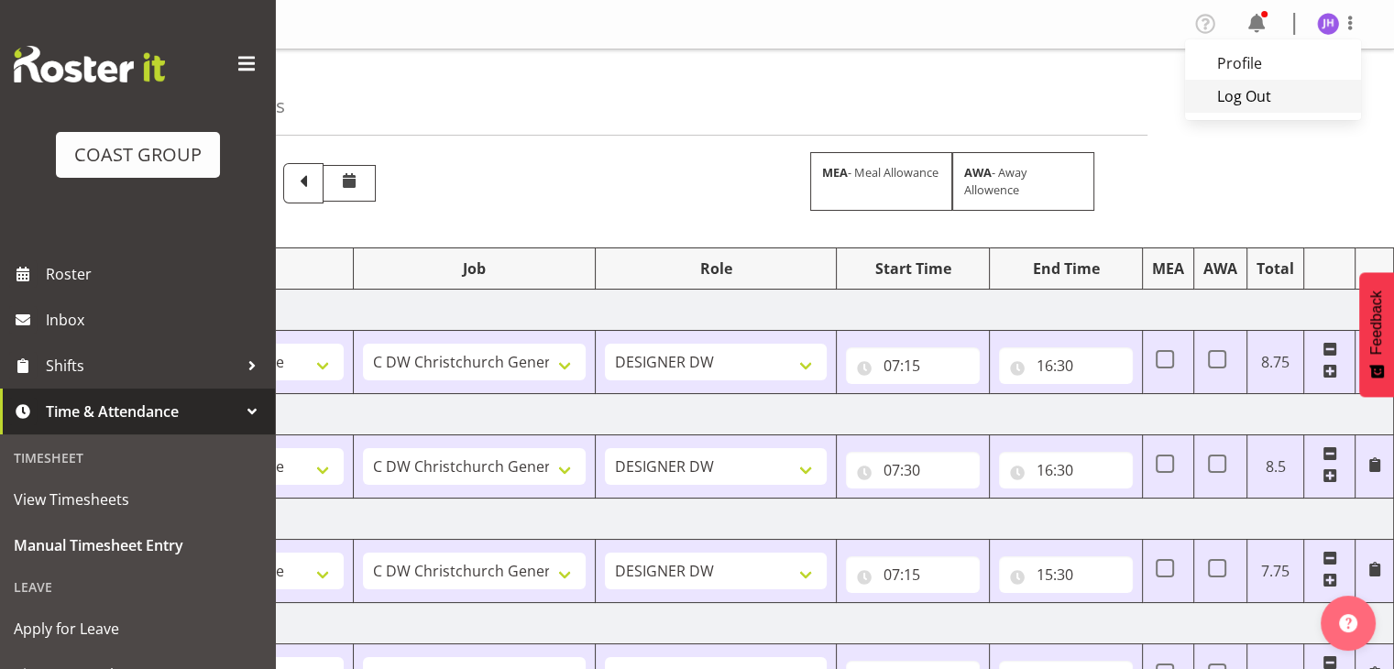
click at [1273, 108] on link "Log Out" at bounding box center [1273, 96] width 176 height 33
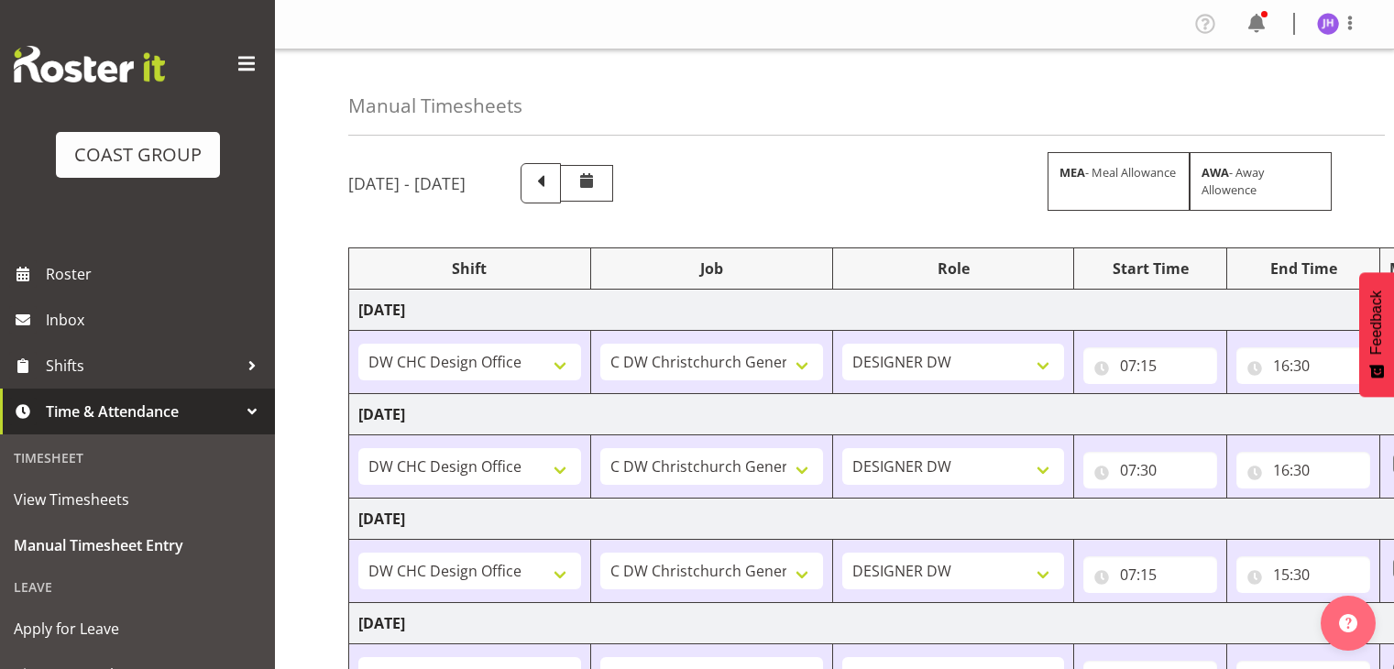
select select "1512"
select select "624"
select select "1512"
select select "624"
select select "1512"
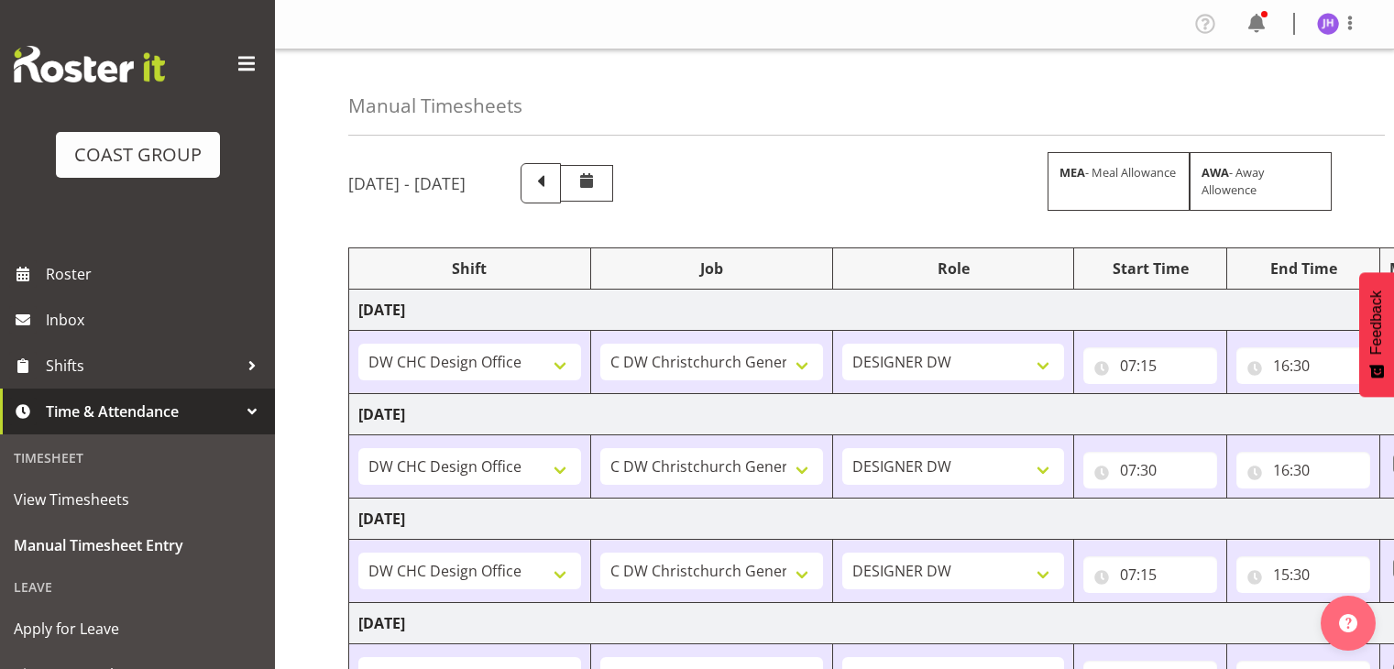
select select "624"
select select "1512"
select select "624"
select select
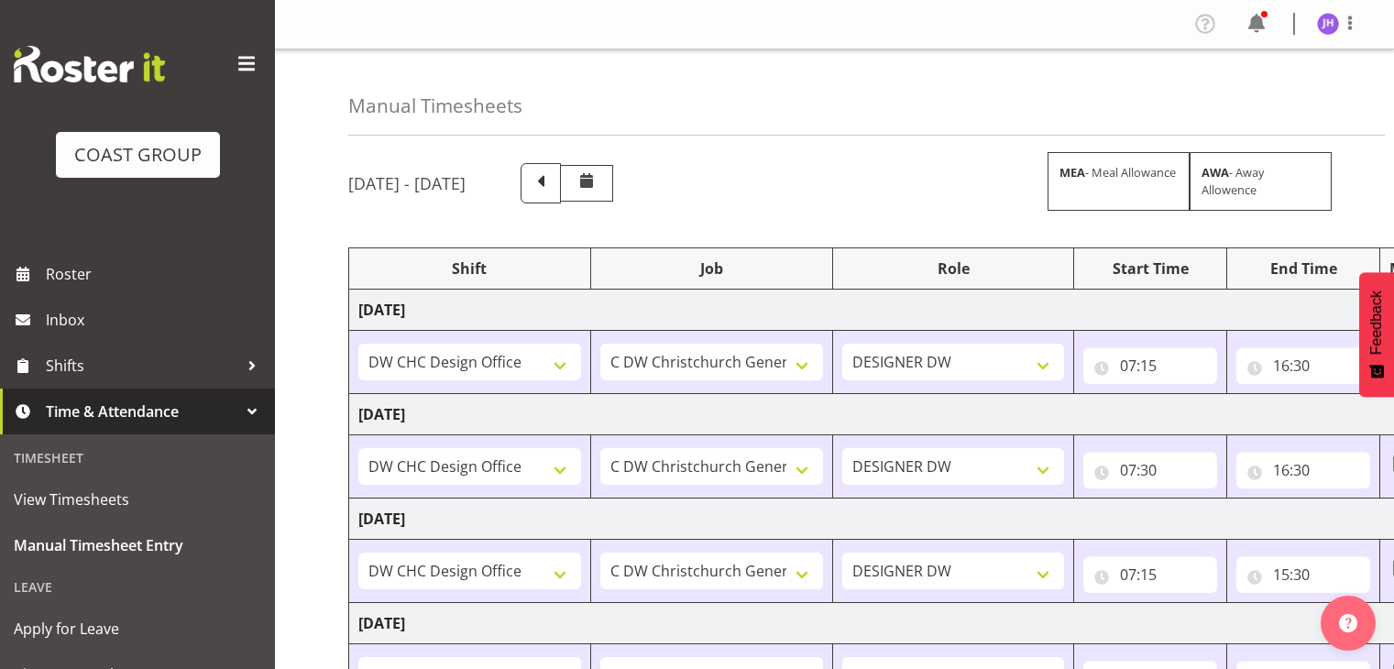
select select
click at [1343, 22] on span at bounding box center [1350, 23] width 22 height 22
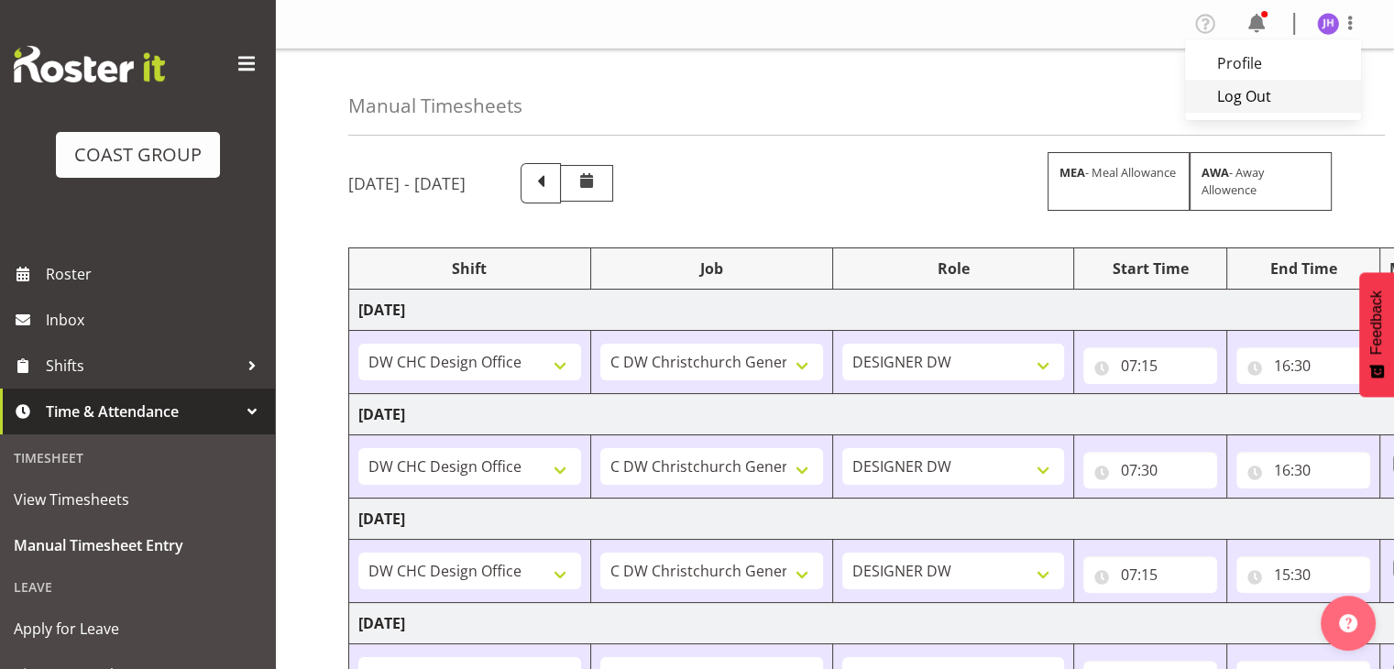
click at [1257, 100] on link "Log Out" at bounding box center [1273, 96] width 176 height 33
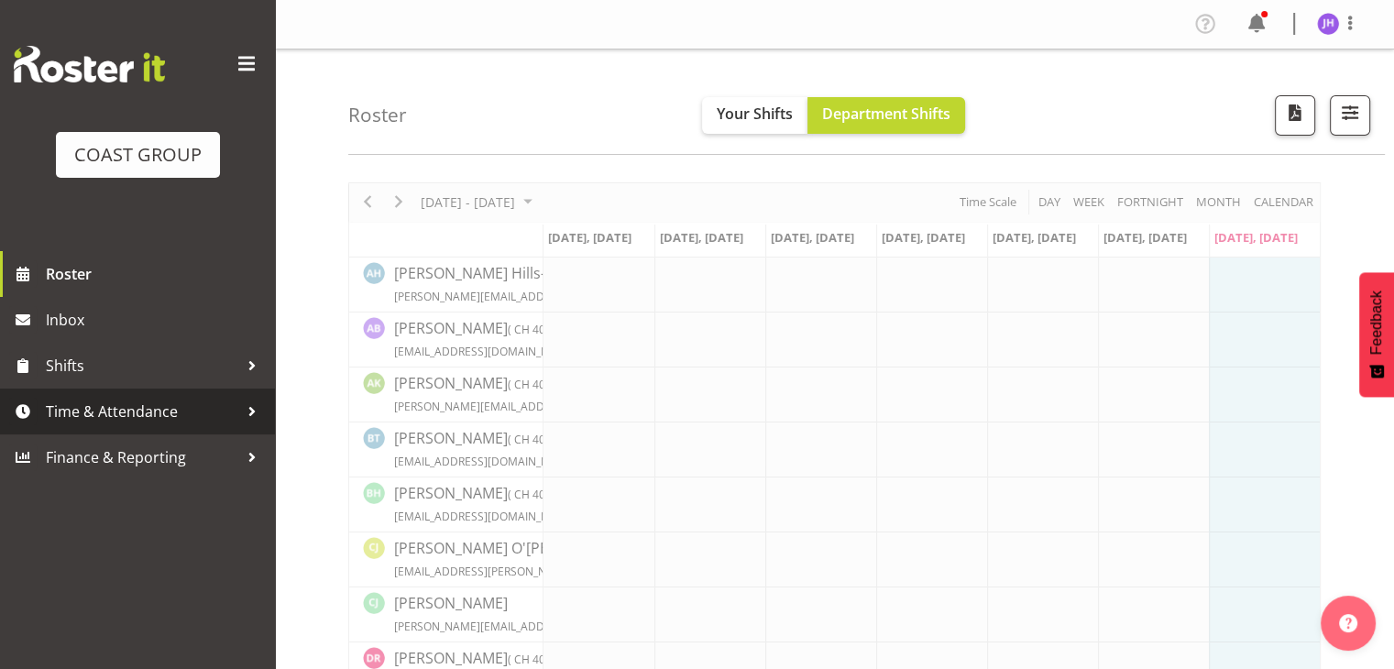
click at [177, 403] on span "Time & Attendance" at bounding box center [142, 411] width 192 height 27
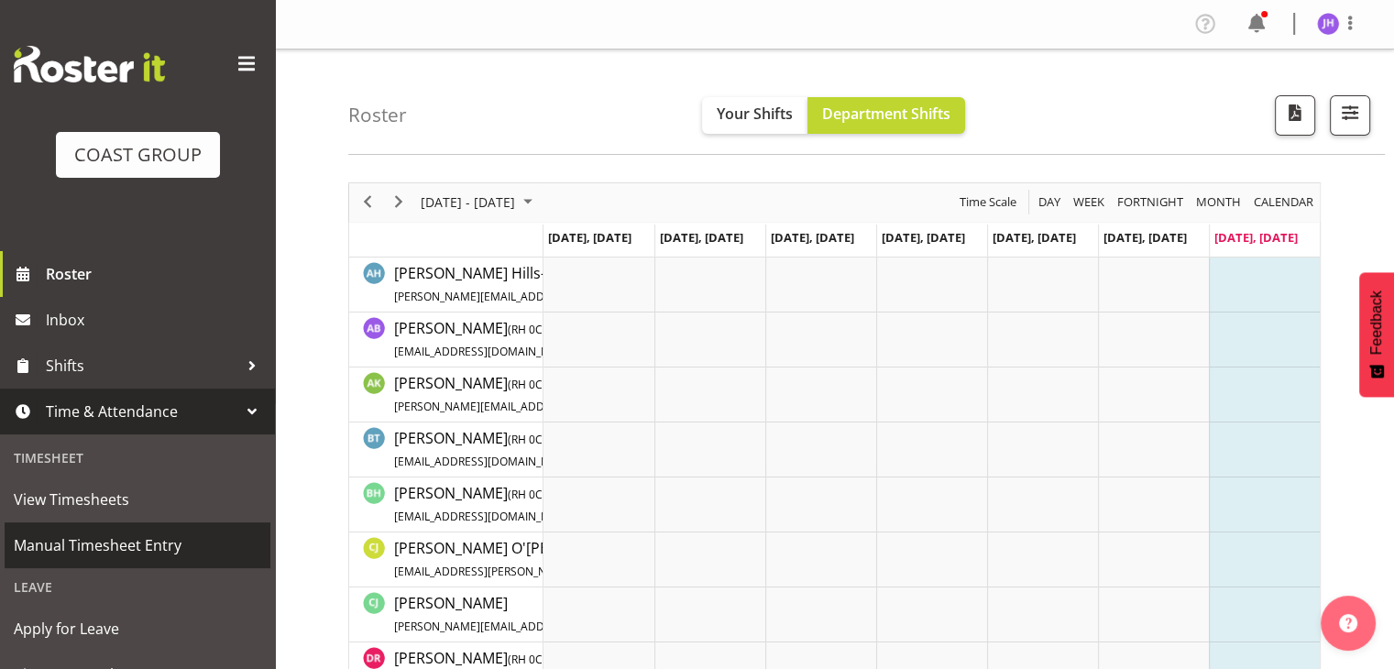
click at [176, 546] on span "Manual Timesheet Entry" at bounding box center [137, 544] width 247 height 27
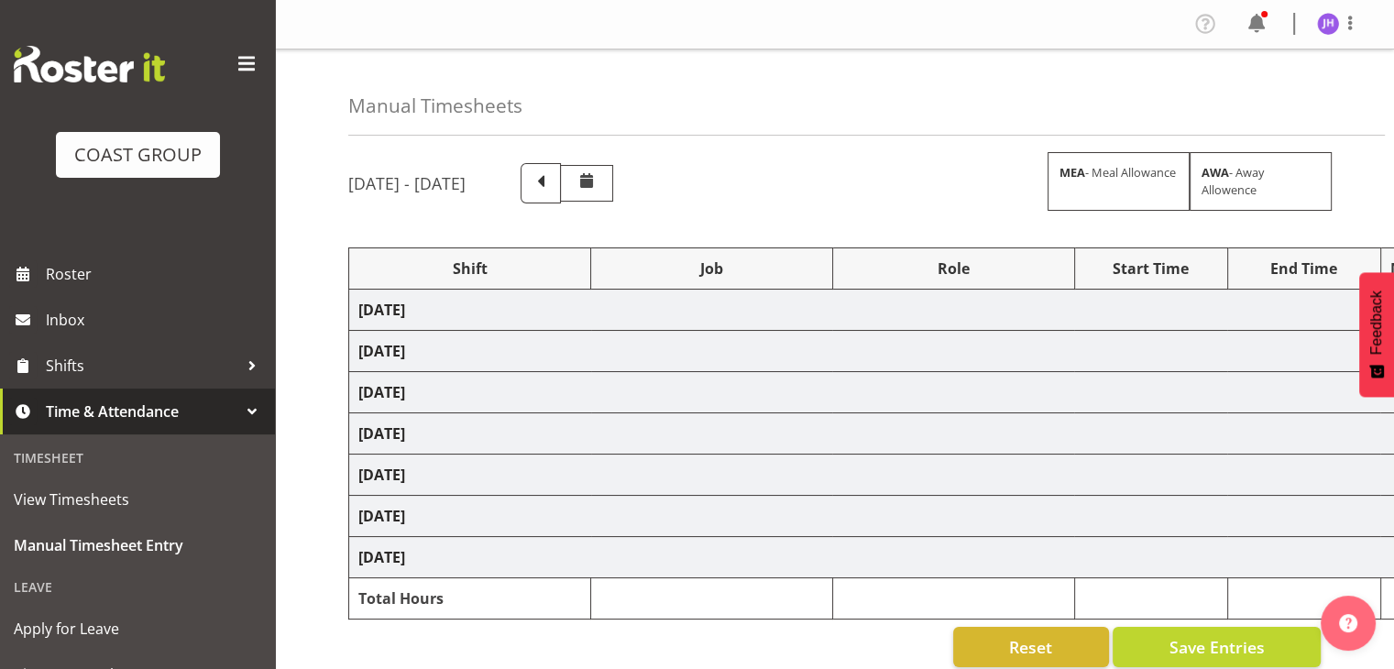
select select "1512"
select select "624"
select select "1512"
select select "624"
select select "1512"
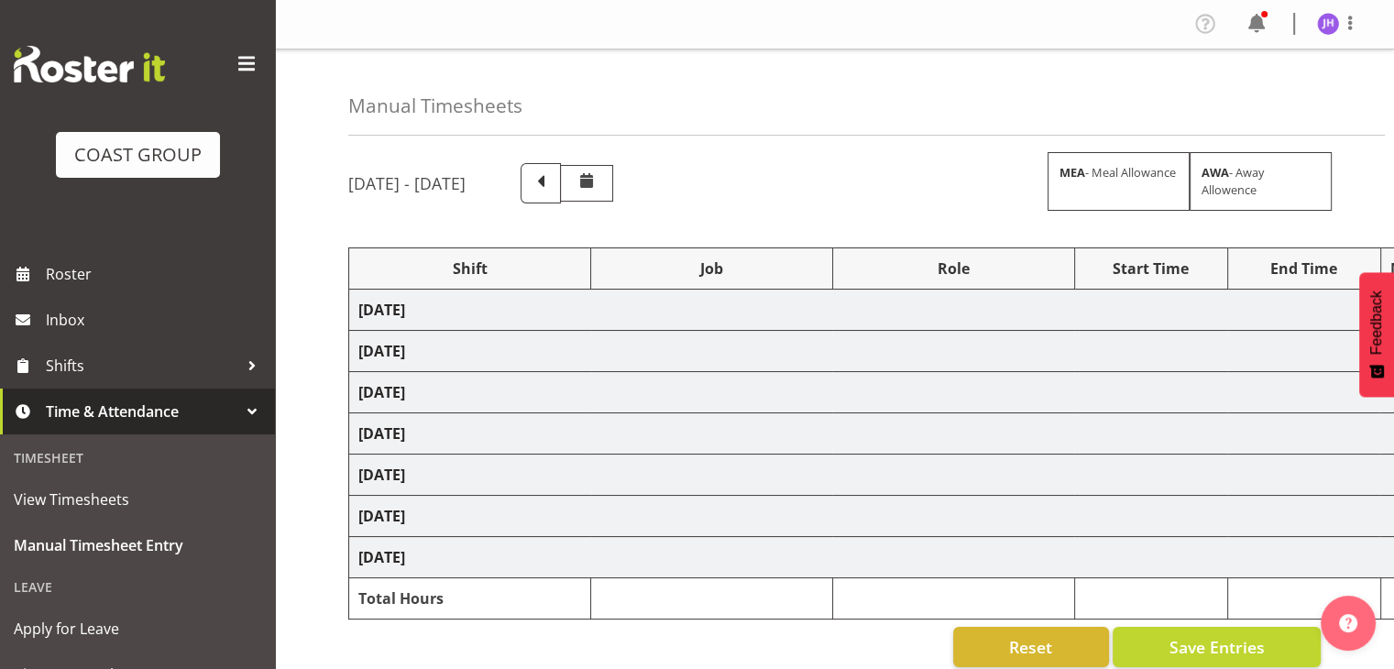
select select "624"
select select "1512"
select select "624"
select select "1512"
select select "624"
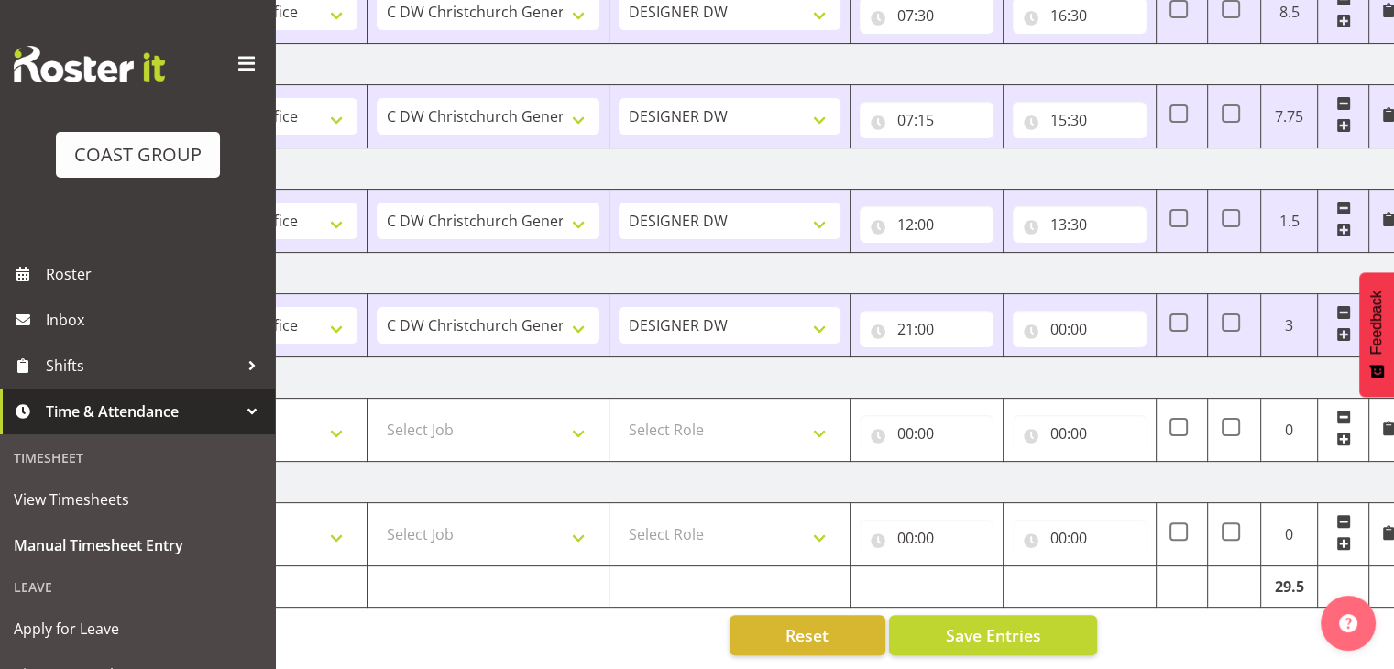
scroll to position [0, 237]
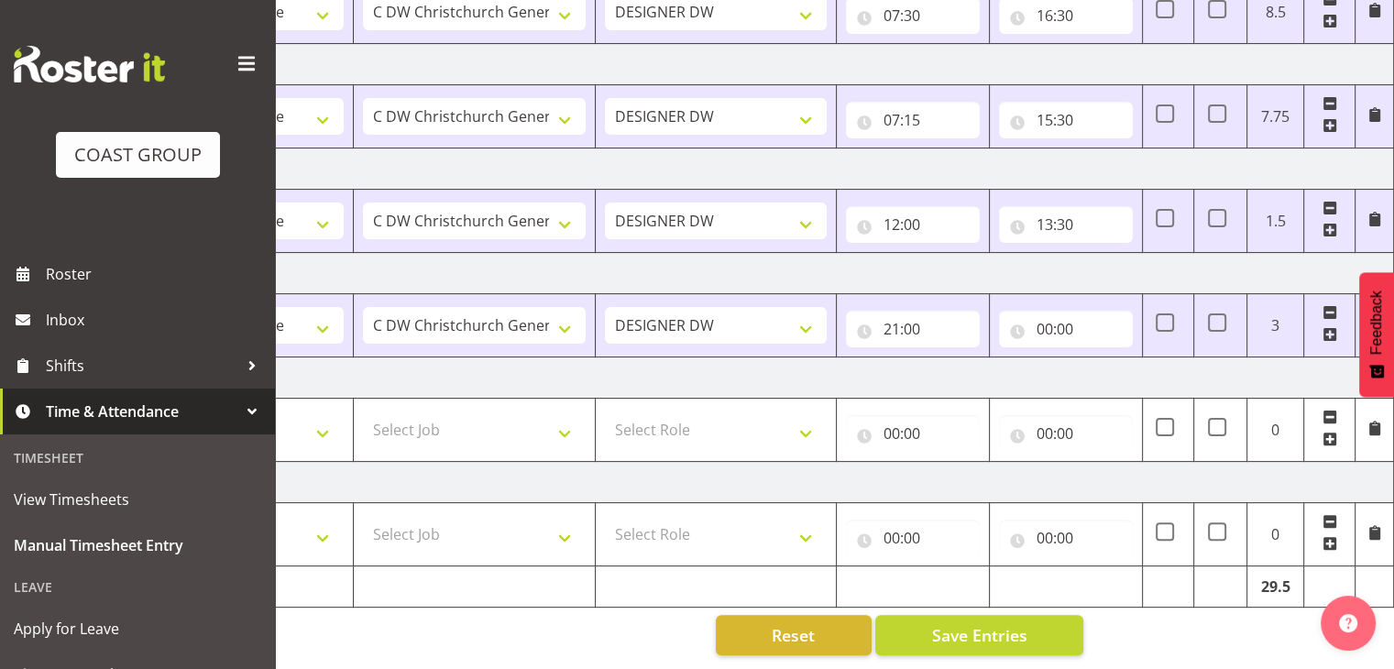
click at [1326, 327] on span at bounding box center [1329, 334] width 15 height 15
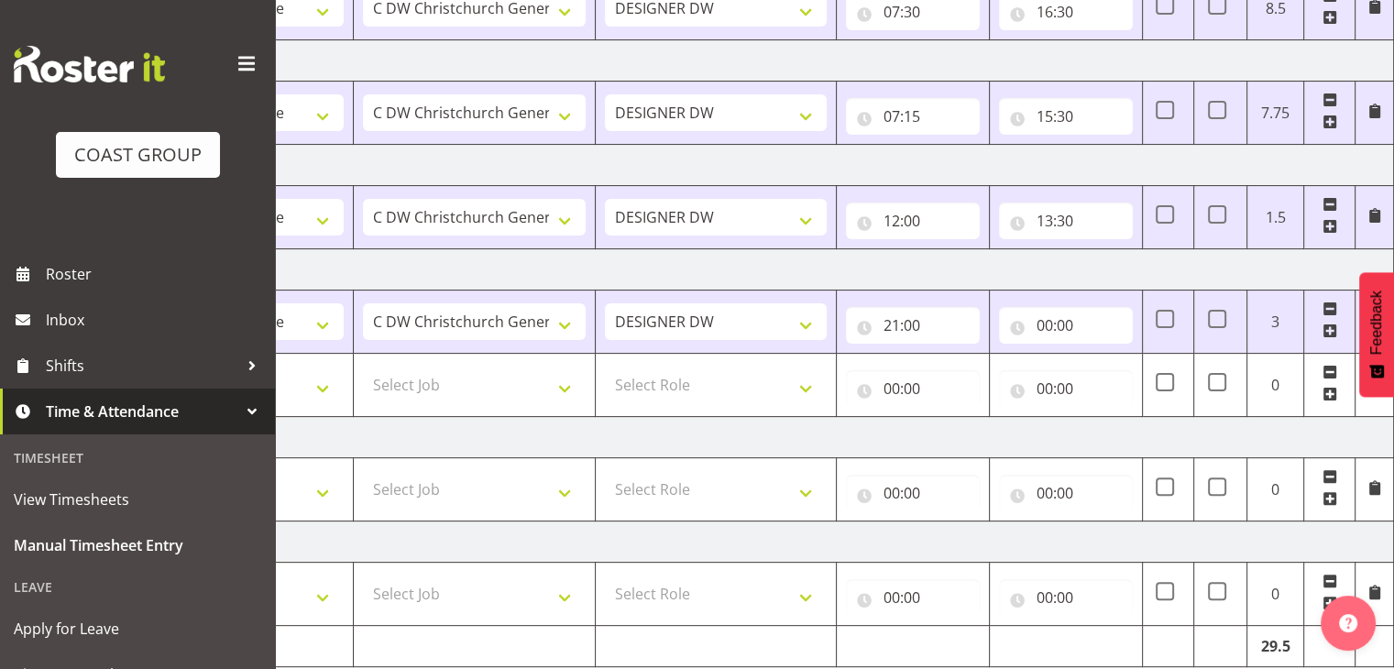
click at [1326, 302] on span at bounding box center [1329, 308] width 15 height 15
type input "00:00"
select select
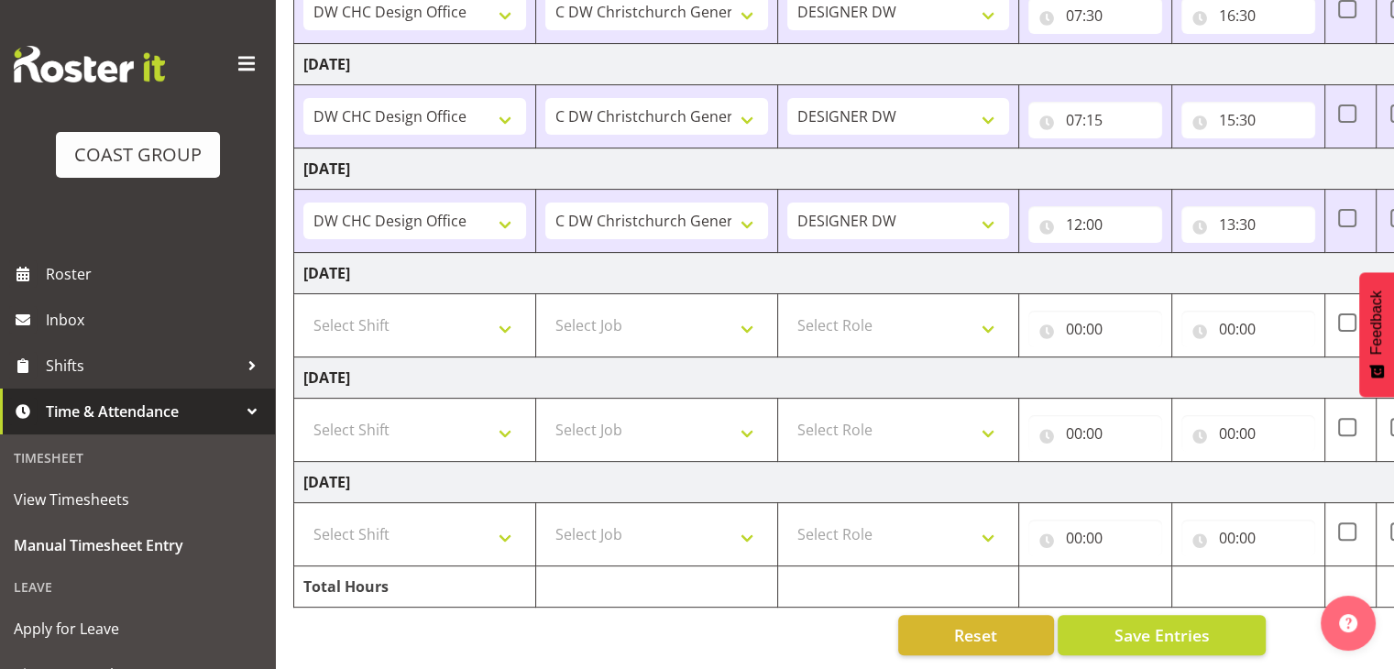
scroll to position [0, 0]
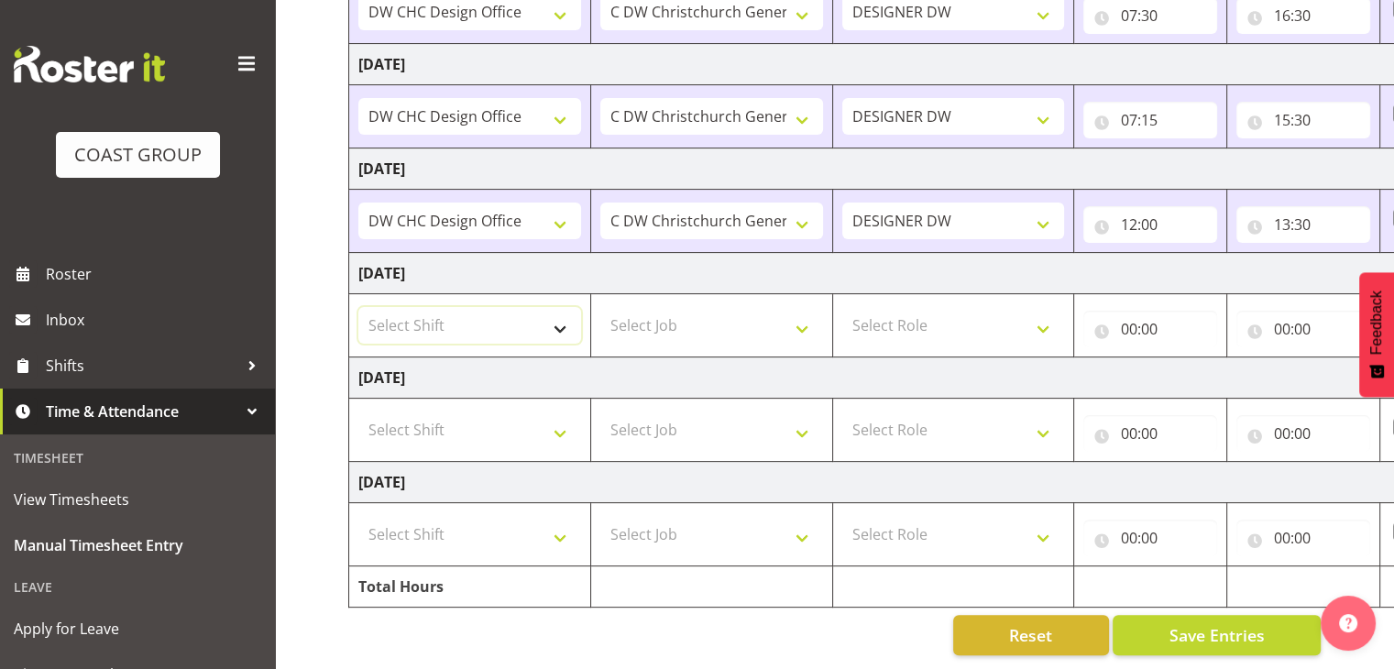
click at [508, 307] on select "Select Shift CHC SIGN ADMIN (LEAVE ALONE, DONT MAKE INACTIVE) DW CHC ARK WORK D…" at bounding box center [469, 325] width 223 height 37
select select "1512"
click at [358, 307] on select "Select Shift CHC SIGN ADMIN (LEAVE ALONE, DONT MAKE INACTIVE) DW CHC ARK WORK D…" at bounding box center [469, 325] width 223 height 37
click at [695, 317] on select "Select Job 1 Carlton Events 1 [PERSON_NAME][GEOGRAPHIC_DATA] 1 [PERSON_NAME][GE…" at bounding box center [711, 325] width 223 height 37
select select "624"
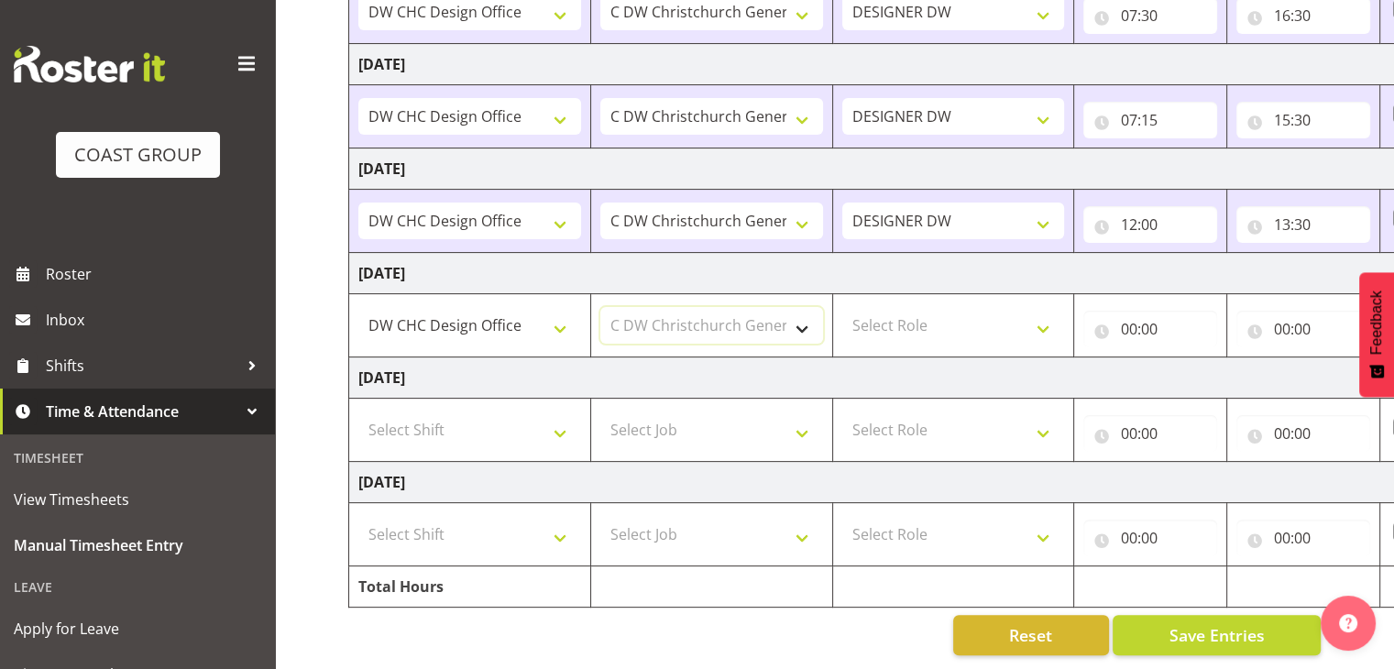
click at [600, 307] on select "Select Job 1 Carlton Events 1 [PERSON_NAME][GEOGRAPHIC_DATA] 1 [PERSON_NAME][GE…" at bounding box center [711, 325] width 223 height 37
click at [873, 310] on select "Select Role DESIGNER [PERSON_NAME]" at bounding box center [953, 325] width 223 height 37
select select "221"
click at [842, 307] on select "Select Role DESIGNER [PERSON_NAME]" at bounding box center [953, 325] width 223 height 37
drag, startPoint x: 1125, startPoint y: 312, endPoint x: 1147, endPoint y: 318, distance: 22.7
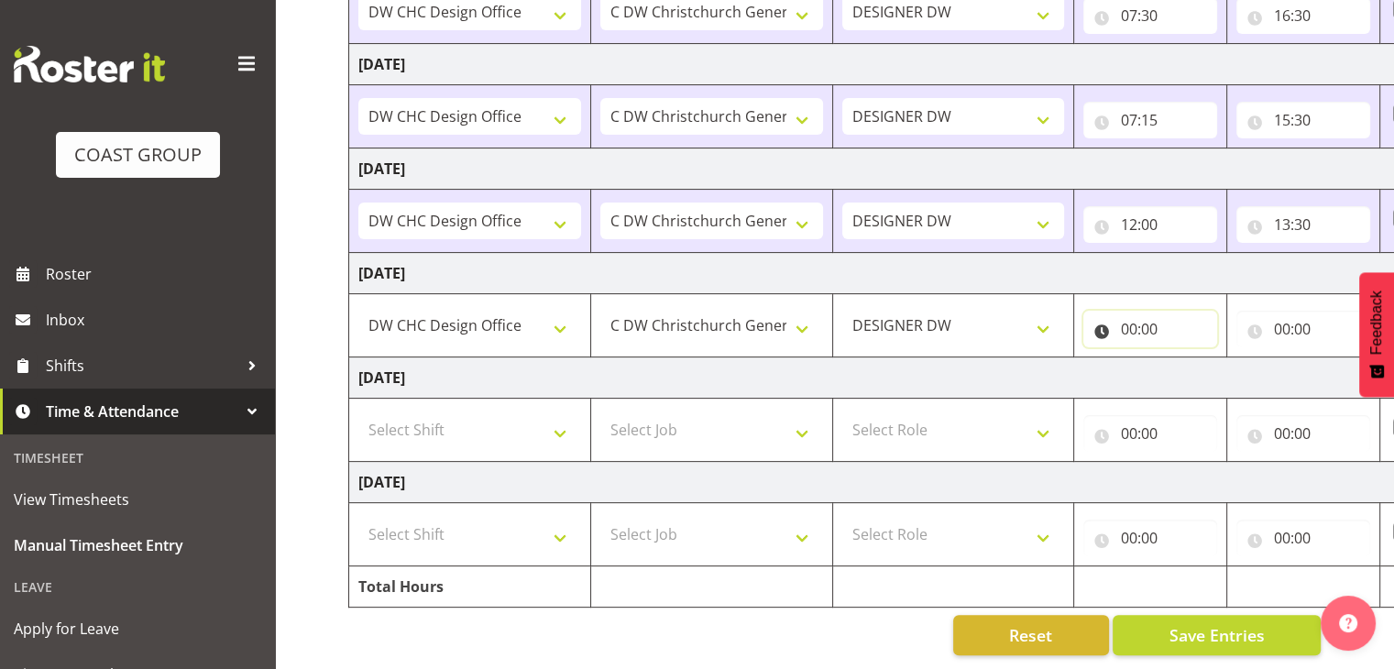
click at [1127, 312] on input "00:00" at bounding box center [1150, 329] width 134 height 37
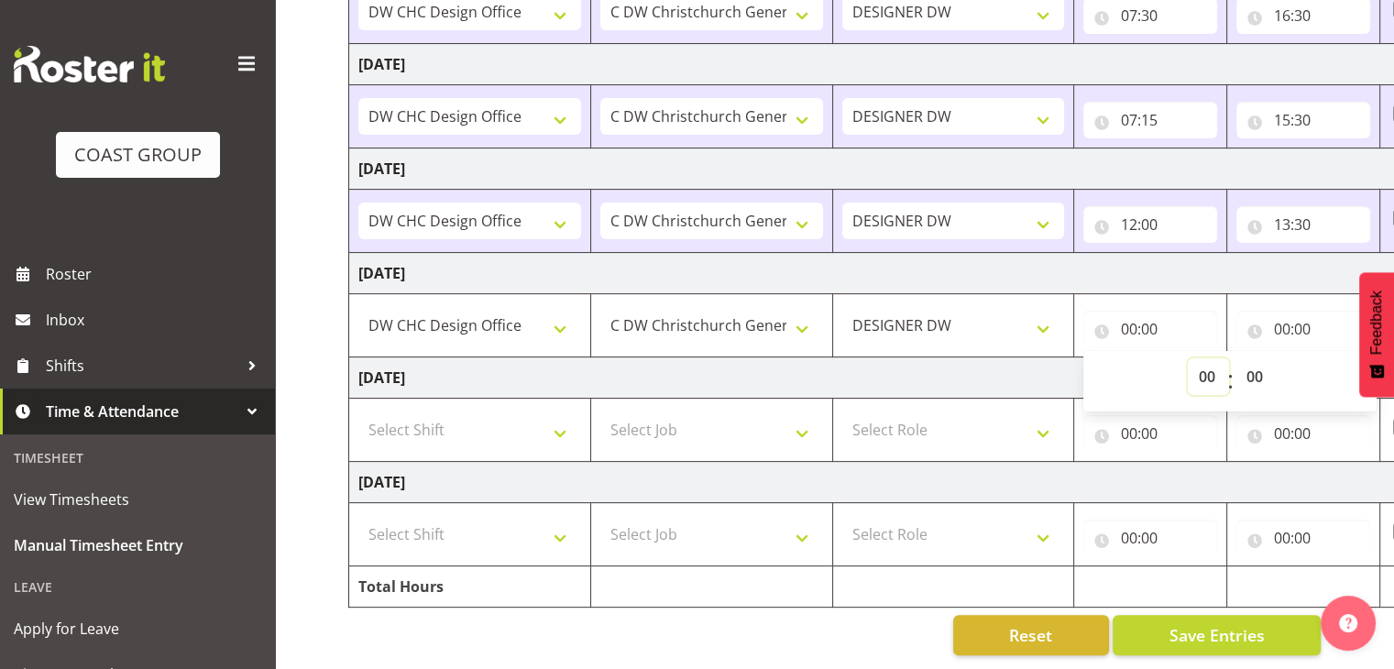
click at [1209, 360] on select "00 01 02 03 04 05 06 07 08 09 10 11 12 13 14 15 16 17 18 19 20 21 22 23" at bounding box center [1207, 376] width 41 height 37
select select "21"
click at [1187, 358] on select "00 01 02 03 04 05 06 07 08 09 10 11 12 13 14 15 16 17 18 19 20 21 22 23" at bounding box center [1207, 376] width 41 height 37
type input "21:00"
click at [1285, 319] on input "00:00" at bounding box center [1303, 329] width 134 height 37
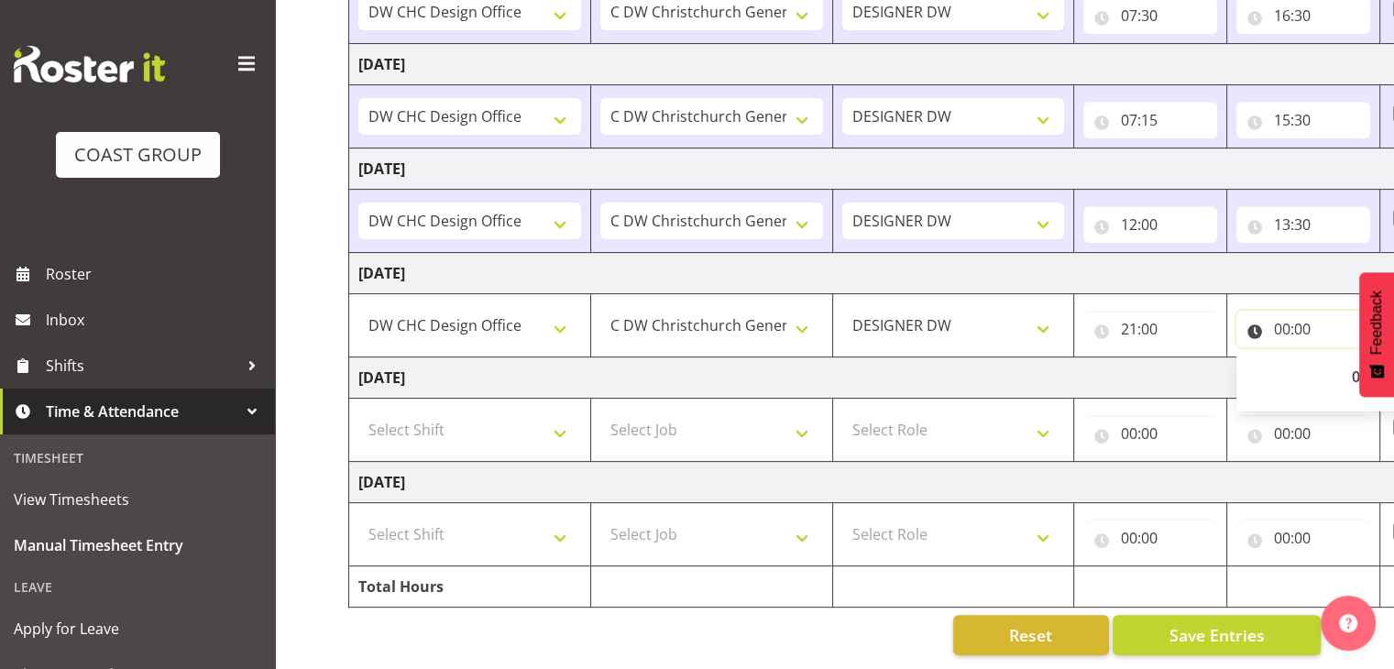
scroll to position [0, 237]
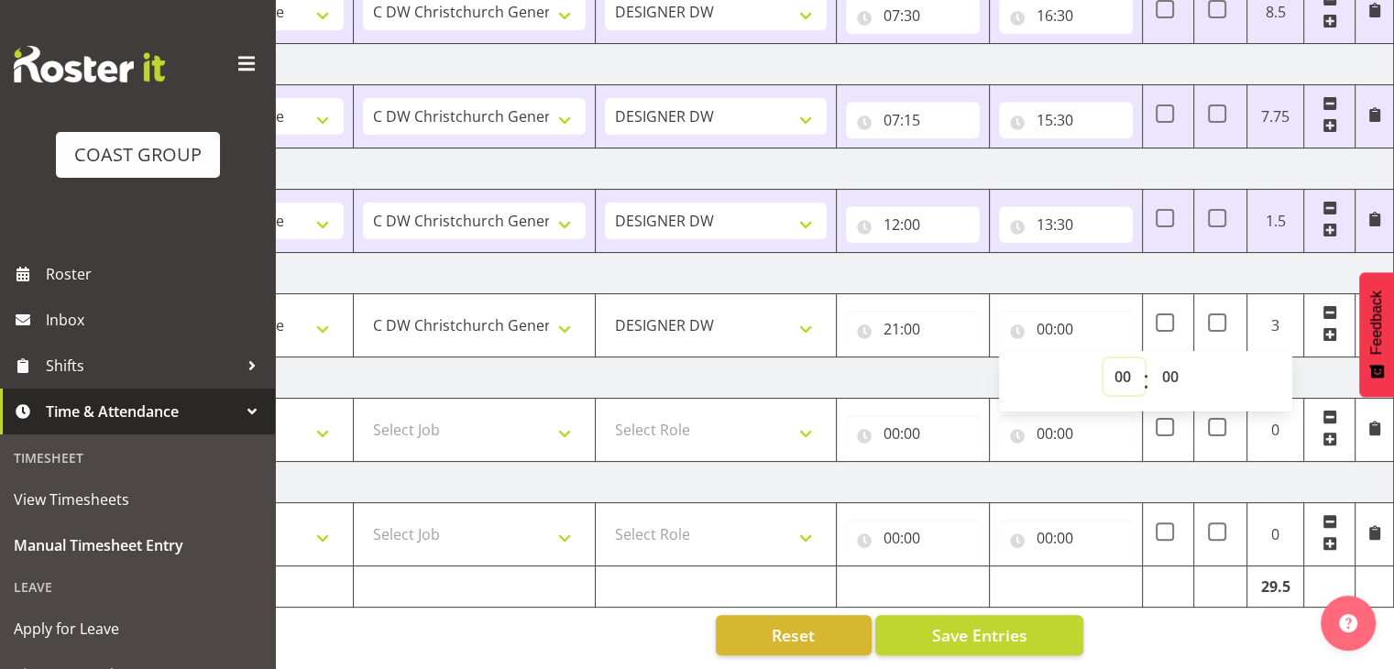
click at [1127, 362] on select "00 01 02 03 04 05 06 07 08 09 10 11 12 13 14 15 16 17 18 19 20 21 22 23" at bounding box center [1123, 376] width 41 height 37
select select "22"
click at [1103, 358] on select "00 01 02 03 04 05 06 07 08 09 10 11 12 13 14 15 16 17 18 19 20 21 22 23" at bounding box center [1123, 376] width 41 height 37
type input "22:00"
click at [1180, 365] on select "00 01 02 03 04 05 06 07 08 09 10 11 12 13 14 15 16 17 18 19 20 21 22 23 24 25 2…" at bounding box center [1171, 376] width 41 height 37
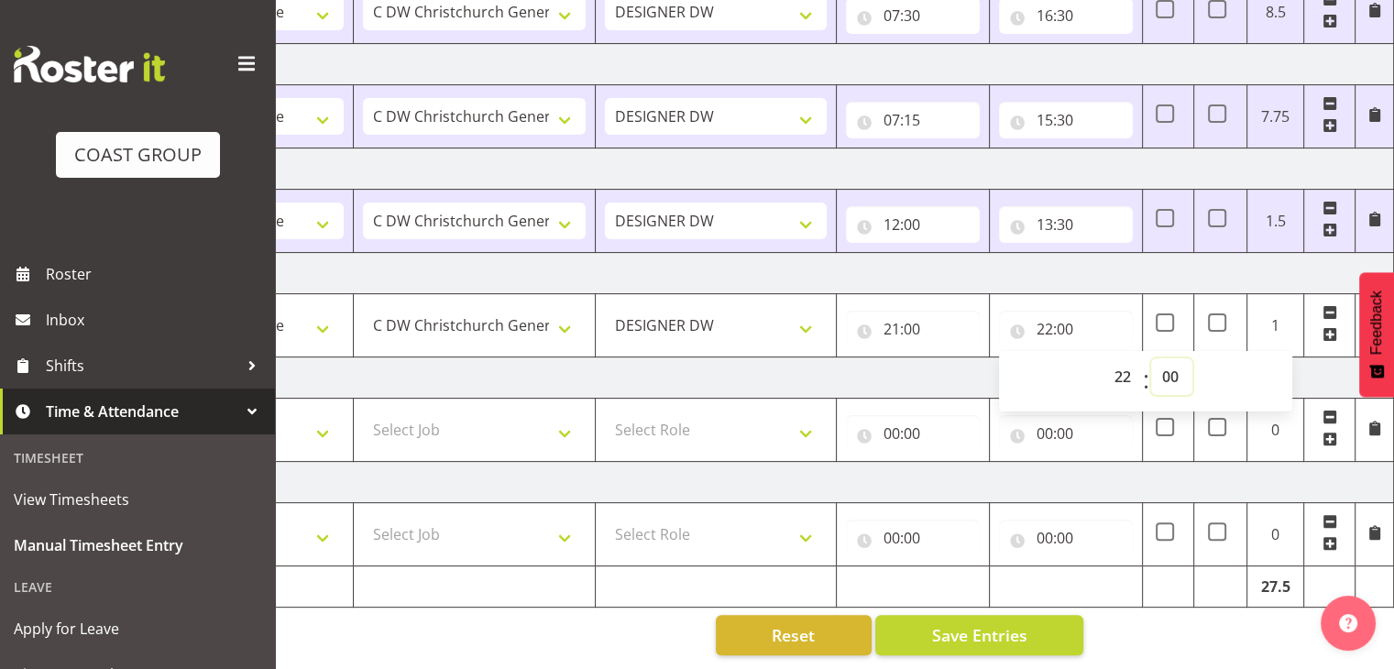
select select "30"
click at [1151, 358] on select "00 01 02 03 04 05 06 07 08 09 10 11 12 13 14 15 16 17 18 19 20 21 22 23 24 25 2…" at bounding box center [1171, 376] width 41 height 37
type input "22:30"
click at [1182, 366] on select "00 01 02 03 04 05 06 07 08 09 10 11 12 13 14 15 16 17 18 19 20 21 22 23 24 25 2…" at bounding box center [1171, 376] width 41 height 37
select select "0"
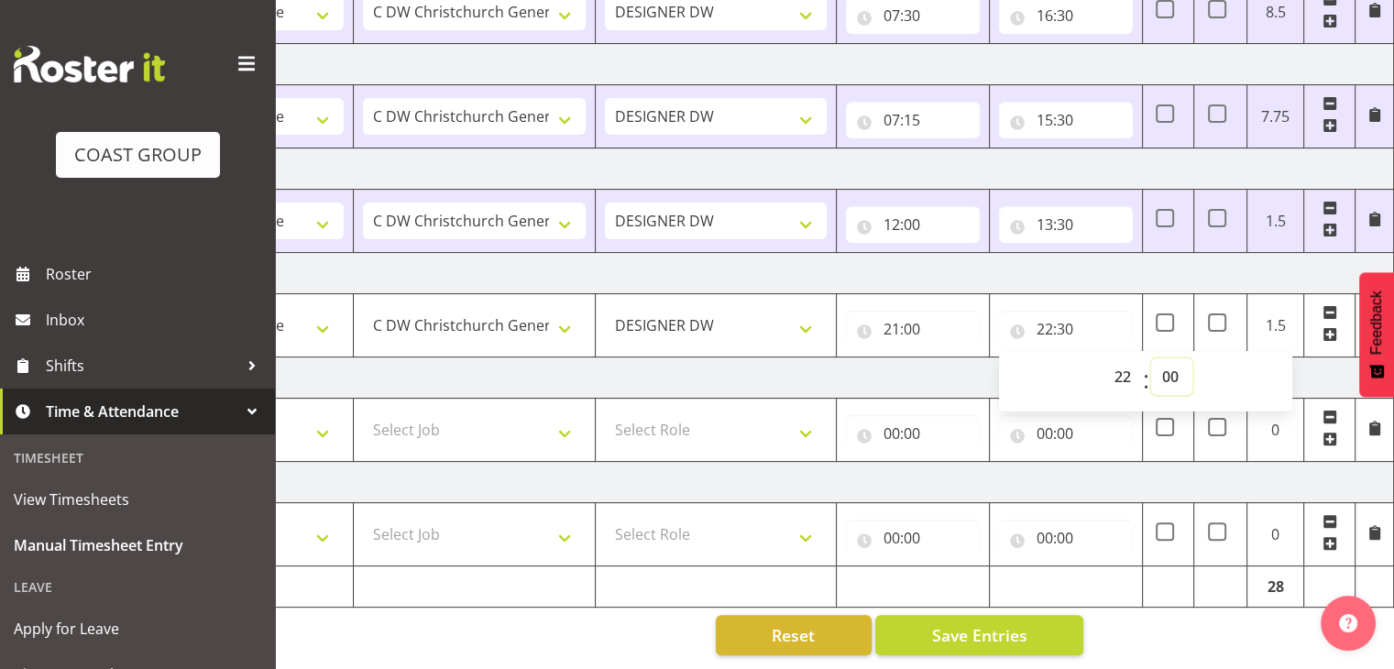
click at [1151, 358] on select "00 01 02 03 04 05 06 07 08 09 10 11 12 13 14 15 16 17 18 19 20 21 22 23 24 25 2…" at bounding box center [1171, 376] width 41 height 37
type input "22:00"
click at [1045, 312] on input "22:00" at bounding box center [1066, 329] width 134 height 37
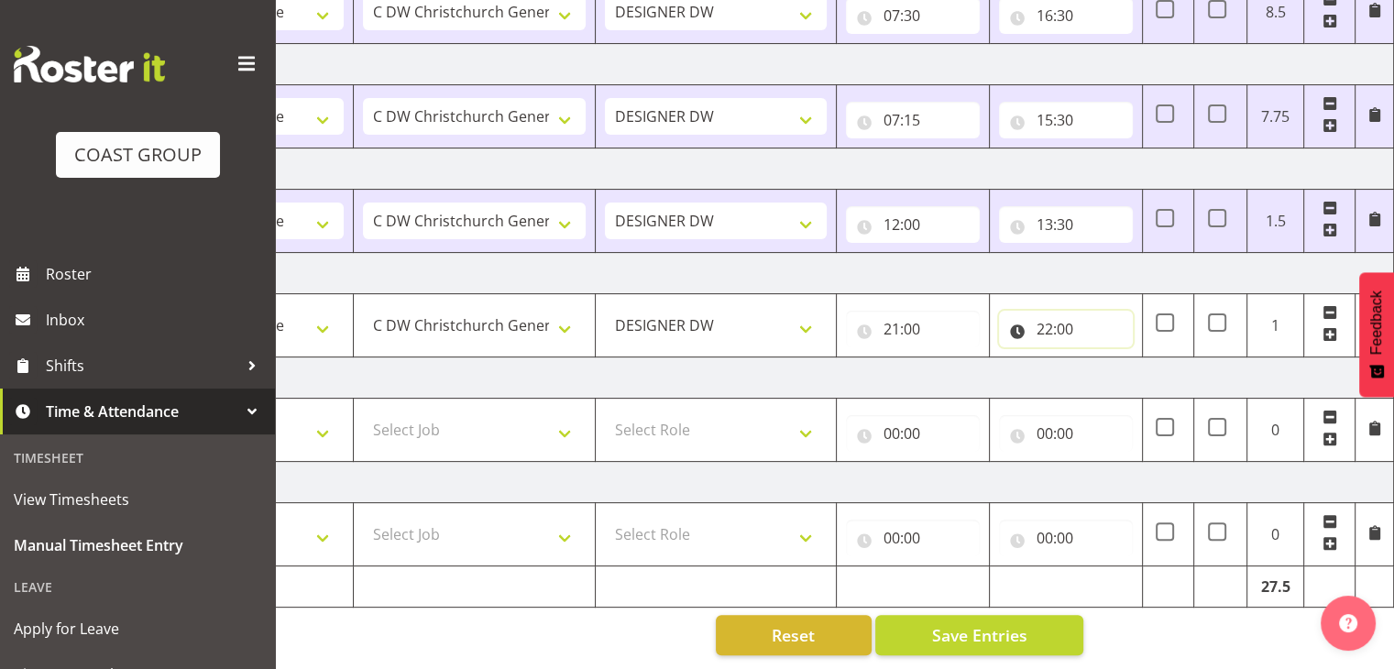
click at [1052, 311] on input "22:00" at bounding box center [1066, 329] width 134 height 37
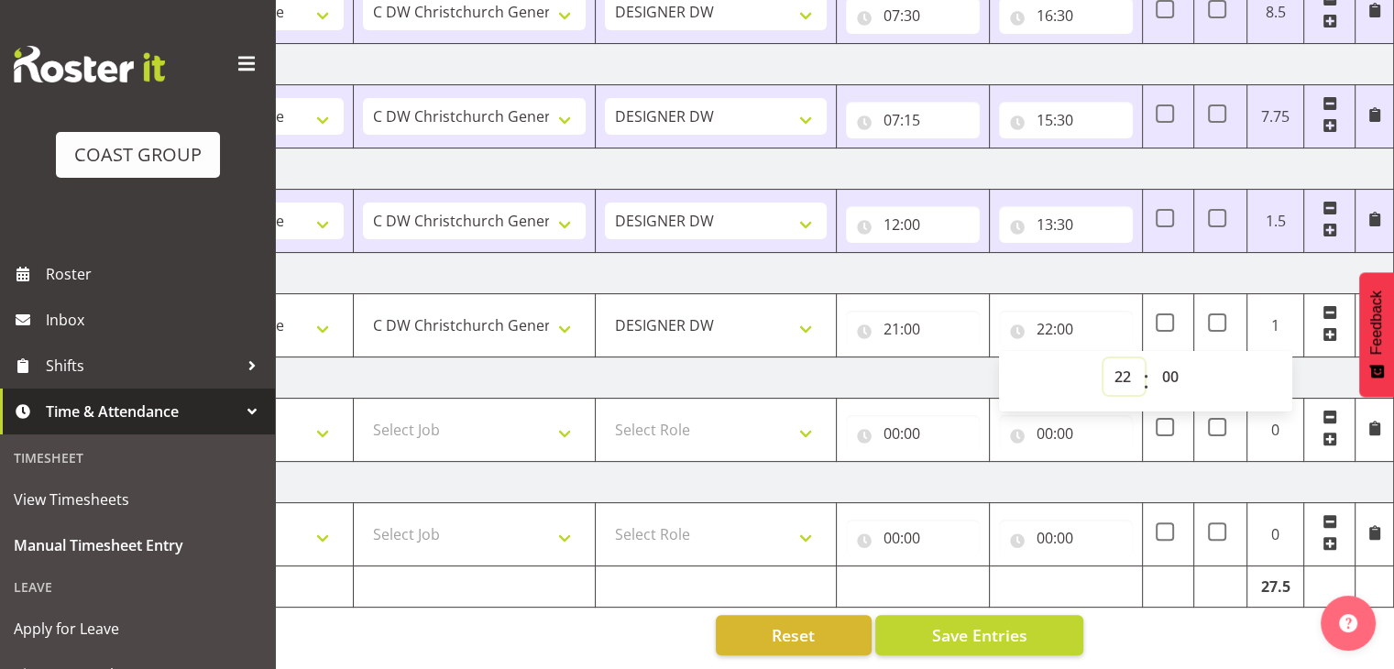
click at [1126, 366] on select "00 01 02 03 04 05 06 07 08 09 10 11 12 13 14 15 16 17 18 19 20 21 22 23" at bounding box center [1123, 376] width 41 height 37
select select "23"
click at [1103, 358] on select "00 01 02 03 04 05 06 07 08 09 10 11 12 13 14 15 16 17 18 19 20 21 22 23" at bounding box center [1123, 376] width 41 height 37
type input "23:00"
click at [1011, 623] on span "Save Entries" at bounding box center [978, 635] width 95 height 24
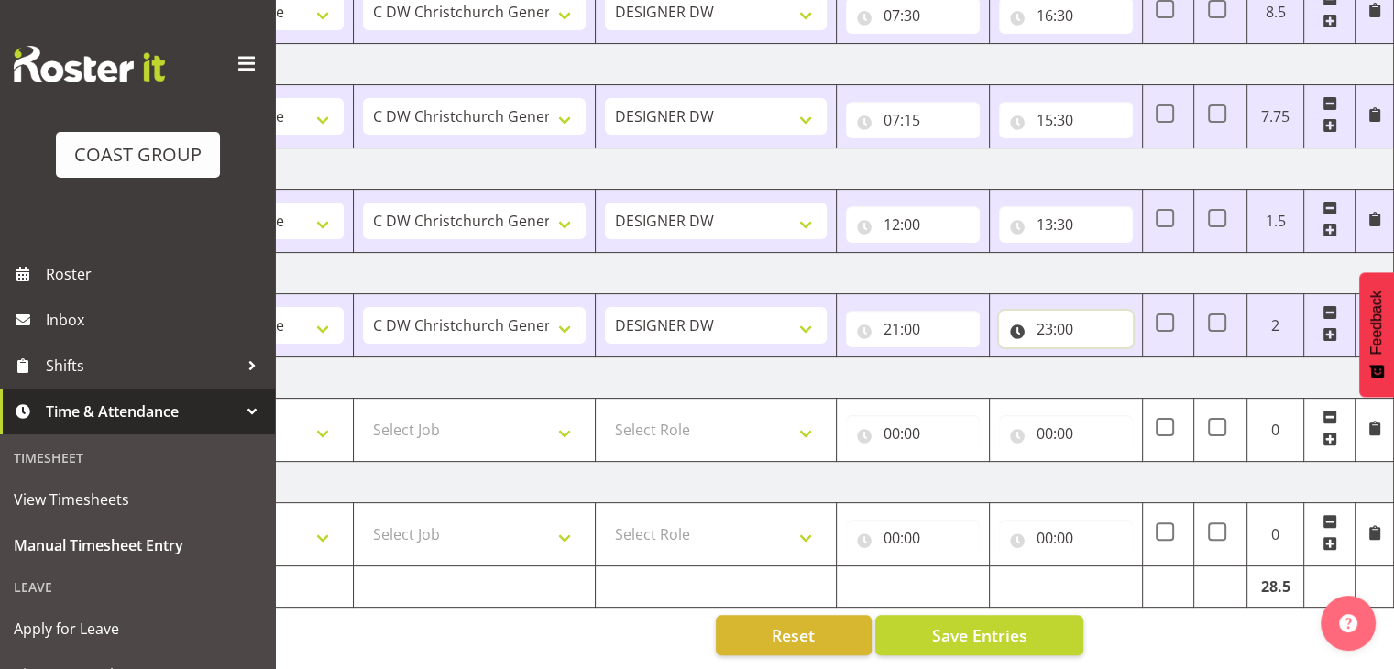
click at [1064, 314] on input "23:00" at bounding box center [1066, 329] width 134 height 37
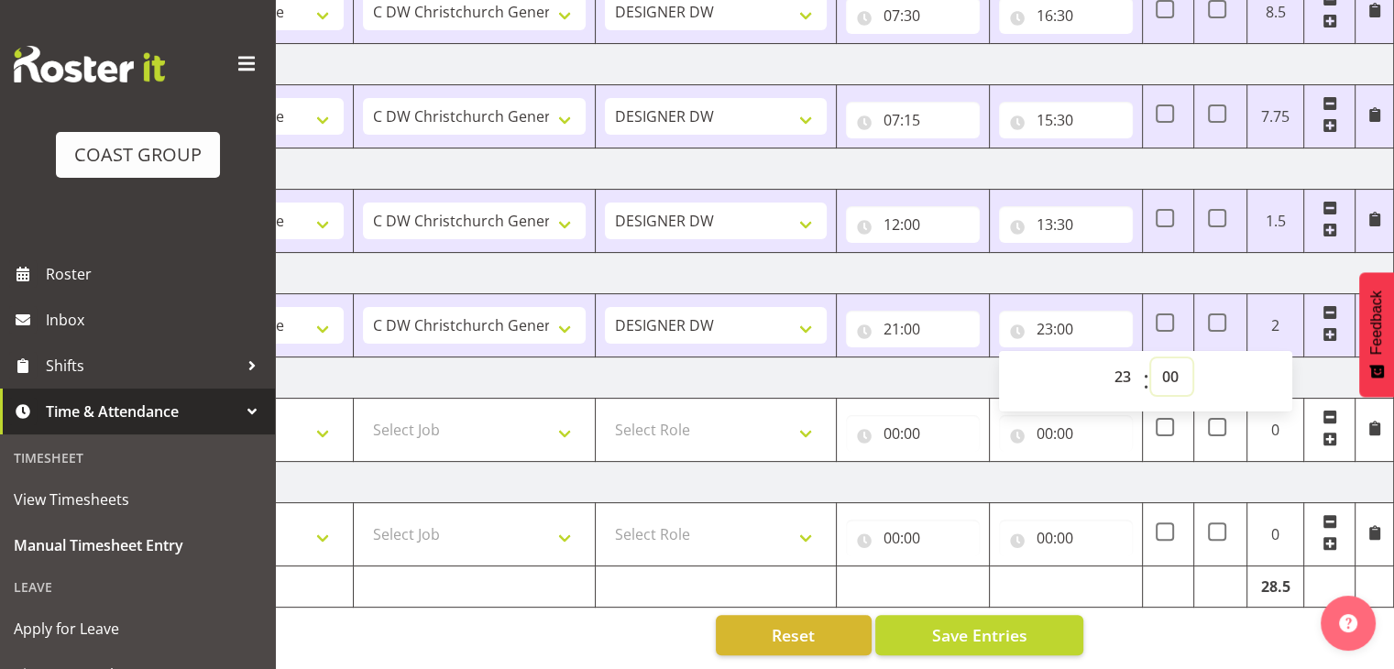
click at [1165, 358] on select "00 01 02 03 04 05 06 07 08 09 10 11 12 13 14 15 16 17 18 19 20 21 22 23 24 25 2…" at bounding box center [1171, 376] width 41 height 37
select select "30"
click at [1151, 358] on select "00 01 02 03 04 05 06 07 08 09 10 11 12 13 14 15 16 17 18 19 20 21 22 23 24 25 2…" at bounding box center [1171, 376] width 41 height 37
type input "23:30"
click at [1321, 357] on td "[DATE]" at bounding box center [753, 377] width 1282 height 41
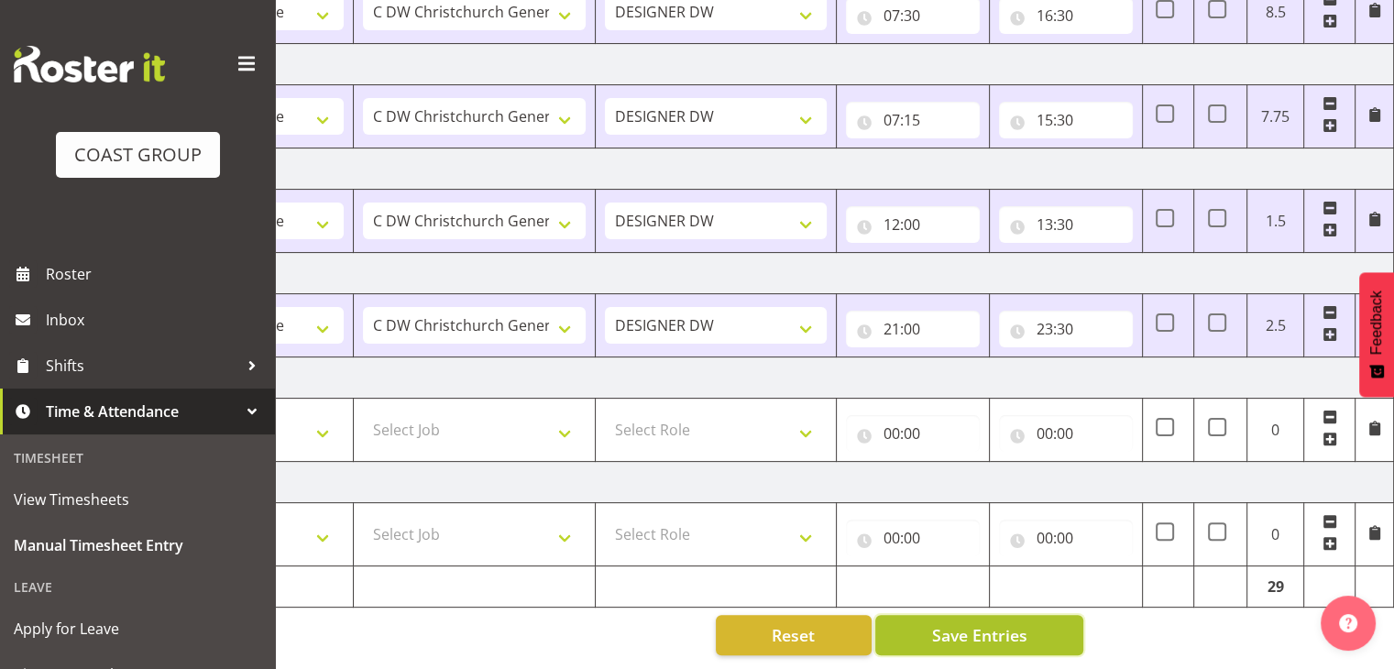
click at [1045, 629] on button "Save Entries" at bounding box center [979, 635] width 208 height 40
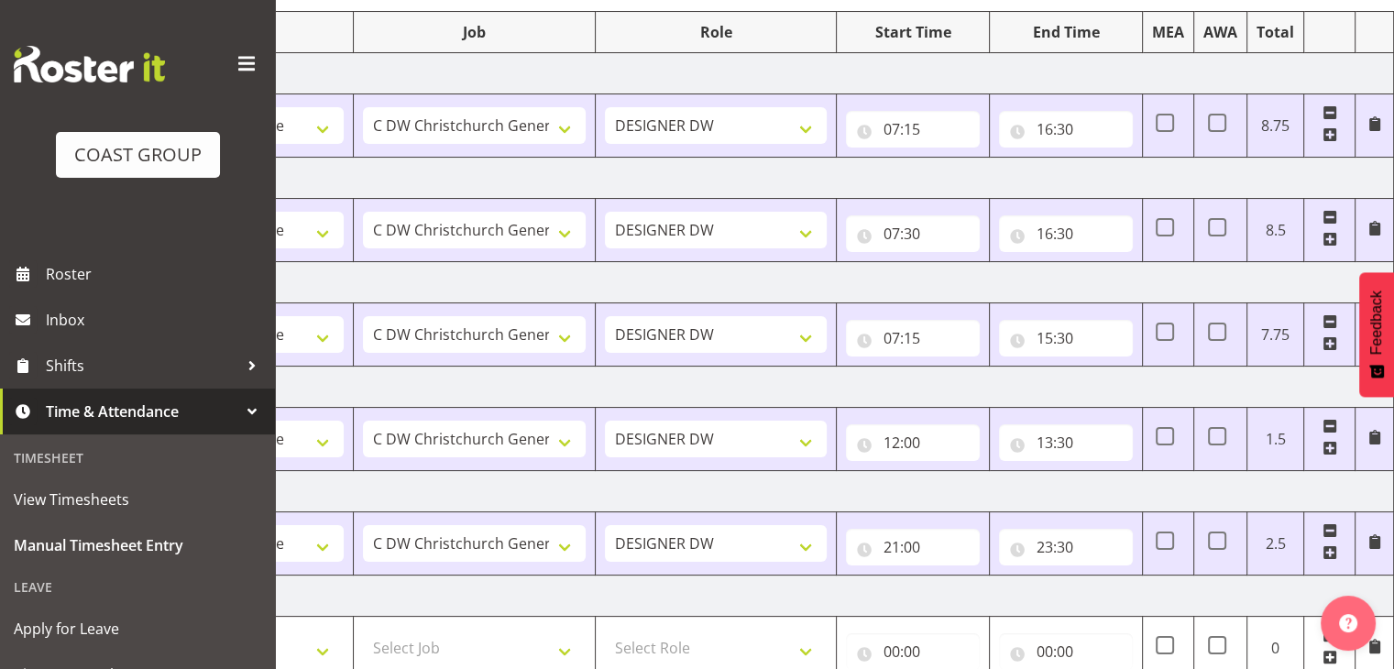
scroll to position [0, 0]
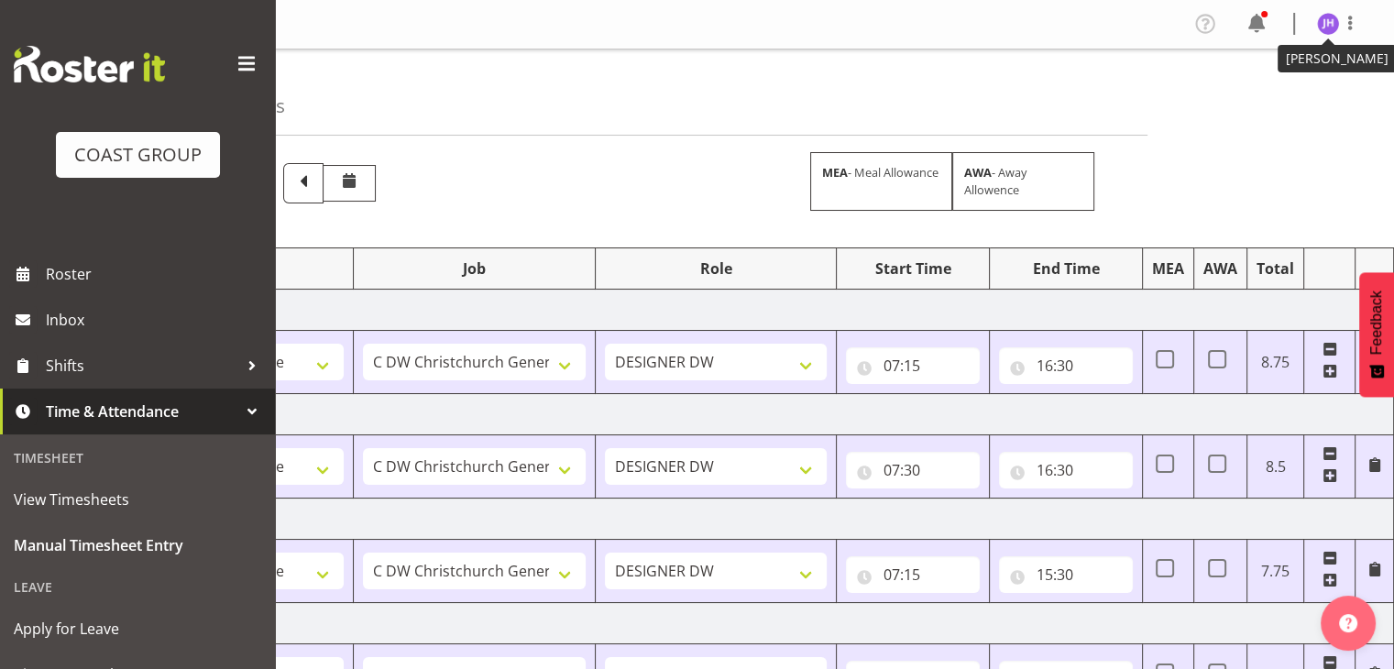
click at [1330, 26] on img at bounding box center [1328, 24] width 22 height 22
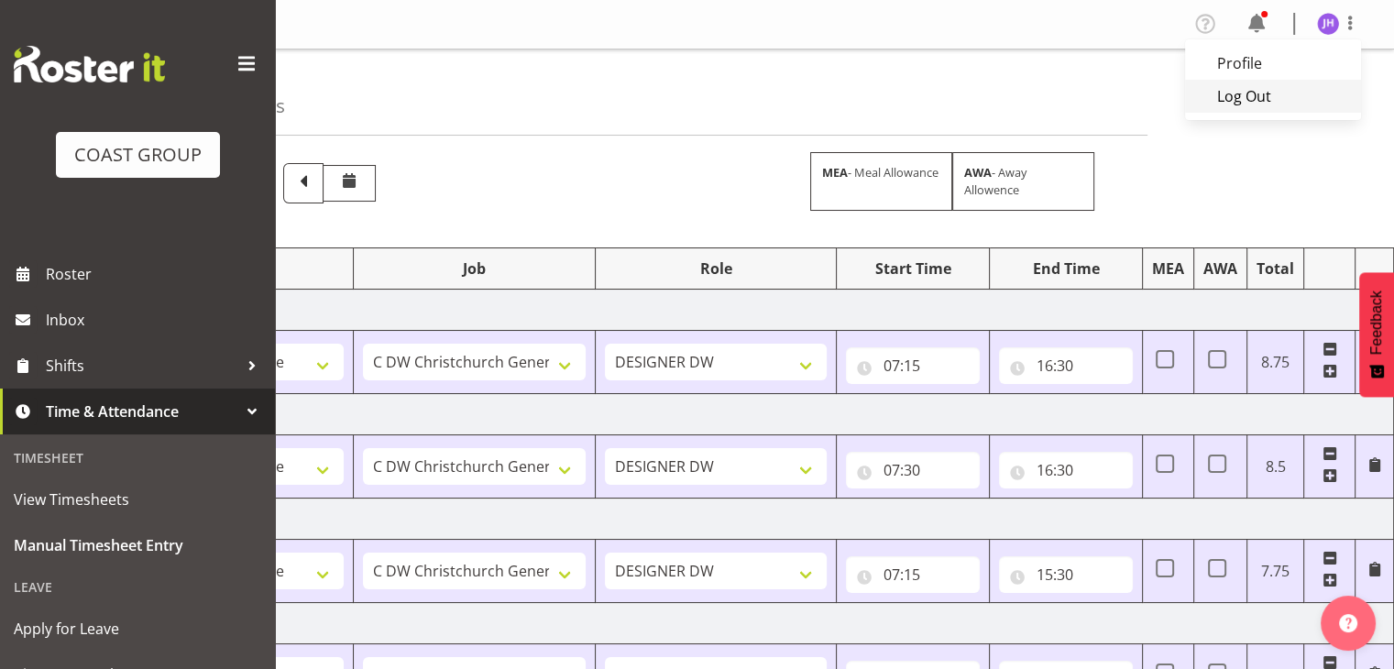
click at [1293, 105] on link "Log Out" at bounding box center [1273, 96] width 176 height 33
